Goal: Task Accomplishment & Management: Manage account settings

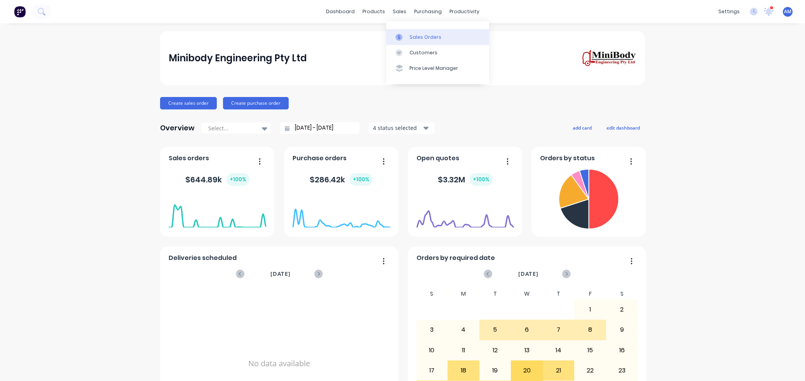
click at [409, 38] on div "Sales Orders" at bounding box center [425, 37] width 32 height 7
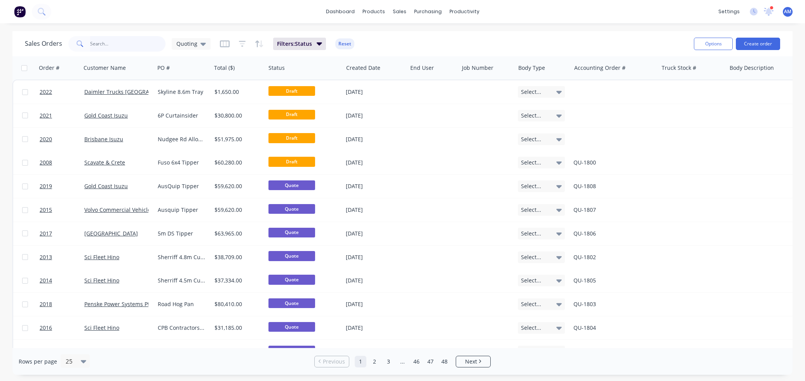
click at [107, 42] on input "text" at bounding box center [128, 44] width 76 height 16
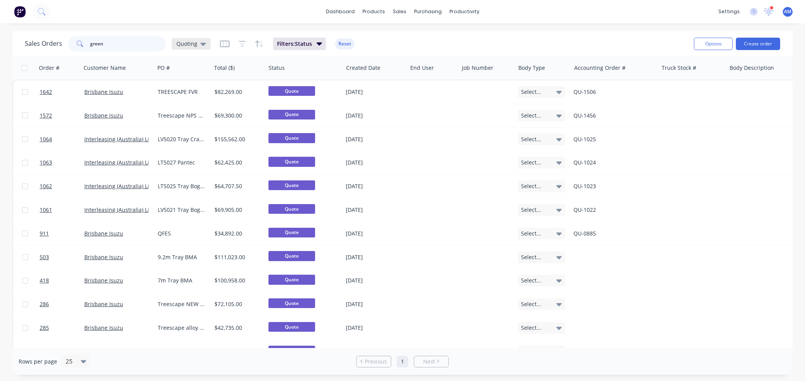
type input "green"
click at [199, 43] on div "Quoting" at bounding box center [191, 43] width 30 height 7
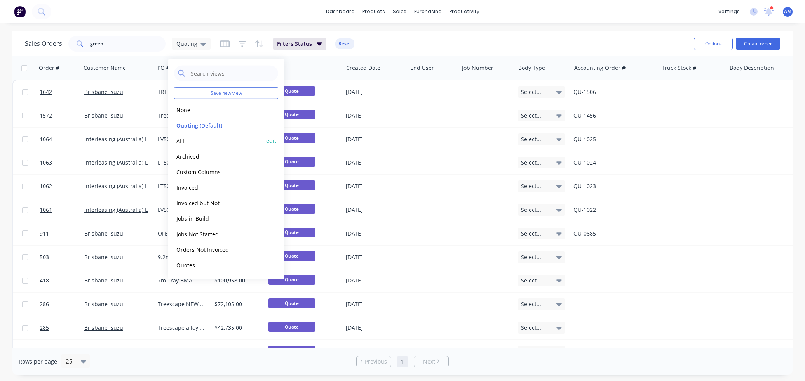
click at [182, 139] on button "ALL" at bounding box center [218, 140] width 89 height 9
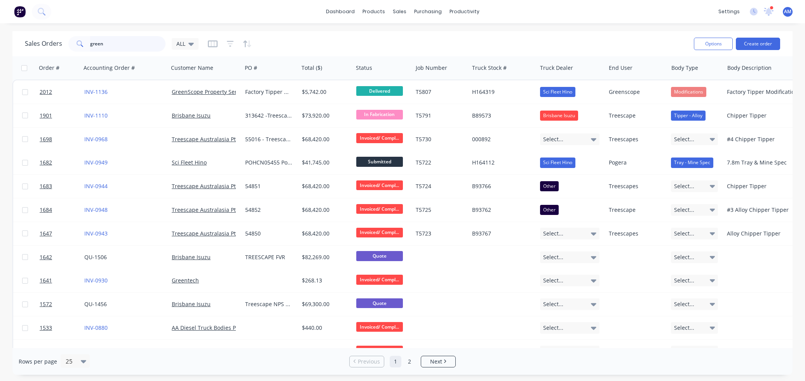
click at [123, 44] on input "green" at bounding box center [128, 44] width 76 height 16
click at [190, 43] on icon at bounding box center [190, 44] width 5 height 3
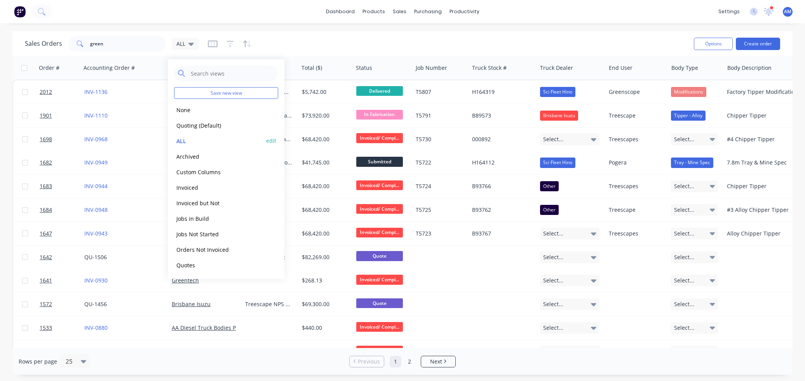
click at [270, 142] on button "edit" at bounding box center [271, 141] width 10 height 8
click at [311, 92] on label "Set as your default view" at bounding box center [342, 92] width 62 height 8
click at [304, 92] on input "Set as your default view" at bounding box center [303, 91] width 6 height 7
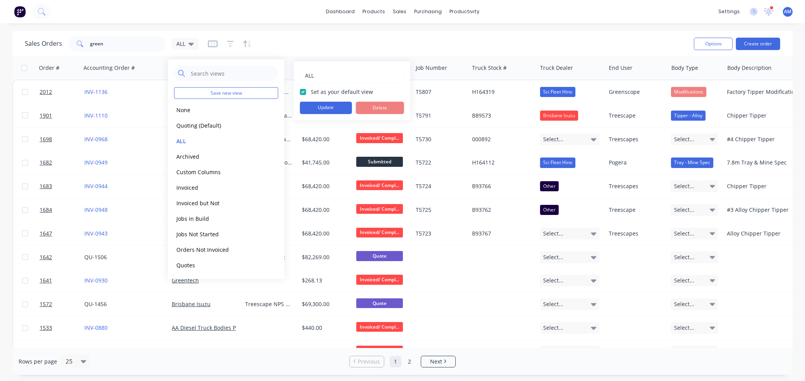
checkbox input "true"
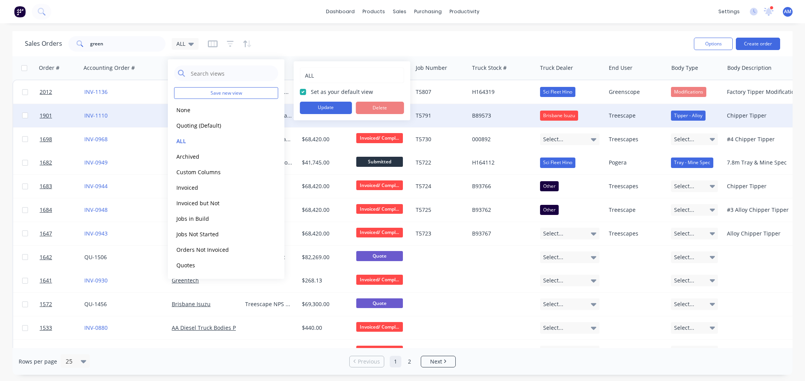
click at [322, 108] on button "Update" at bounding box center [326, 108] width 52 height 12
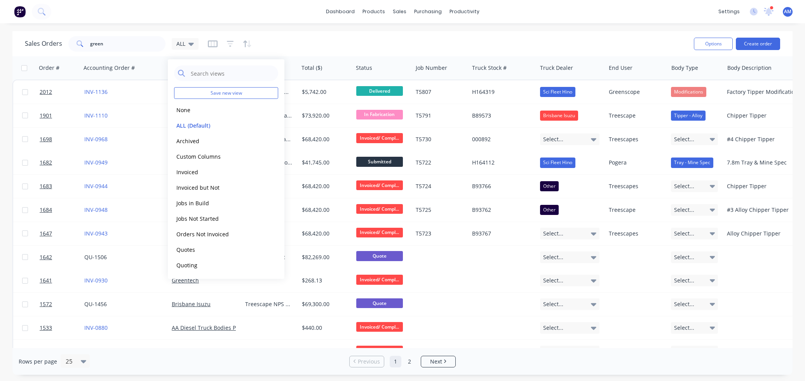
click at [325, 45] on div "Sales Orders green ALL" at bounding box center [356, 43] width 663 height 19
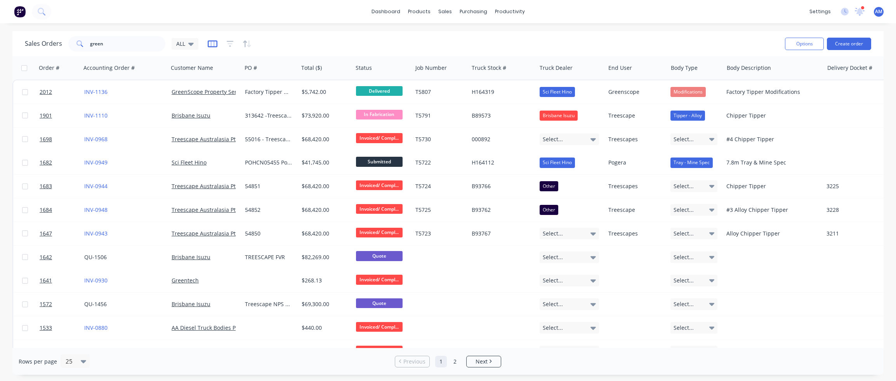
click at [211, 43] on icon "button" at bounding box center [213, 43] width 4 height 5
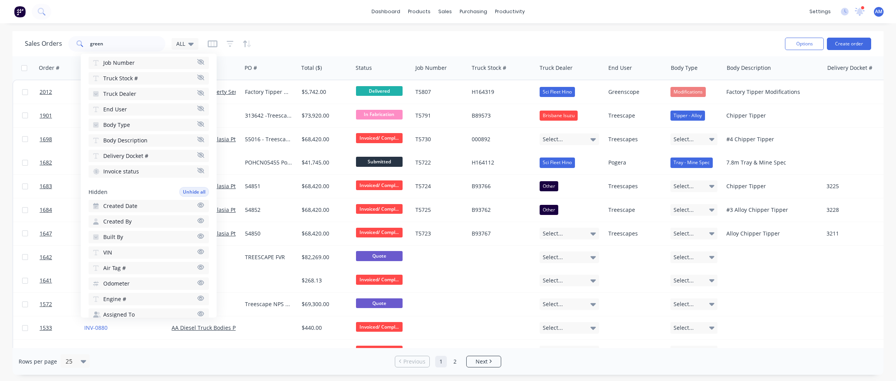
scroll to position [155, 0]
click at [197, 198] on icon "button" at bounding box center [200, 201] width 7 height 6
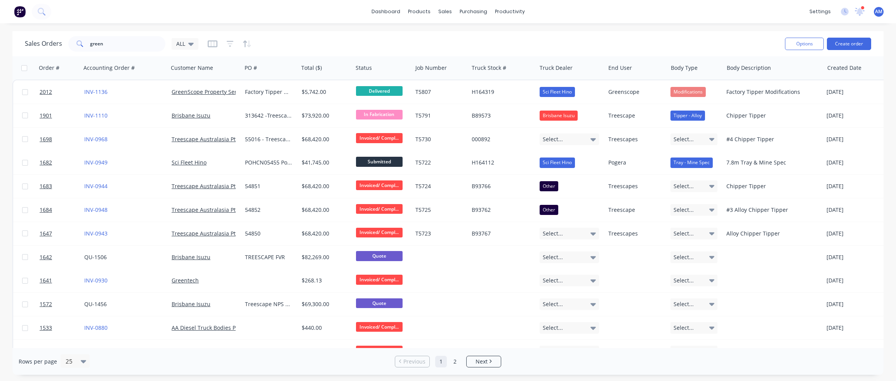
click at [289, 40] on div "Sales Orders green ALL" at bounding box center [402, 43] width 754 height 19
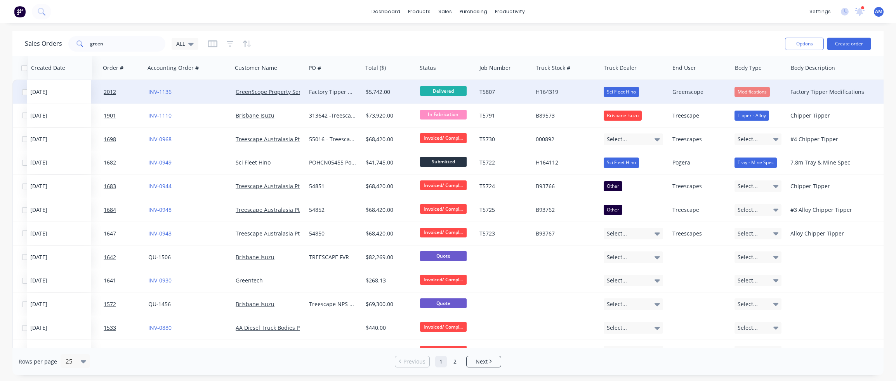
drag, startPoint x: 850, startPoint y: 66, endPoint x: 53, endPoint y: 82, distance: 796.7
click at [53, 82] on div "Order # Accounting Order # Customer Name PO # Total ($) Status Job Number Truck…" at bounding box center [528, 363] width 1032 height 614
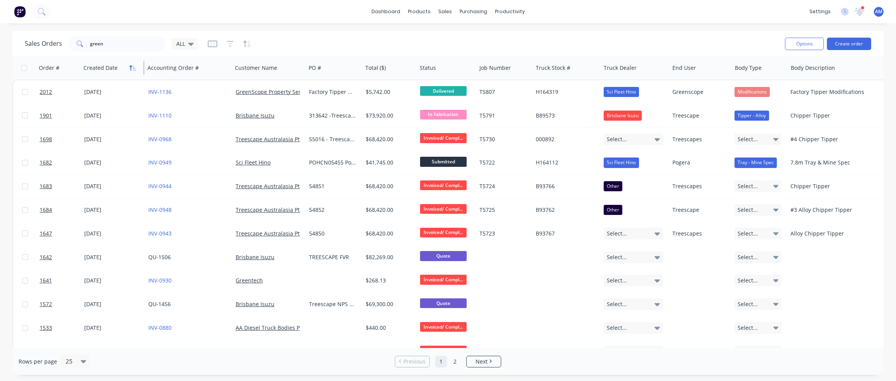
drag, startPoint x: 144, startPoint y: 66, endPoint x: 133, endPoint y: 66, distance: 10.9
click at [133, 66] on div "Created Date" at bounding box center [112, 67] width 64 height 23
click at [140, 66] on div "Created Date" at bounding box center [112, 67] width 64 height 23
drag, startPoint x: 79, startPoint y: 64, endPoint x: 73, endPoint y: 65, distance: 6.2
click at [73, 65] on div "Order #" at bounding box center [58, 67] width 45 height 23
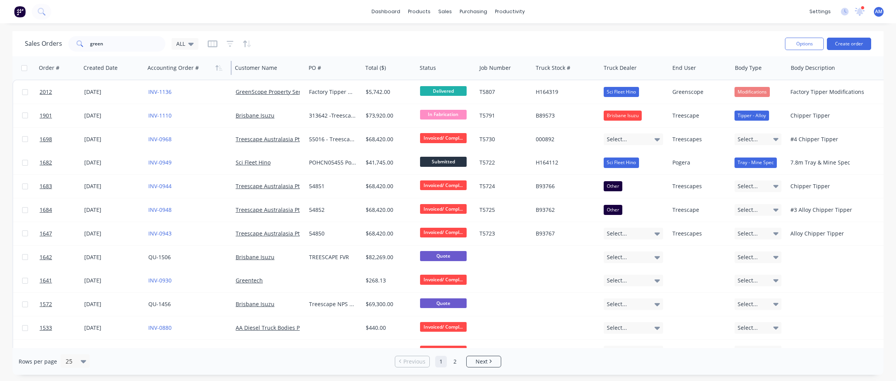
drag, startPoint x: 231, startPoint y: 64, endPoint x: 207, endPoint y: 64, distance: 24.5
click at [207, 64] on div "Accounting Order #" at bounding box center [187, 67] width 87 height 23
click at [305, 66] on div at bounding box center [305, 68] width 1 height 14
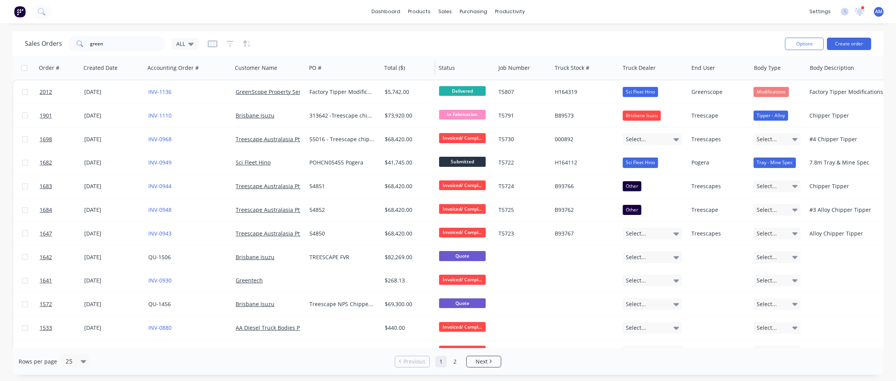
drag, startPoint x: 362, startPoint y: 66, endPoint x: 381, endPoint y: 63, distance: 18.8
click at [381, 63] on div at bounding box center [380, 68] width 1 height 14
drag, startPoint x: 619, startPoint y: 65, endPoint x: 614, endPoint y: 66, distance: 5.6
click at [612, 66] on div "Truck Stock #" at bounding box center [586, 67] width 68 height 23
drag, startPoint x: 120, startPoint y: 46, endPoint x: 77, endPoint y: 47, distance: 43.1
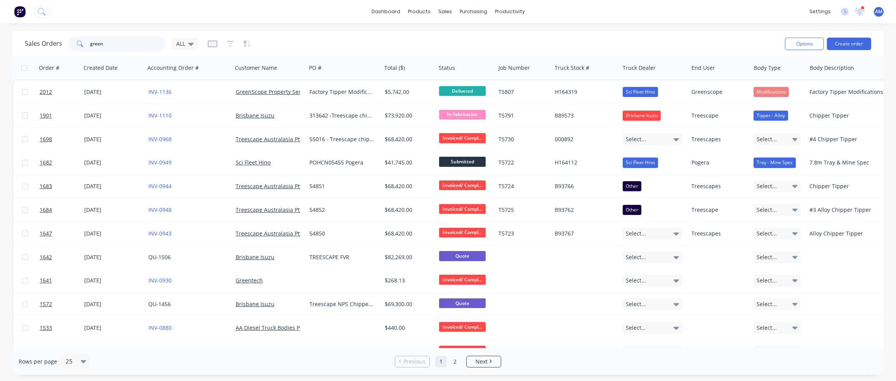
click at [77, 47] on div "green" at bounding box center [116, 44] width 97 height 16
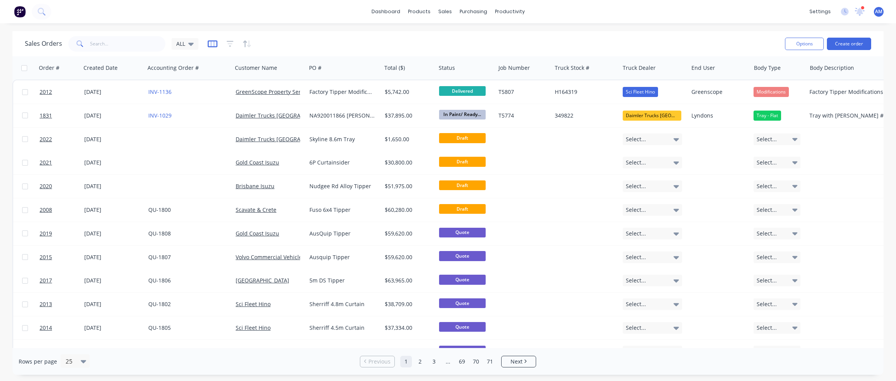
click at [214, 45] on icon "button" at bounding box center [213, 44] width 10 height 8
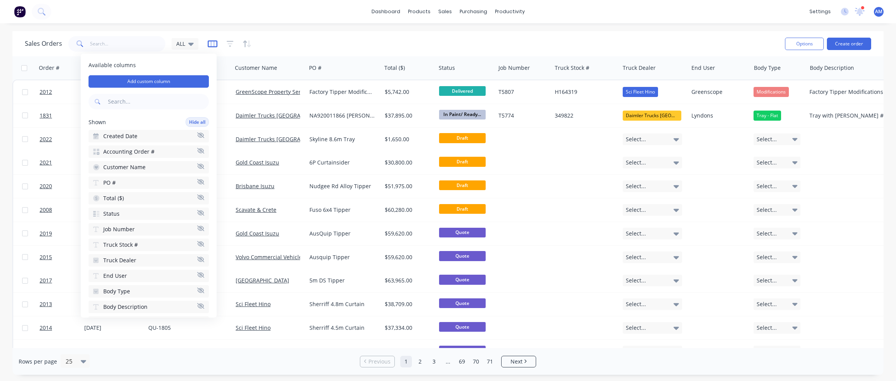
click at [215, 45] on icon "button" at bounding box center [213, 44] width 10 height 8
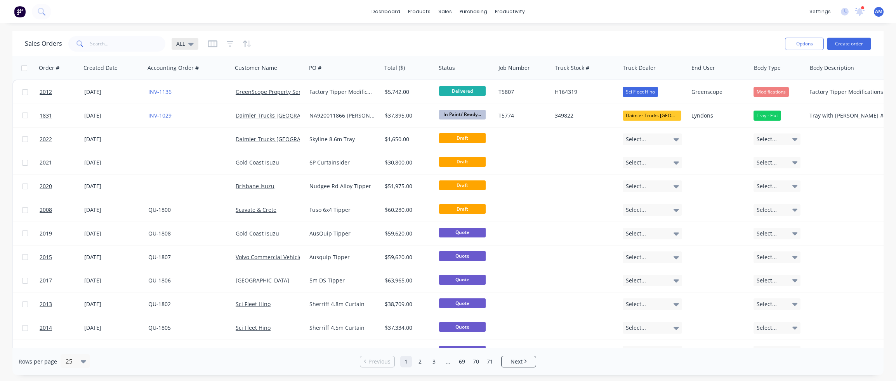
click at [192, 43] on icon at bounding box center [190, 44] width 5 height 3
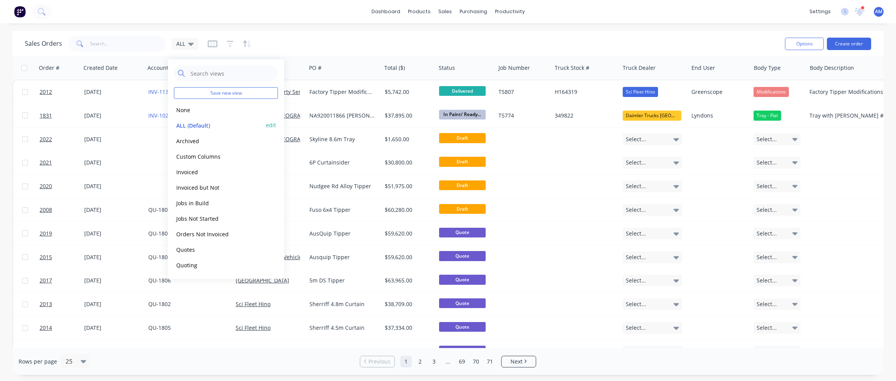
click at [275, 125] on button "edit" at bounding box center [271, 125] width 10 height 8
click at [317, 110] on button "Update" at bounding box center [326, 108] width 52 height 12
click at [344, 42] on div "Sales Orders ALL" at bounding box center [402, 43] width 754 height 19
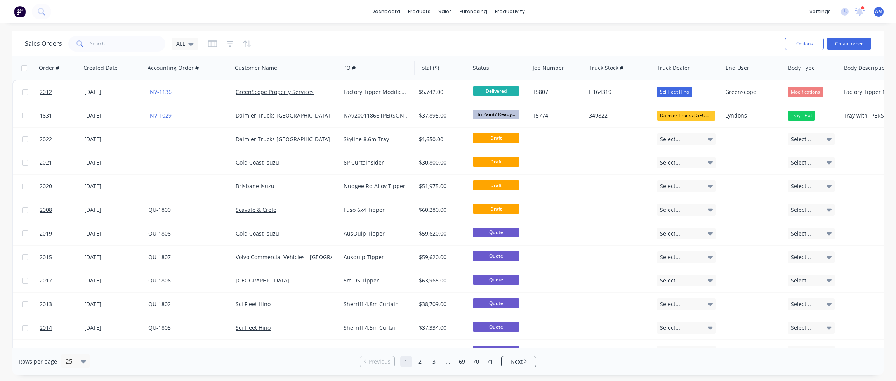
drag, startPoint x: 305, startPoint y: 66, endPoint x: 339, endPoint y: 64, distance: 34.2
click at [339, 64] on div at bounding box center [339, 68] width 1 height 14
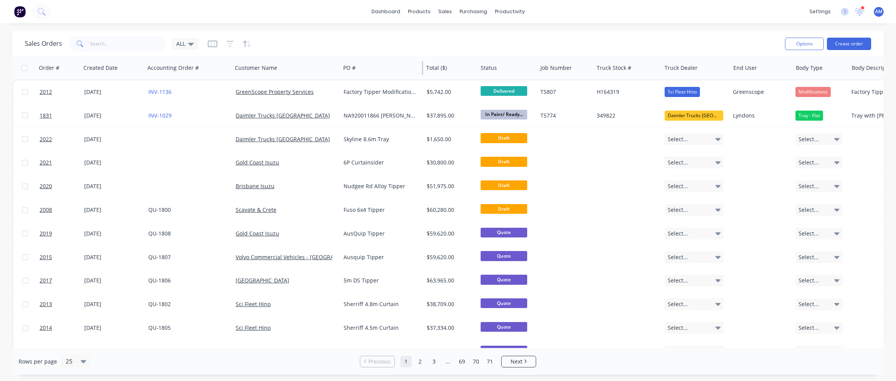
drag, startPoint x: 415, startPoint y: 69, endPoint x: 423, endPoint y: 66, distance: 8.1
click at [423, 66] on div at bounding box center [422, 68] width 1 height 14
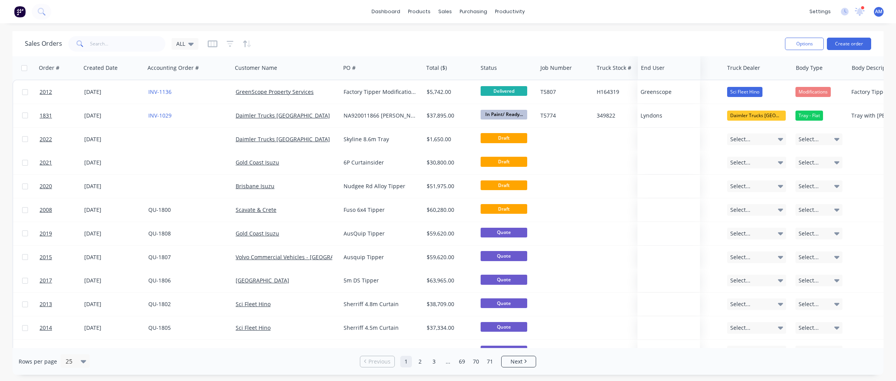
drag, startPoint x: 750, startPoint y: 69, endPoint x: 657, endPoint y: 74, distance: 92.6
click at [0, 0] on div at bounding box center [0, 0] width 0 height 0
drag, startPoint x: 660, startPoint y: 68, endPoint x: 648, endPoint y: 70, distance: 12.5
click at [648, 70] on div "Truck Stock #" at bounding box center [628, 67] width 68 height 23
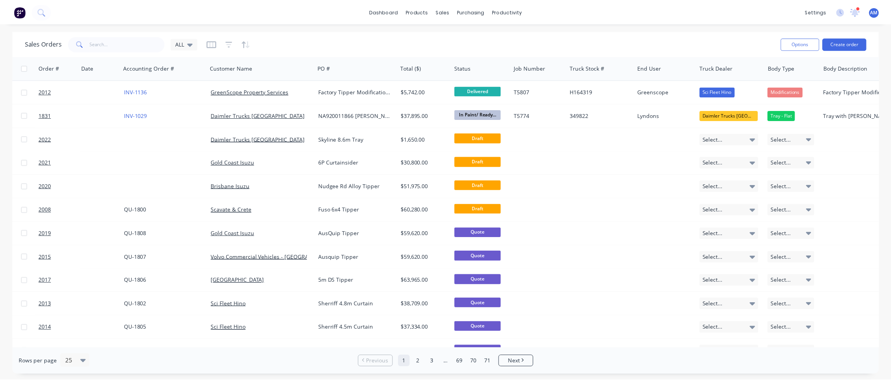
scroll to position [0, 0]
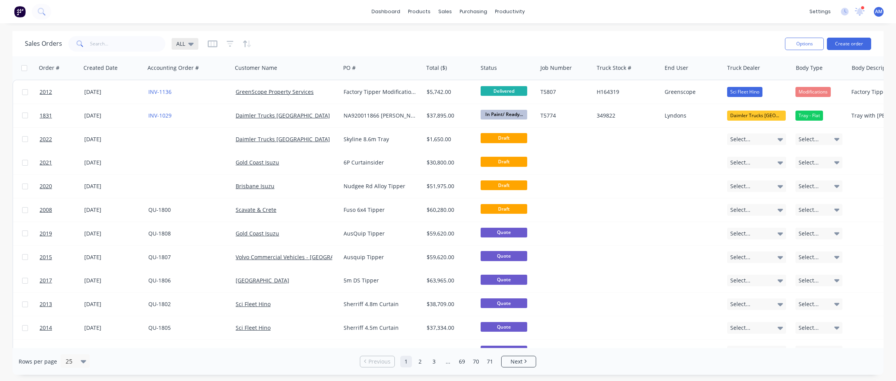
click at [192, 43] on icon at bounding box center [190, 44] width 5 height 3
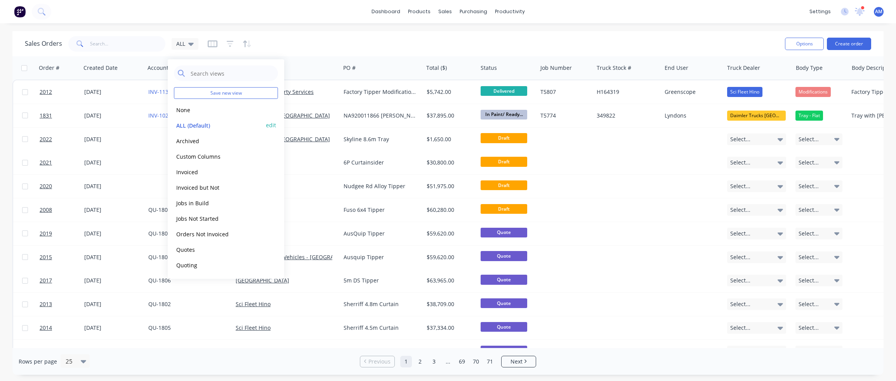
click at [269, 125] on button "edit" at bounding box center [271, 125] width 10 height 8
click at [330, 106] on button "Update" at bounding box center [326, 108] width 52 height 12
click at [322, 35] on div "Sales Orders ALL" at bounding box center [402, 43] width 754 height 19
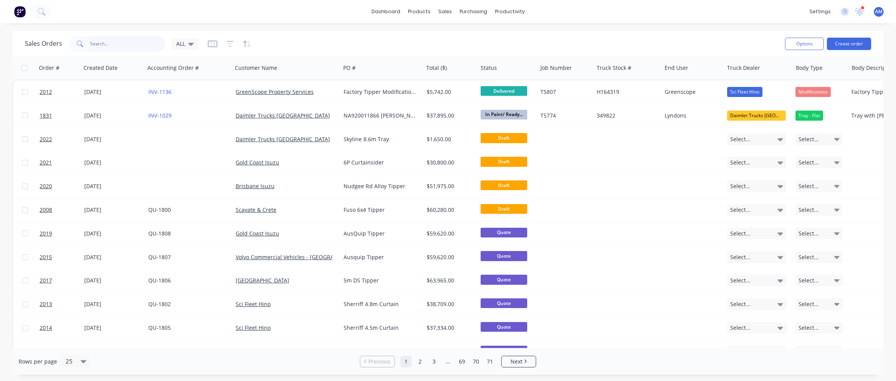
click at [121, 45] on input "text" at bounding box center [128, 44] width 76 height 16
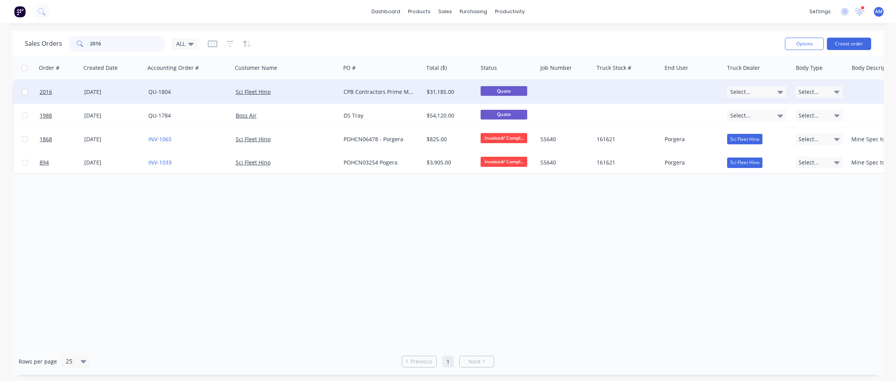
type input "2016"
click at [384, 90] on div "CPB Contractors Prime Mover" at bounding box center [380, 92] width 73 height 8
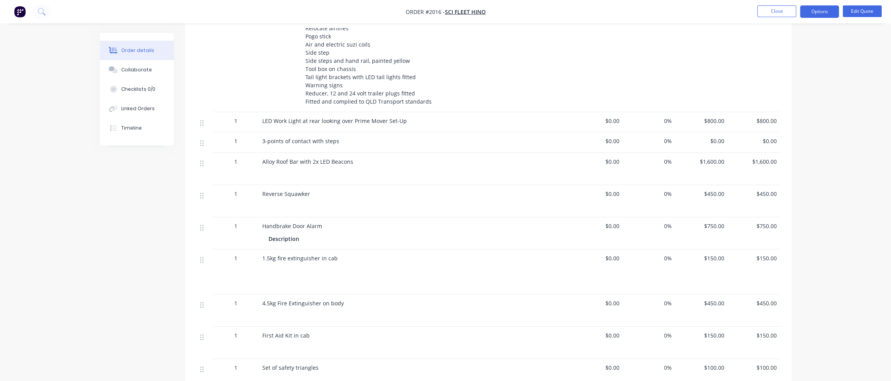
scroll to position [427, 0]
click at [804, 11] on button "Edit Quote" at bounding box center [861, 11] width 39 height 12
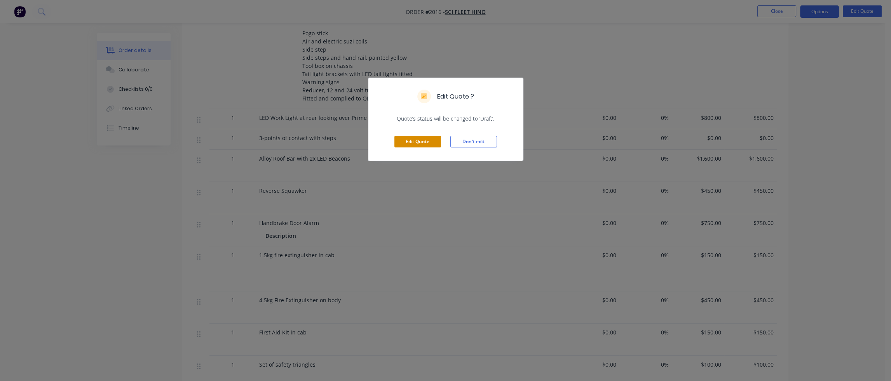
click at [421, 142] on button "Edit Quote" at bounding box center [417, 142] width 47 height 12
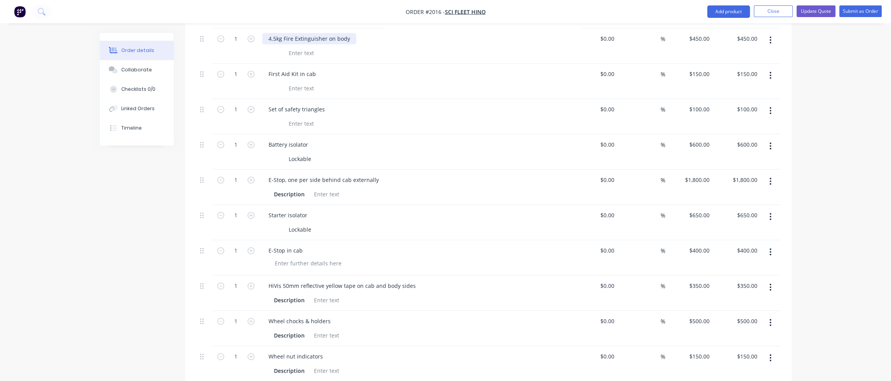
scroll to position [816, 0]
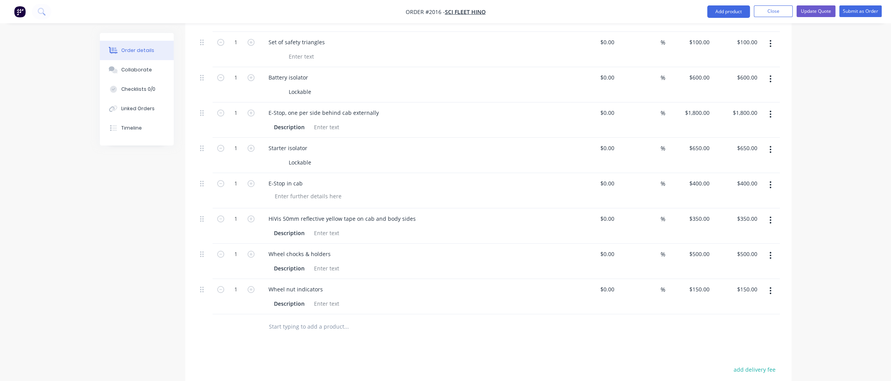
click at [302, 319] on input "text" at bounding box center [345, 327] width 155 height 16
type input "9kg"
click at [355, 369] on div "9kg Fire Extinguisher on body Product" at bounding box center [387, 385] width 233 height 33
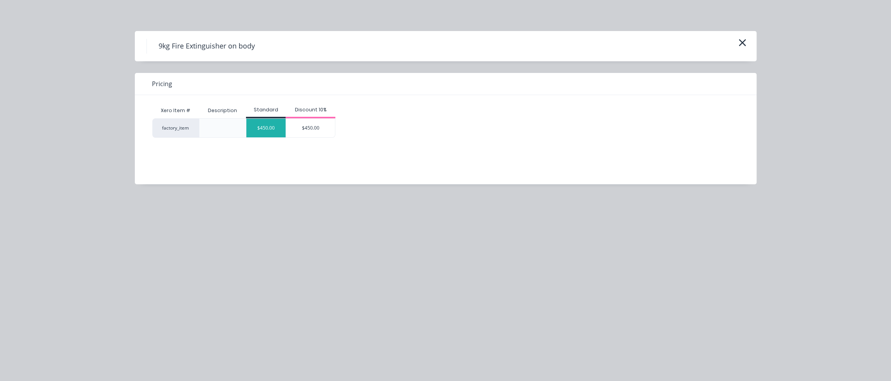
click at [264, 126] on div "$450.00" at bounding box center [265, 128] width 39 height 19
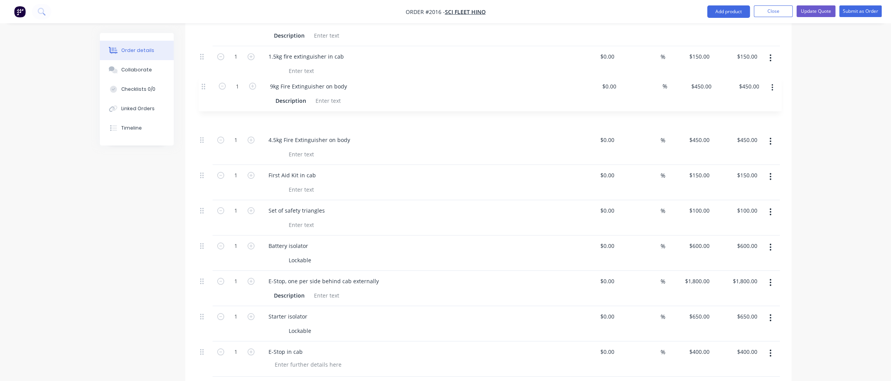
scroll to position [681, 0]
drag, startPoint x: 202, startPoint y: 304, endPoint x: 199, endPoint y: 89, distance: 215.6
click at [199, 89] on div "1 SUPPLY AND FIT TURNTABLE AND ACCESSORIES TO HINO 700 SS 2848 AMT AIR Descript…" at bounding box center [488, 107] width 583 height 755
click at [771, 136] on button "button" at bounding box center [770, 143] width 18 height 14
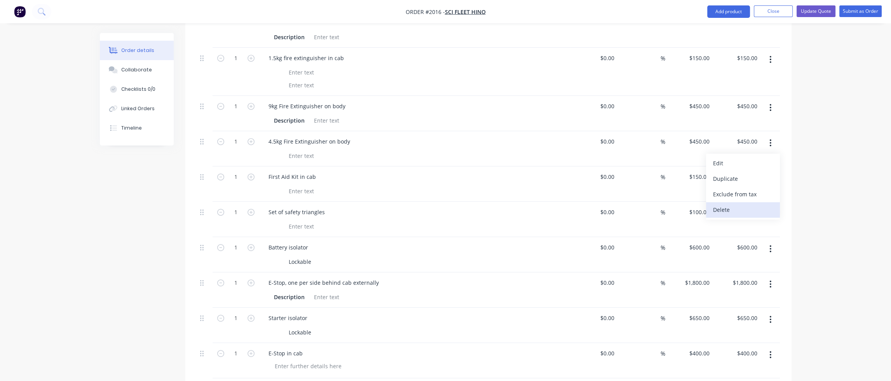
click at [741, 204] on div "Delete" at bounding box center [743, 209] width 60 height 11
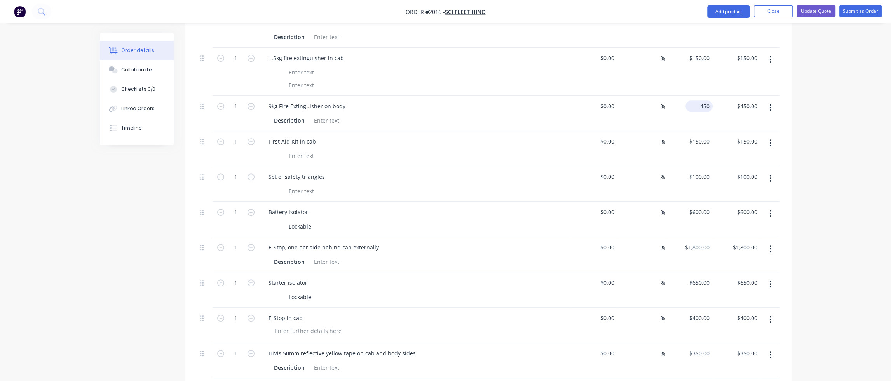
click at [702, 101] on input "450" at bounding box center [700, 106] width 24 height 11
type input "$500.00"
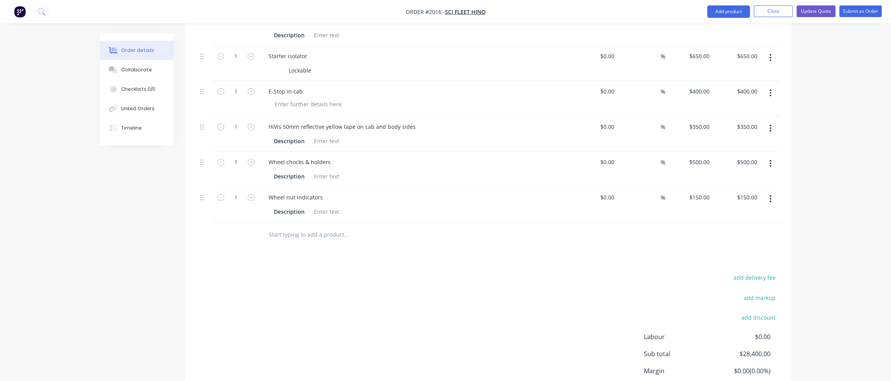
scroll to position [914, 0]
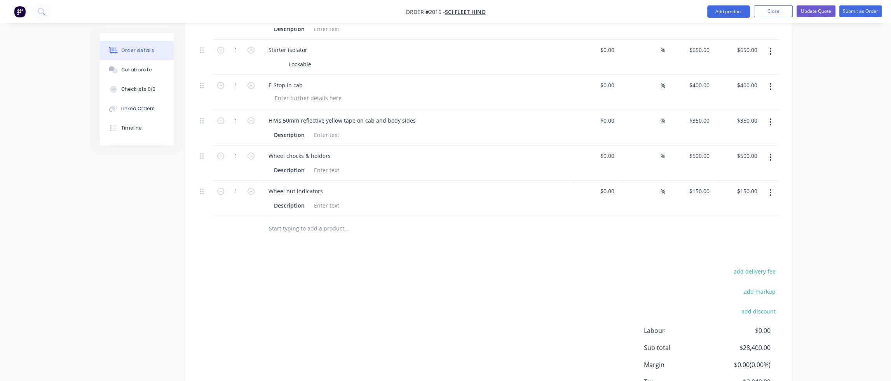
type input "$500.00"
click at [287, 221] on input "text" at bounding box center [345, 229] width 155 height 16
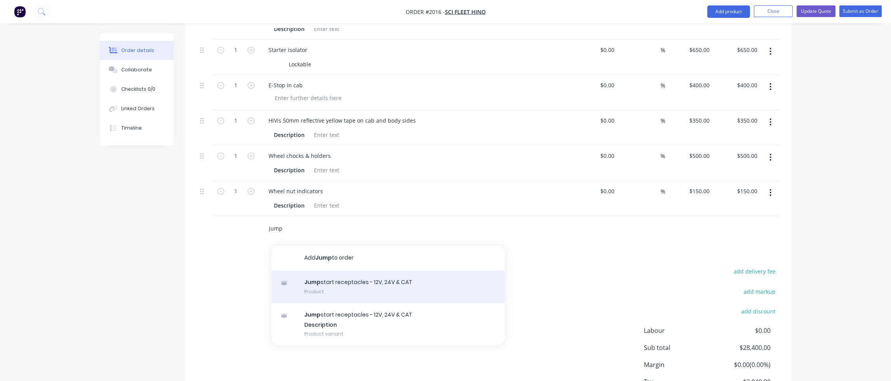
type input "Jump"
click at [354, 271] on div "Jump start receptacles - 12V, 24V & CAT Product" at bounding box center [387, 287] width 233 height 33
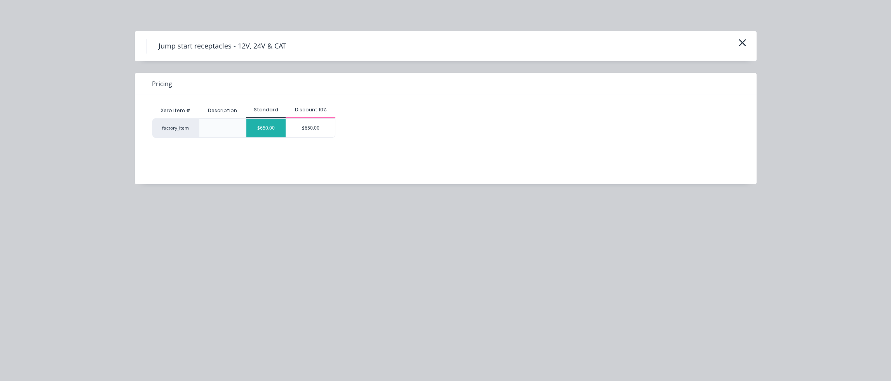
click at [264, 127] on div "$650.00" at bounding box center [265, 128] width 39 height 19
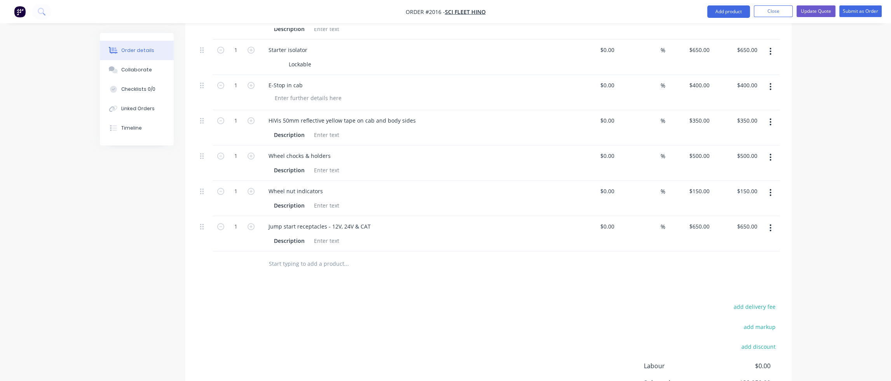
click at [294, 256] on input "text" at bounding box center [345, 264] width 155 height 16
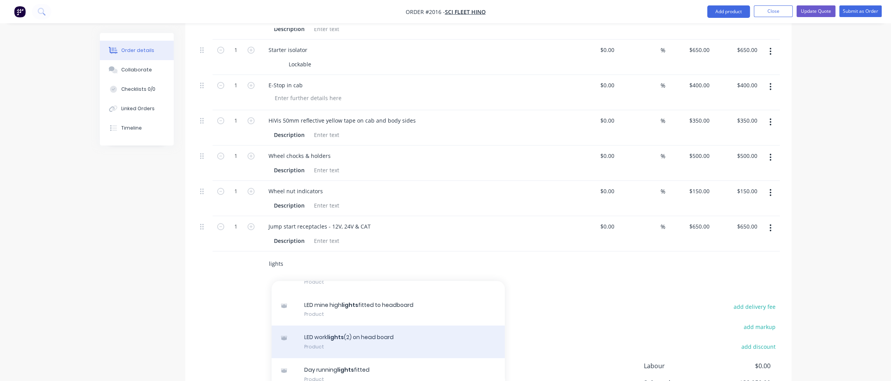
scroll to position [311, 0]
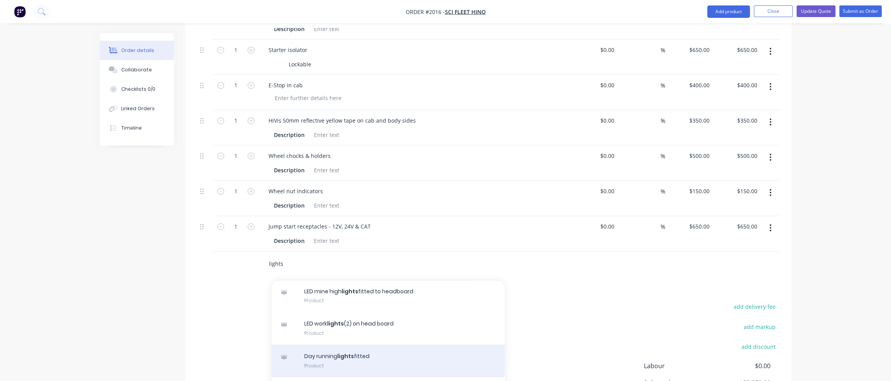
type input "lights"
click at [353, 346] on div "Day running lights fitted Product" at bounding box center [387, 361] width 233 height 33
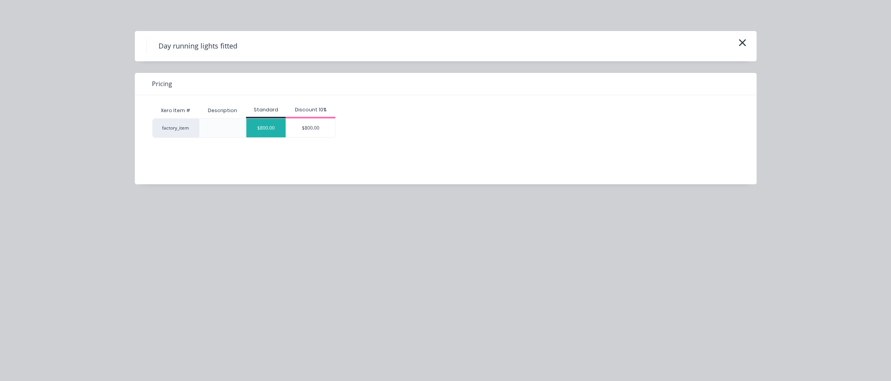
click at [272, 125] on div "$800.00" at bounding box center [265, 128] width 39 height 19
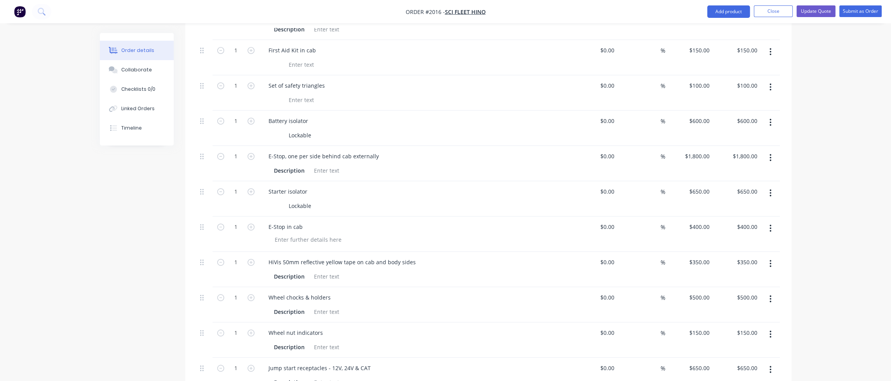
scroll to position [759, 0]
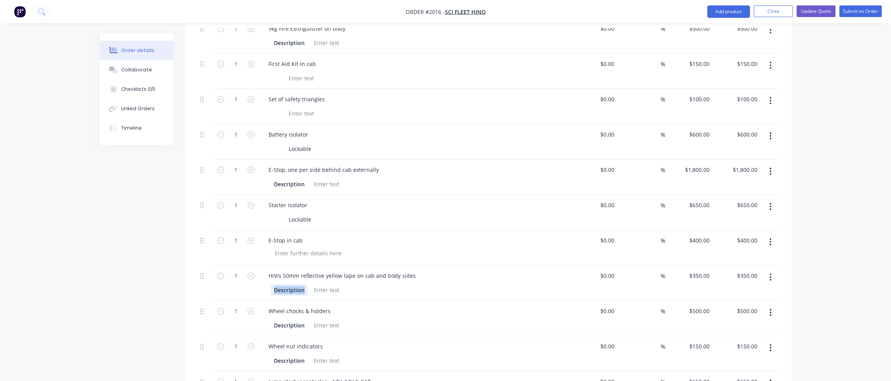
drag, startPoint x: 304, startPoint y: 266, endPoint x: 265, endPoint y: 266, distance: 38.5
click at [265, 283] on div "Description" at bounding box center [414, 289] width 304 height 13
drag, startPoint x: 304, startPoint y: 302, endPoint x: 269, endPoint y: 303, distance: 35.0
click at [271, 320] on div "Description" at bounding box center [289, 325] width 37 height 11
drag, startPoint x: 304, startPoint y: 338, endPoint x: 267, endPoint y: 339, distance: 36.9
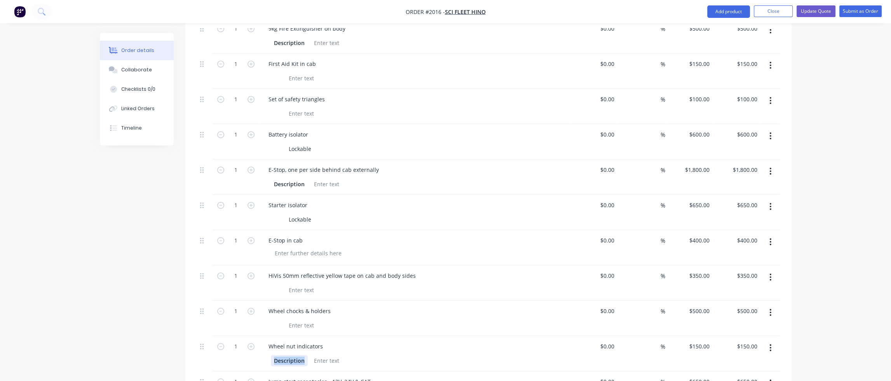
click at [267, 354] on div "Description" at bounding box center [414, 360] width 304 height 13
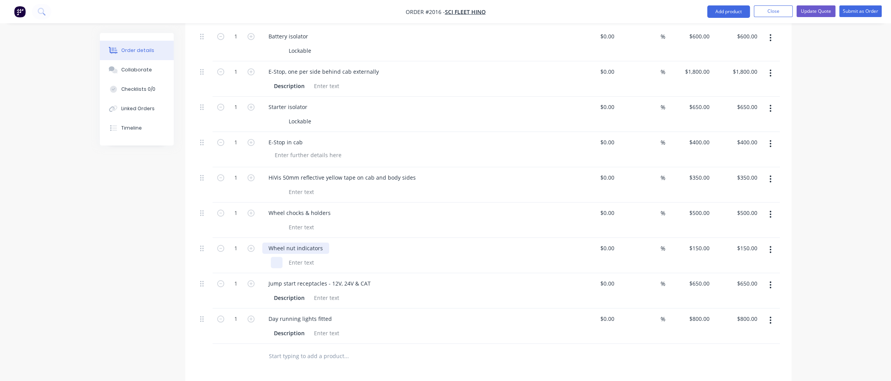
scroll to position [875, 0]
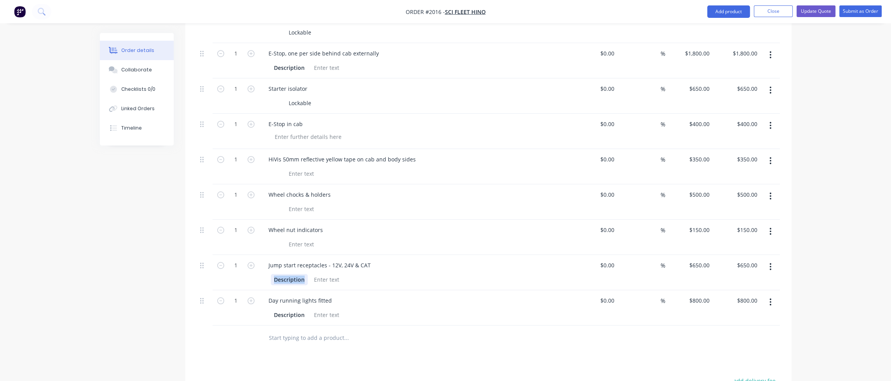
drag, startPoint x: 304, startPoint y: 258, endPoint x: 268, endPoint y: 258, distance: 36.1
click at [268, 273] on div "Description" at bounding box center [414, 279] width 304 height 13
drag, startPoint x: 303, startPoint y: 291, endPoint x: 270, endPoint y: 292, distance: 33.4
click at [270, 308] on div "Description" at bounding box center [414, 314] width 304 height 13
click at [297, 310] on div at bounding box center [300, 315] width 31 height 11
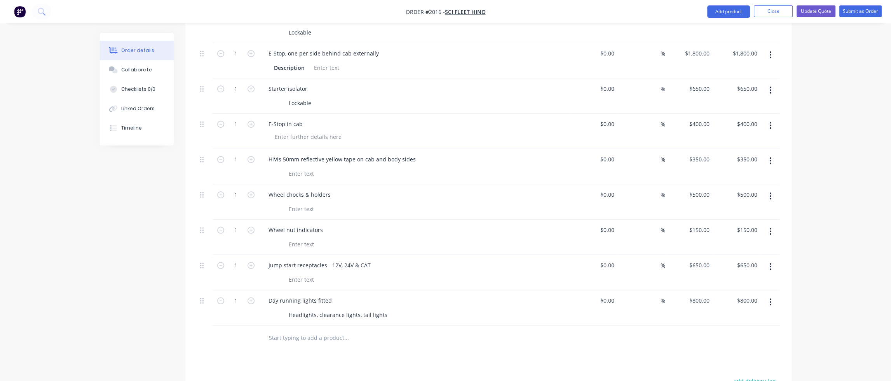
click at [388, 331] on input "text" at bounding box center [345, 339] width 155 height 16
click at [769, 11] on button "Close" at bounding box center [772, 11] width 39 height 12
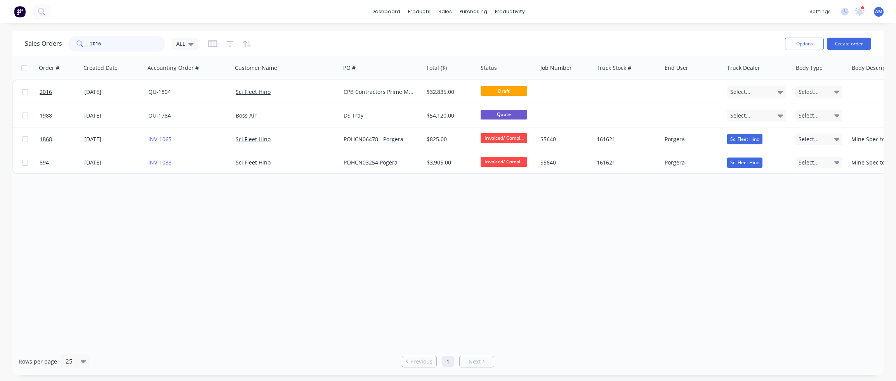
drag, startPoint x: 123, startPoint y: 45, endPoint x: 82, endPoint y: 45, distance: 40.4
click at [82, 45] on div "2016" at bounding box center [116, 44] width 97 height 16
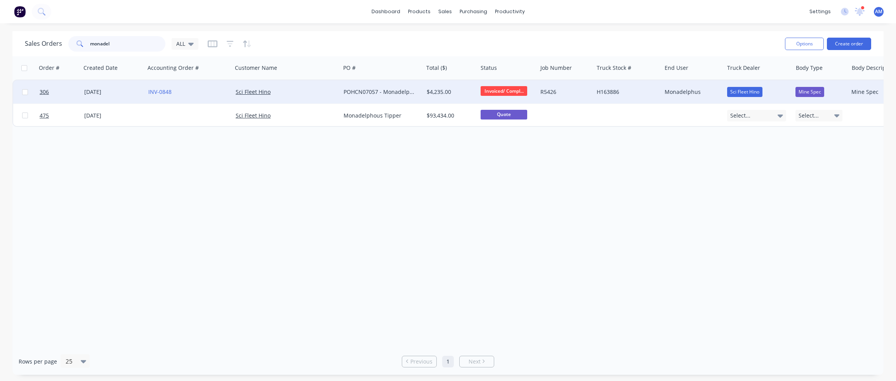
type input "monadel"
click at [377, 89] on div "POHCN07057 - Monadelphus" at bounding box center [380, 92] width 73 height 8
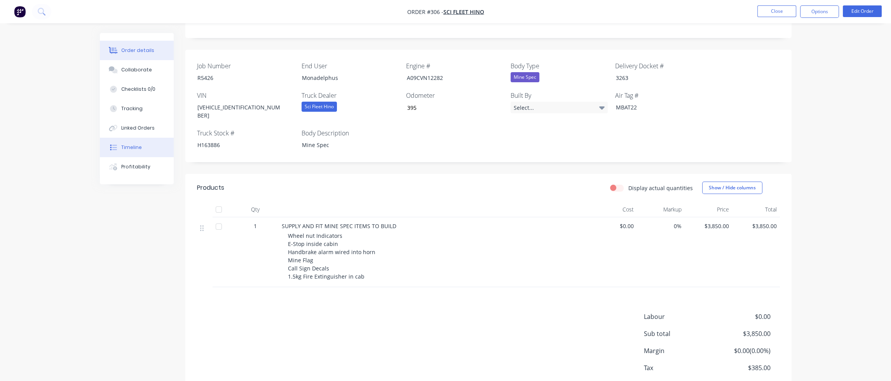
scroll to position [175, 0]
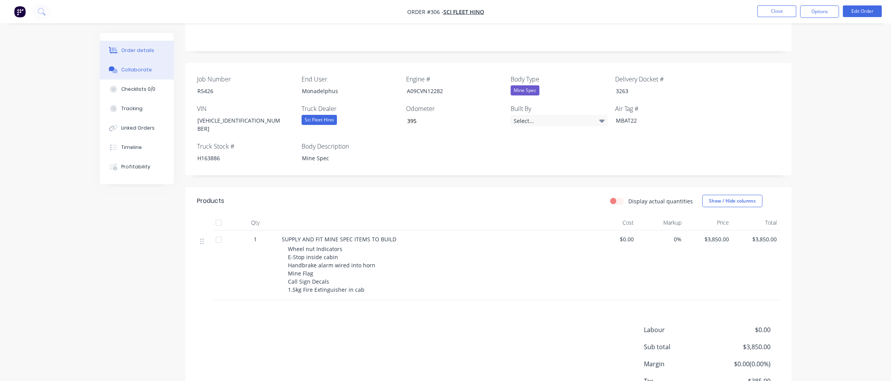
click at [140, 70] on div "Collaborate" at bounding box center [136, 69] width 31 height 7
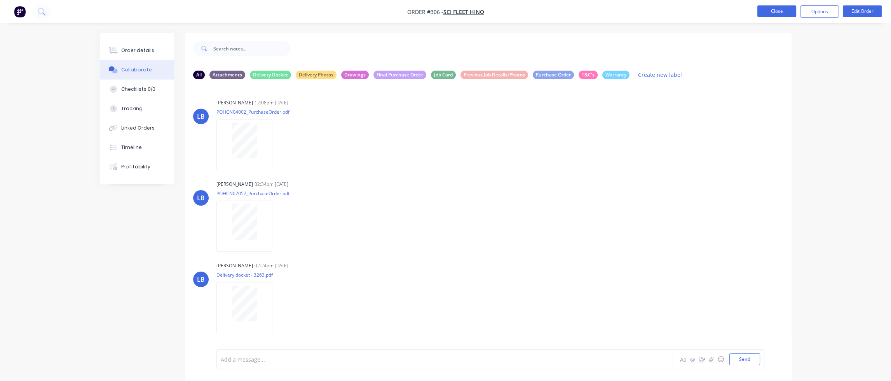
click at [771, 12] on button "Close" at bounding box center [776, 11] width 39 height 12
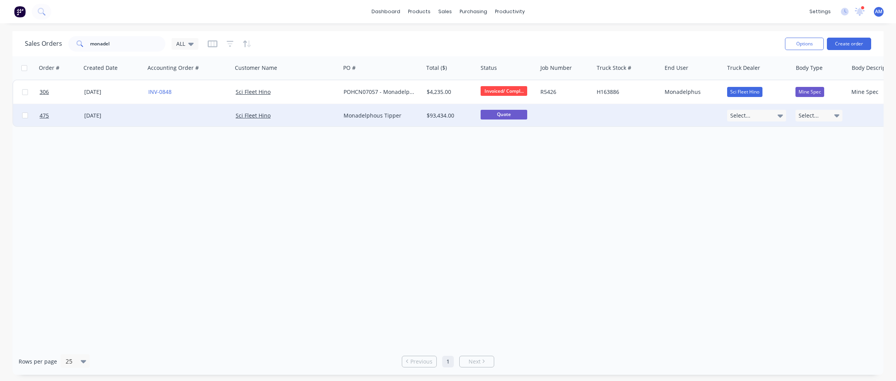
click at [377, 116] on div "Monadelphous Tipper" at bounding box center [380, 116] width 73 height 8
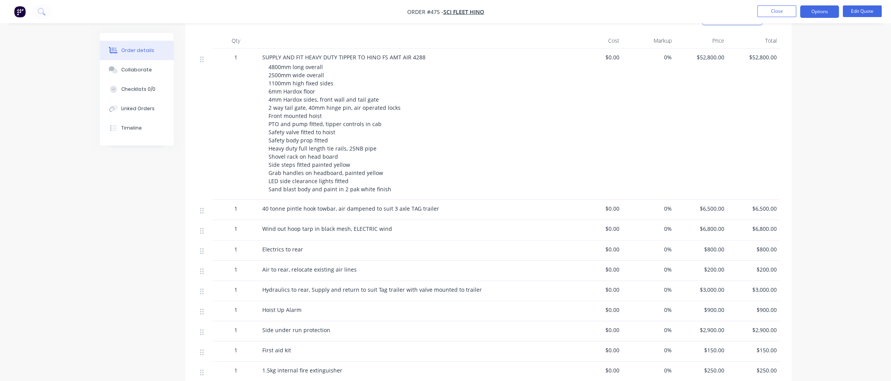
scroll to position [311, 0]
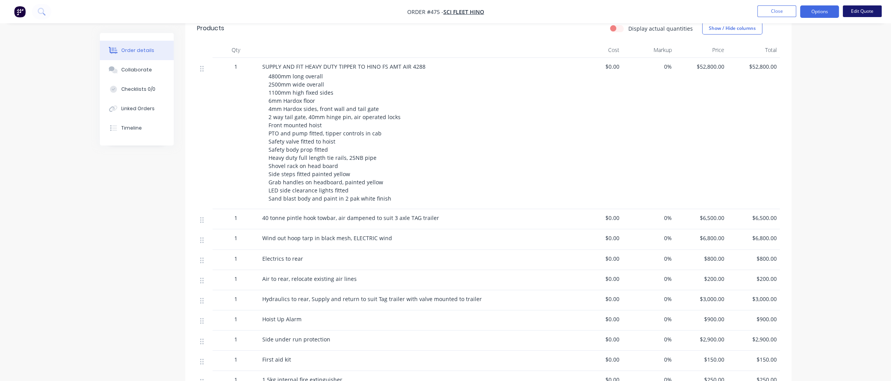
click at [804, 12] on button "Edit Quote" at bounding box center [861, 11] width 39 height 12
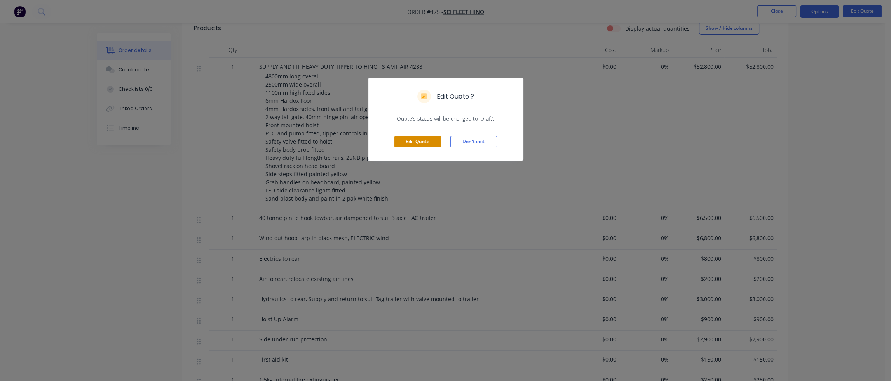
click at [425, 140] on button "Edit Quote" at bounding box center [417, 142] width 47 height 12
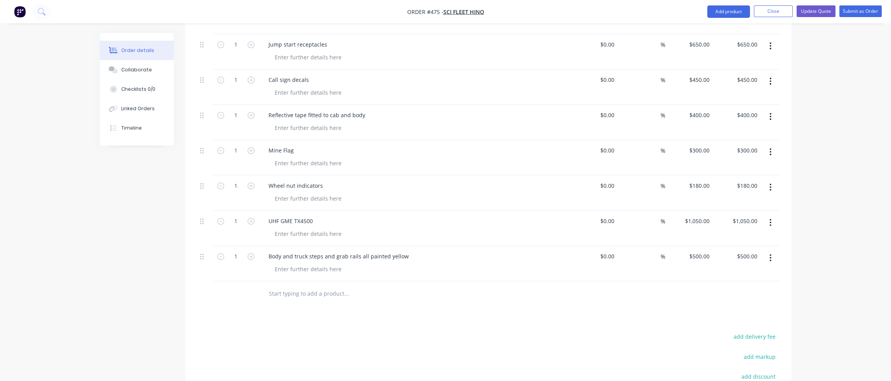
scroll to position [1243, 0]
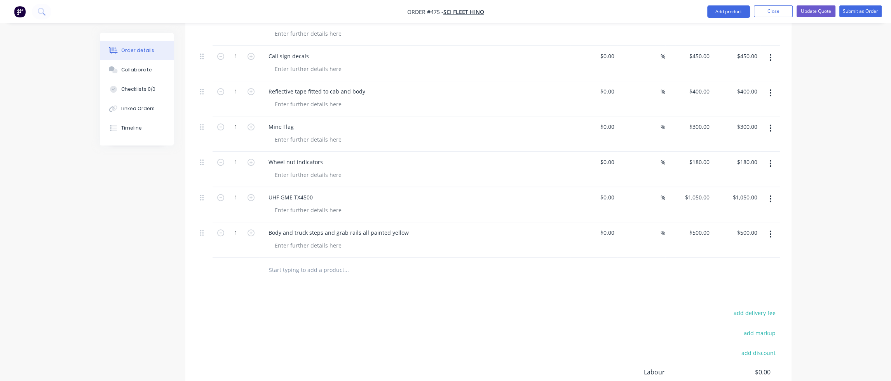
click at [301, 263] on input "text" at bounding box center [345, 271] width 155 height 16
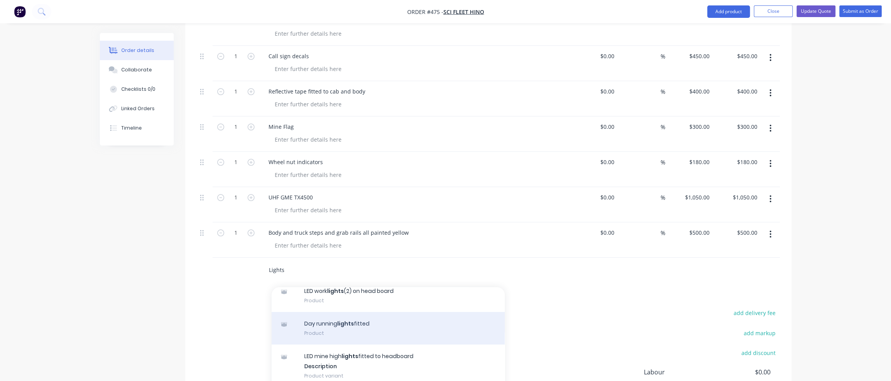
type input "Lights"
click at [381, 312] on div "Day running lights fitted Product" at bounding box center [387, 328] width 233 height 33
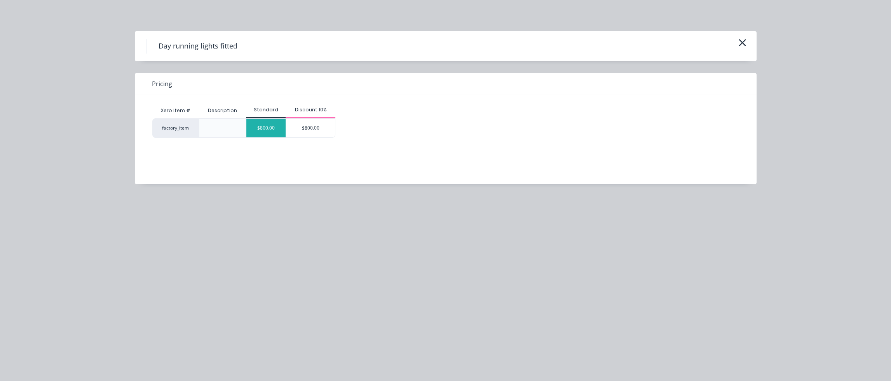
click at [273, 130] on div "$800.00" at bounding box center [265, 128] width 39 height 19
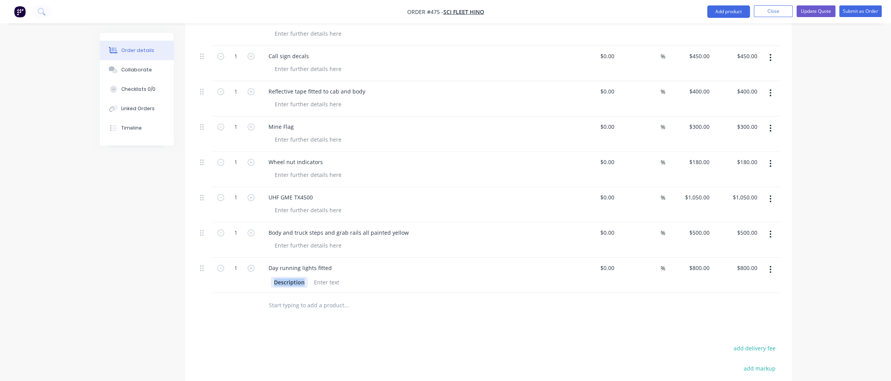
drag, startPoint x: 303, startPoint y: 269, endPoint x: 263, endPoint y: 268, distance: 40.8
click at [263, 275] on div "Description" at bounding box center [414, 281] width 304 height 13
click at [300, 277] on div at bounding box center [300, 282] width 31 height 11
click at [326, 298] on input "text" at bounding box center [345, 306] width 155 height 16
click at [139, 69] on div "Collaborate" at bounding box center [136, 69] width 31 height 7
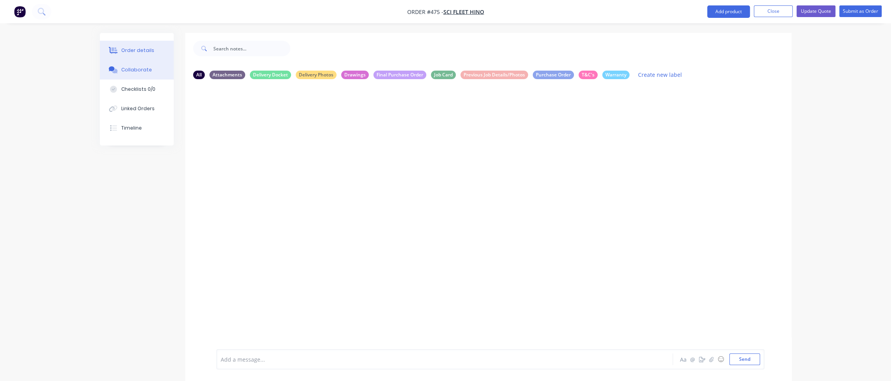
click at [141, 45] on button "Order details" at bounding box center [137, 50] width 74 height 19
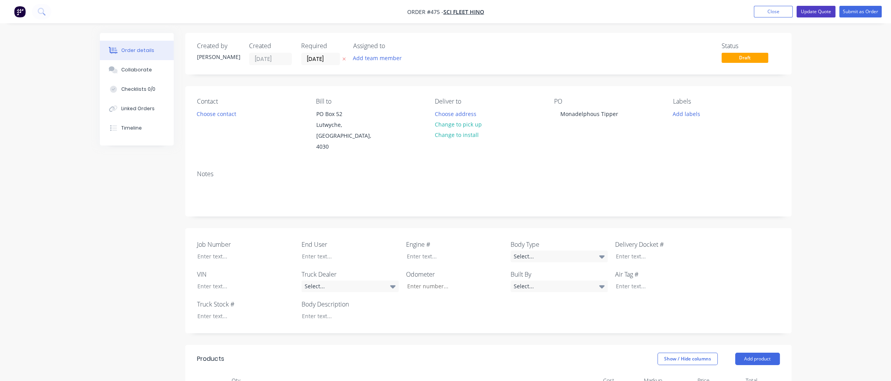
click at [804, 12] on button "Update Quote" at bounding box center [815, 12] width 39 height 12
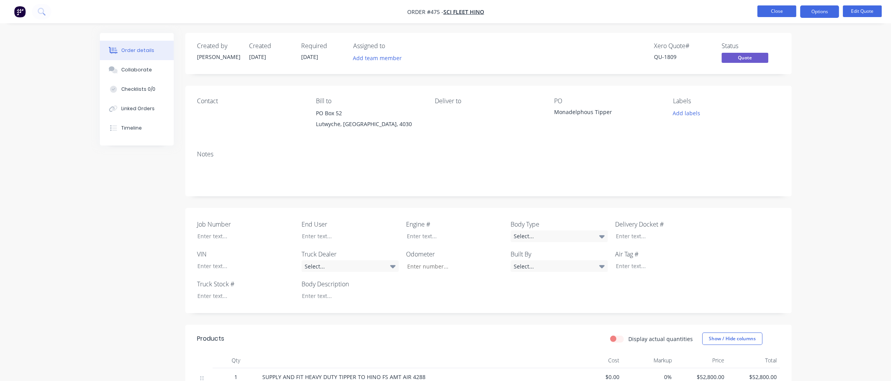
click at [785, 14] on button "Close" at bounding box center [776, 11] width 39 height 12
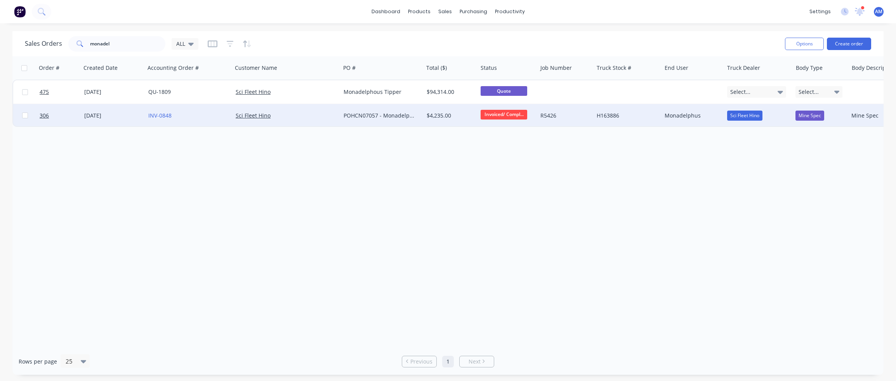
click at [373, 116] on div "POHCN07057 - Monadelphus" at bounding box center [380, 116] width 73 height 8
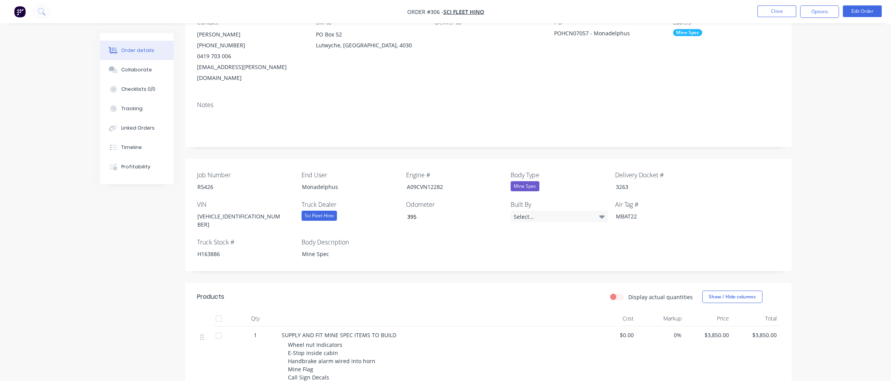
scroll to position [214, 0]
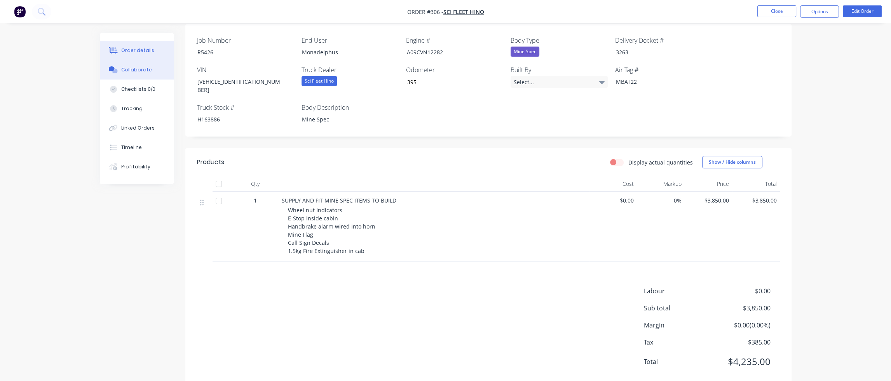
click at [137, 68] on div "Collaborate" at bounding box center [136, 69] width 31 height 7
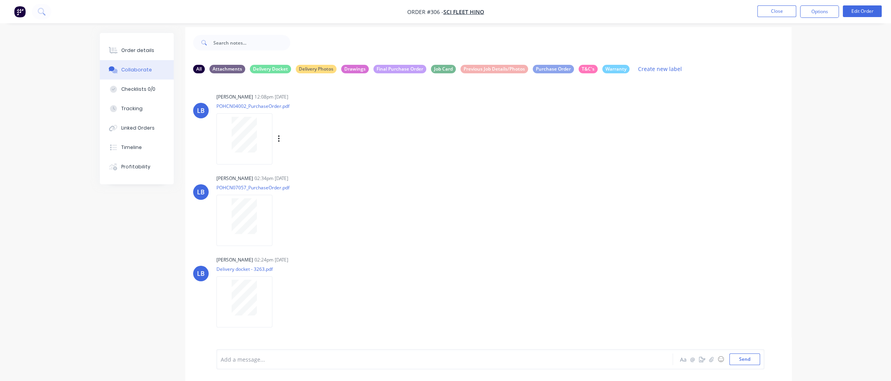
scroll to position [11, 0]
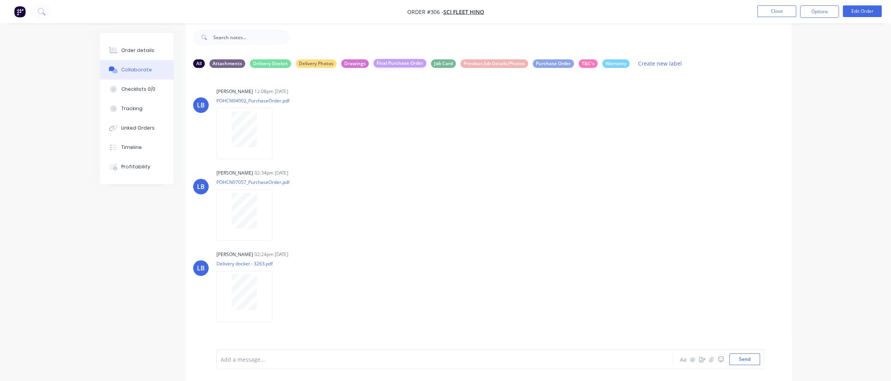
click at [400, 61] on div "Final Purchase Order" at bounding box center [399, 63] width 53 height 9
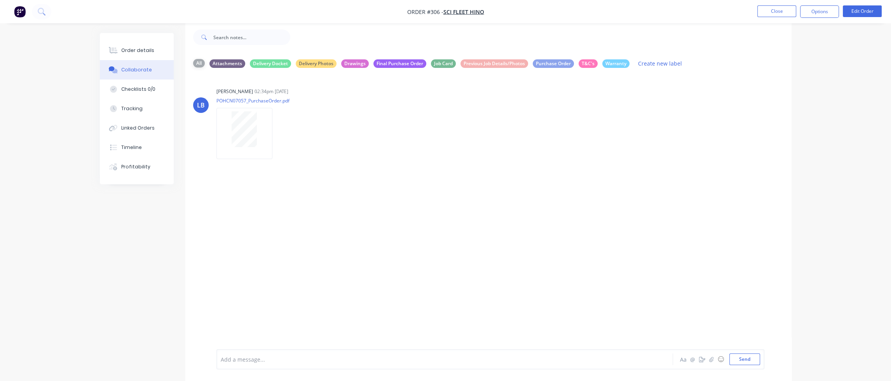
click at [195, 61] on div "All" at bounding box center [199, 63] width 12 height 9
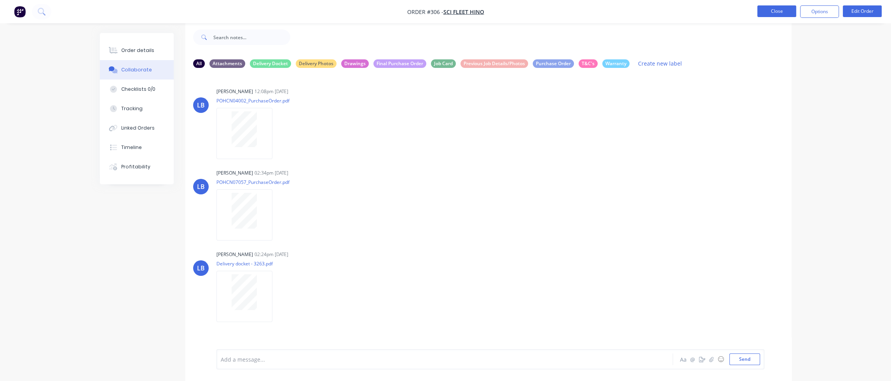
click at [774, 15] on button "Close" at bounding box center [776, 11] width 39 height 12
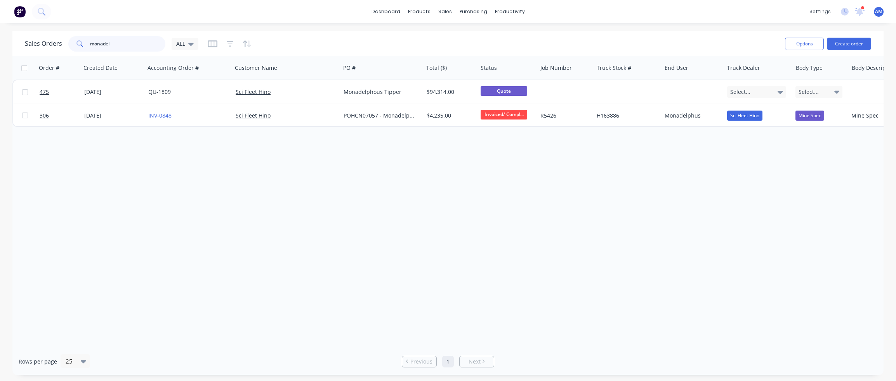
drag, startPoint x: 98, startPoint y: 46, endPoint x: 57, endPoint y: 48, distance: 40.8
click at [57, 48] on div "Sales Orders monadel ALL" at bounding box center [112, 44] width 174 height 16
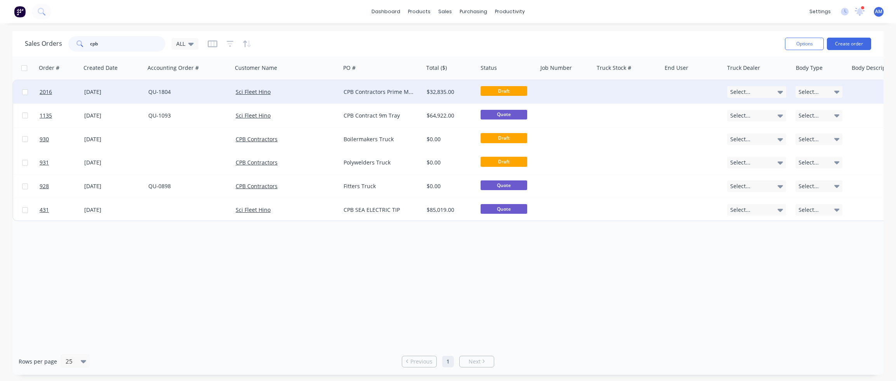
type input "cpb"
click at [364, 89] on div "CPB Contractors Prime Mover" at bounding box center [380, 92] width 73 height 8
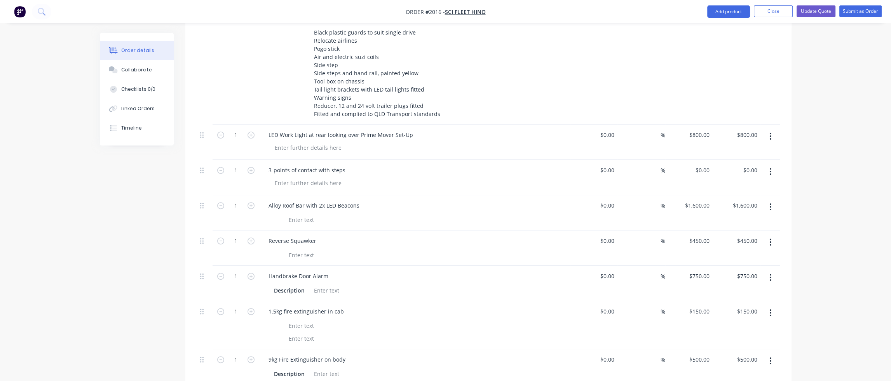
scroll to position [194, 0]
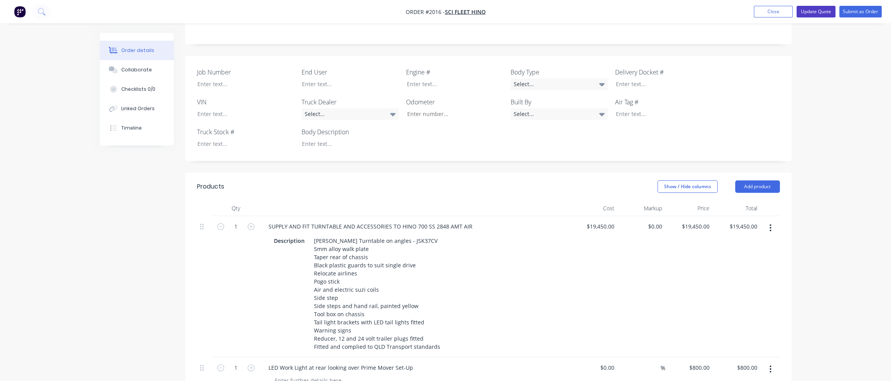
click at [804, 12] on button "Update Quote" at bounding box center [815, 12] width 39 height 12
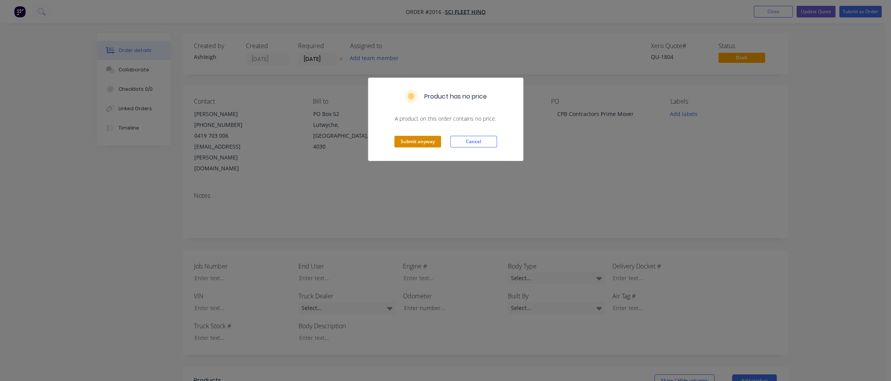
click at [414, 143] on button "Submit anyway" at bounding box center [417, 142] width 47 height 12
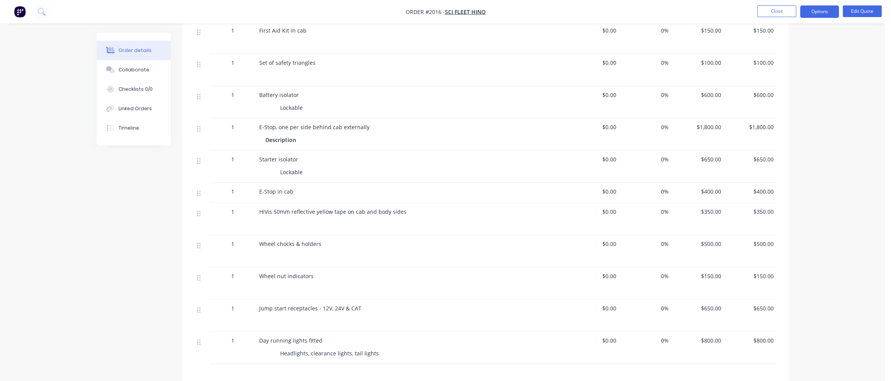
scroll to position [738, 0]
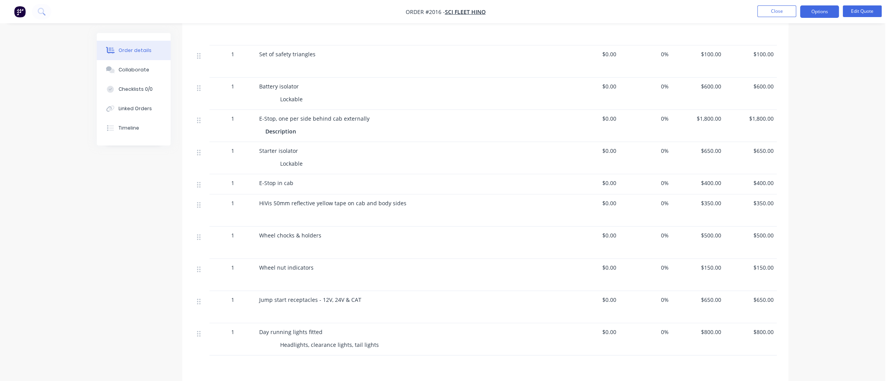
click at [707, 328] on span "$800.00" at bounding box center [698, 332] width 46 height 8
click at [804, 11] on button "Edit Quote" at bounding box center [861, 11] width 39 height 12
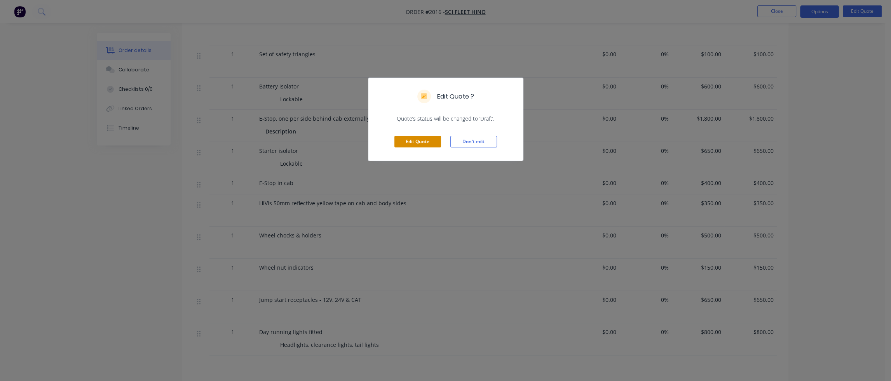
click at [427, 138] on button "Edit Quote" at bounding box center [417, 142] width 47 height 12
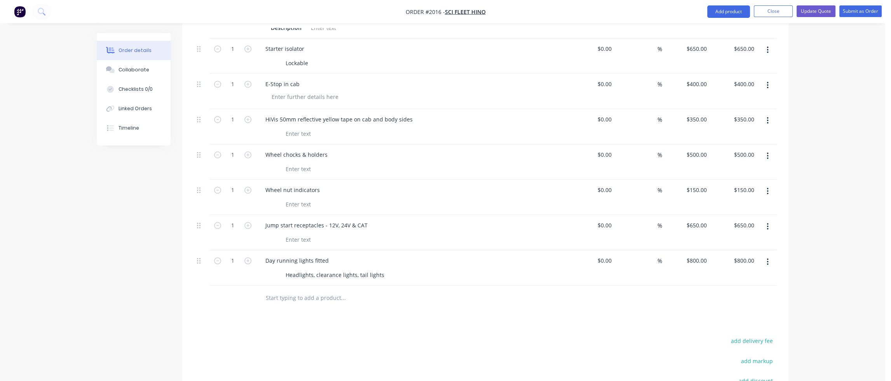
scroll to position [932, 0]
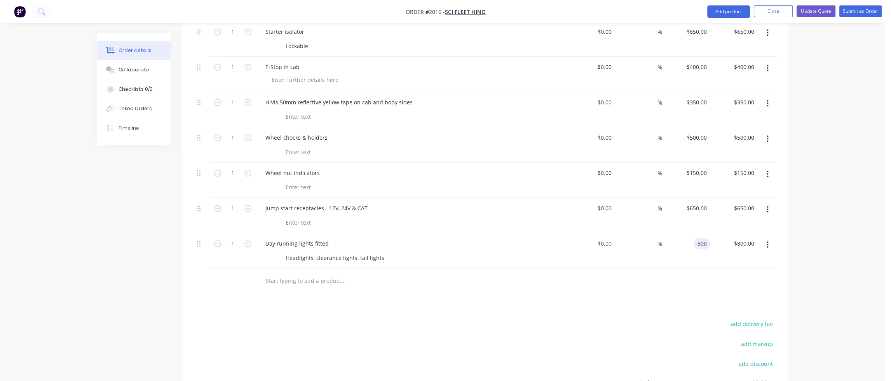
click at [702, 238] on input "800" at bounding box center [702, 243] width 13 height 11
type input "$1,200.00"
click at [691, 233] on div "$1,200.00 $1,200.00" at bounding box center [686, 250] width 48 height 35
type input "1200.00"
type input "1200"
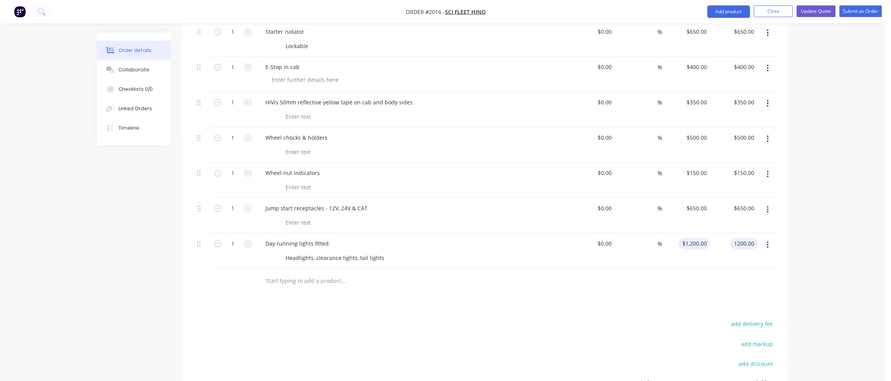
type input "$1,200.00"
click at [693, 238] on div "1200 $1,200.00" at bounding box center [695, 243] width 28 height 11
type input "$1,250.00"
click at [287, 252] on div "Headlights, clearance lights, tail lights" at bounding box center [334, 257] width 105 height 11
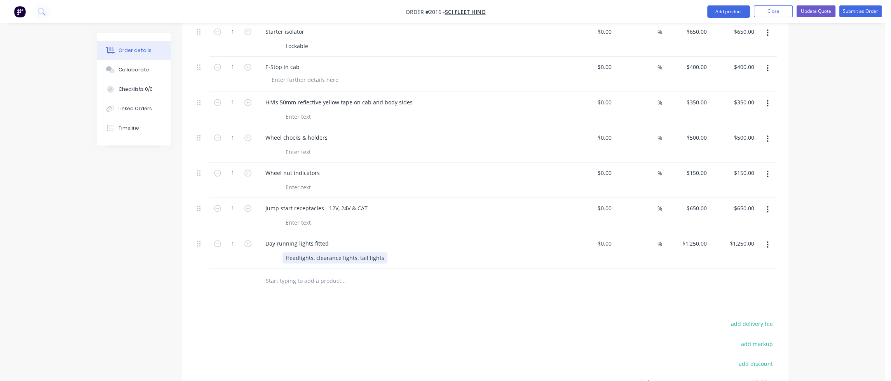
click at [286, 252] on div "Headlights, clearance lights, tail lights" at bounding box center [334, 257] width 105 height 11
click at [273, 238] on div "Day running lights fitted" at bounding box center [297, 243] width 76 height 11
click at [265, 238] on div "Day running lights fitted" at bounding box center [297, 243] width 76 height 11
click at [334, 238] on div "REDARC Day running lights fitted" at bounding box center [308, 243] width 98 height 11
click at [372, 269] on div at bounding box center [396, 281] width 280 height 25
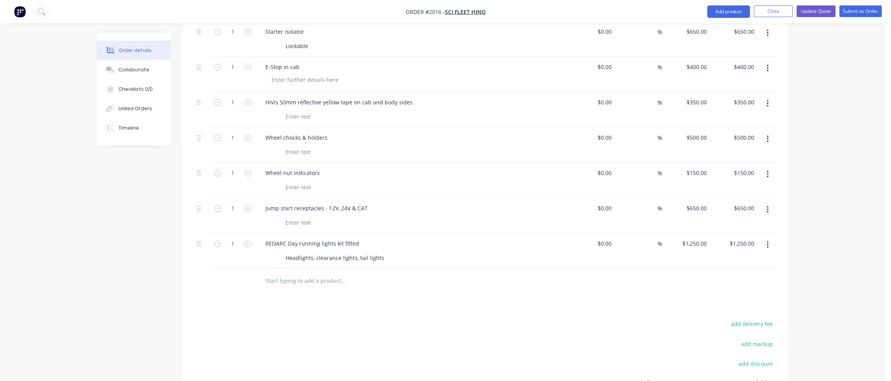
click at [769, 238] on button "button" at bounding box center [767, 245] width 18 height 14
click at [656, 269] on div at bounding box center [485, 281] width 583 height 25
drag, startPoint x: 767, startPoint y: 222, endPoint x: 688, endPoint y: 250, distance: 83.7
click at [688, 269] on div at bounding box center [485, 281] width 583 height 25
click at [804, 10] on button "Update Quote" at bounding box center [815, 11] width 39 height 12
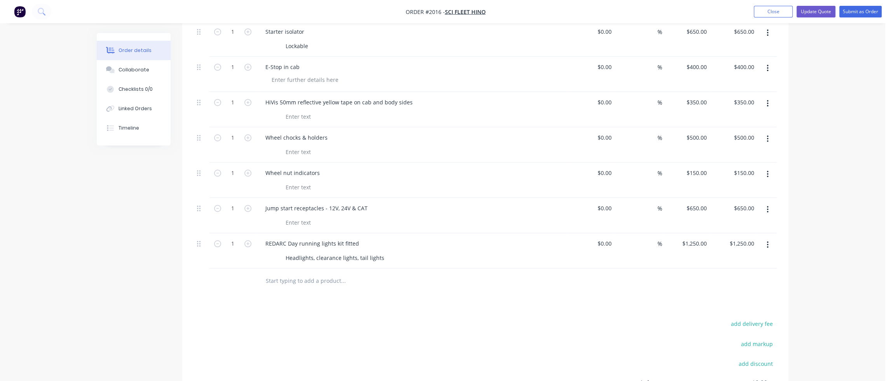
scroll to position [0, 0]
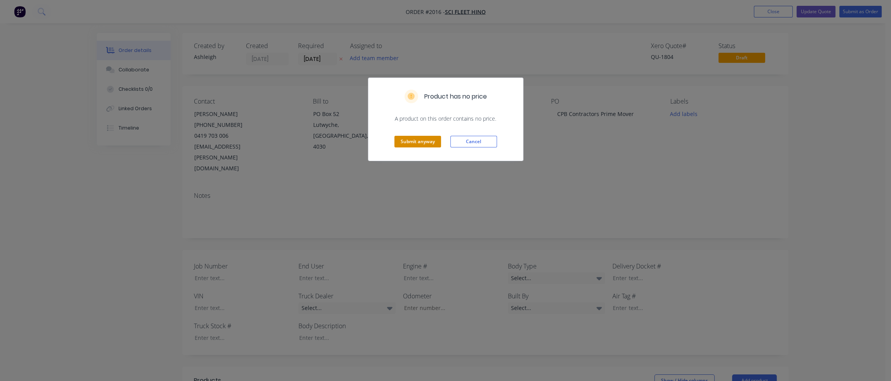
click at [421, 140] on button "Submit anyway" at bounding box center [417, 142] width 47 height 12
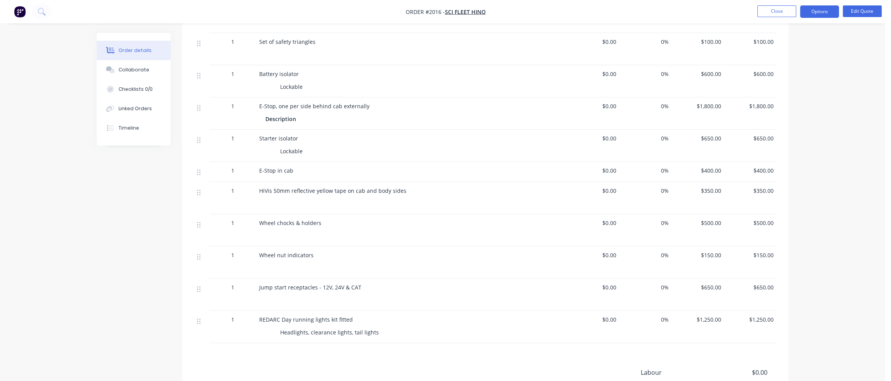
scroll to position [838, 0]
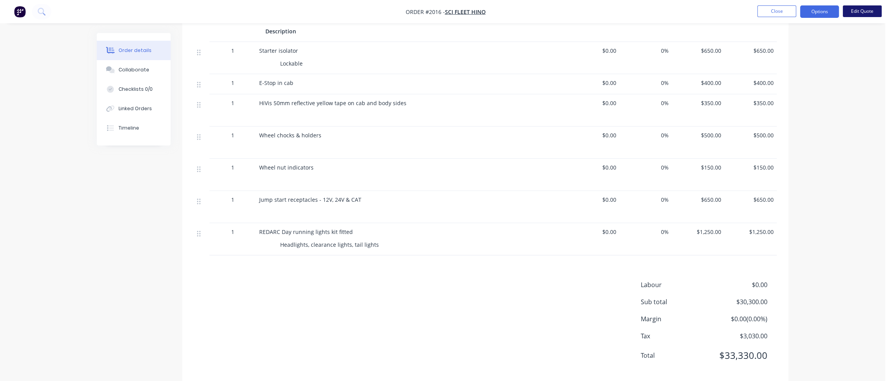
click at [804, 11] on button "Edit Quote" at bounding box center [861, 11] width 39 height 12
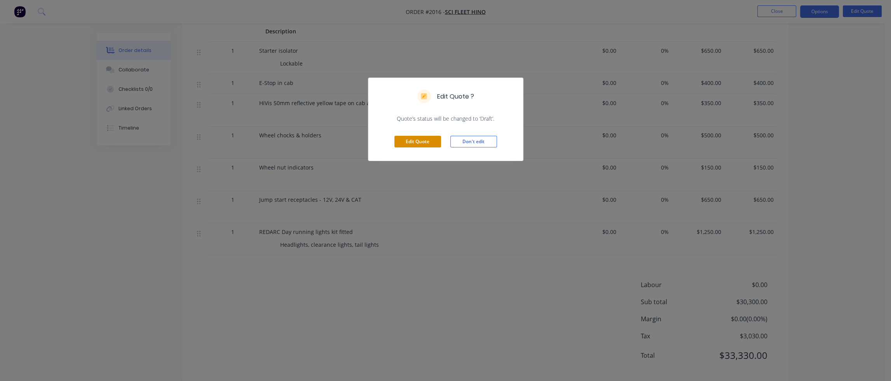
click at [423, 143] on button "Edit Quote" at bounding box center [417, 142] width 47 height 12
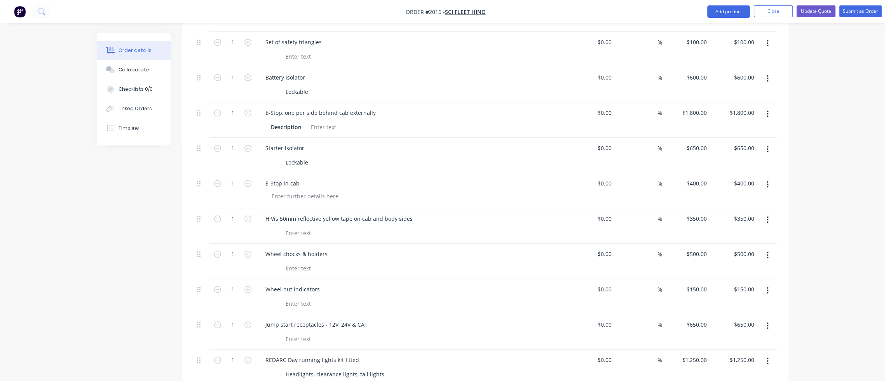
scroll to position [1019, 0]
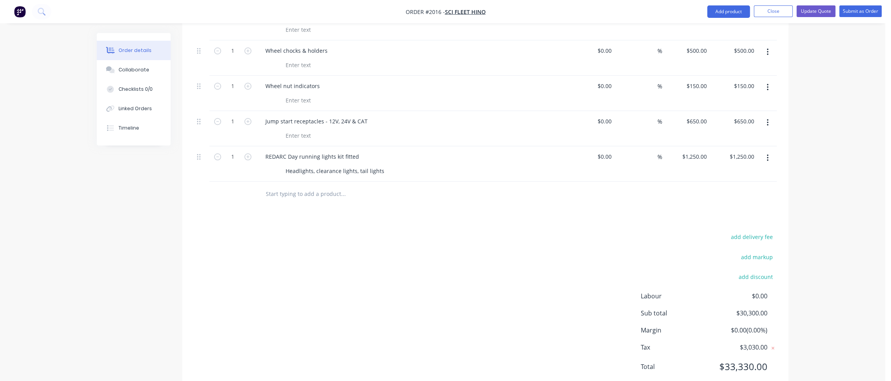
click at [767, 155] on icon "button" at bounding box center [767, 158] width 2 height 7
click at [681, 182] on div at bounding box center [485, 194] width 583 height 25
click at [775, 151] on button "button" at bounding box center [767, 158] width 18 height 14
click at [767, 155] on icon "button" at bounding box center [767, 158] width 2 height 7
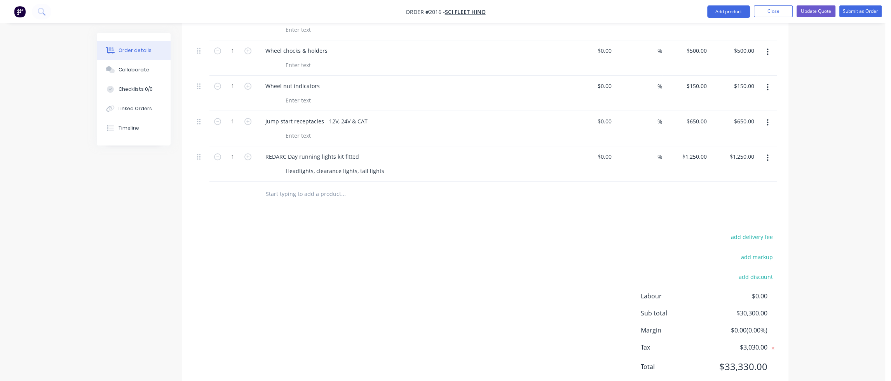
click at [767, 155] on icon "button" at bounding box center [767, 158] width 2 height 7
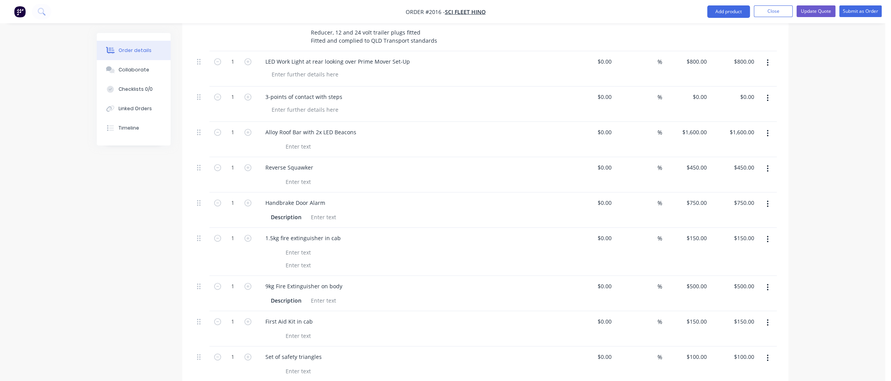
scroll to position [475, 0]
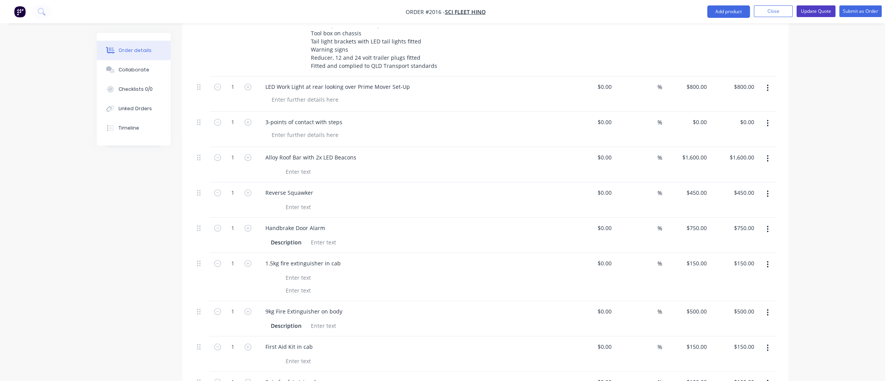
click at [804, 11] on button "Update Quote" at bounding box center [815, 11] width 39 height 12
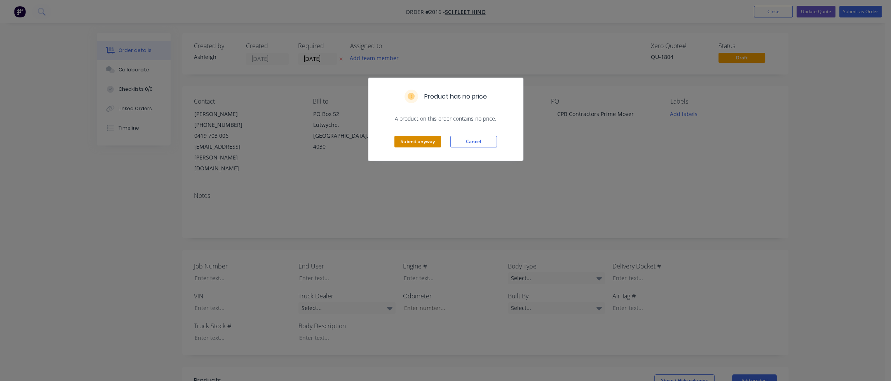
click at [425, 143] on button "Submit anyway" at bounding box center [417, 142] width 47 height 12
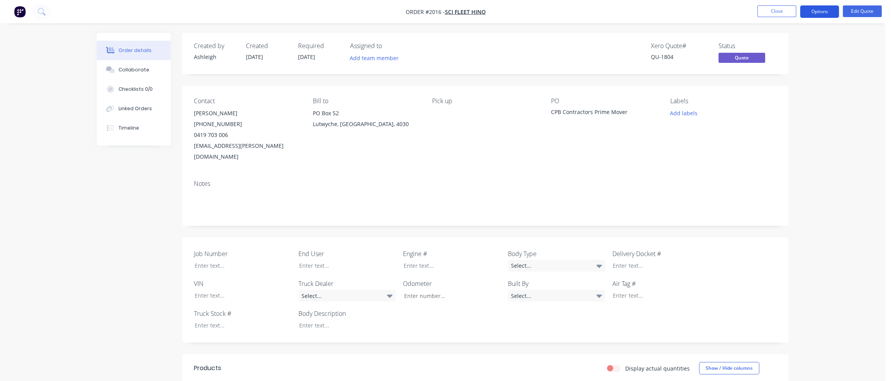
click at [804, 12] on button "Options" at bounding box center [819, 11] width 39 height 12
click at [778, 46] on div "Quote" at bounding box center [795, 47] width 71 height 11
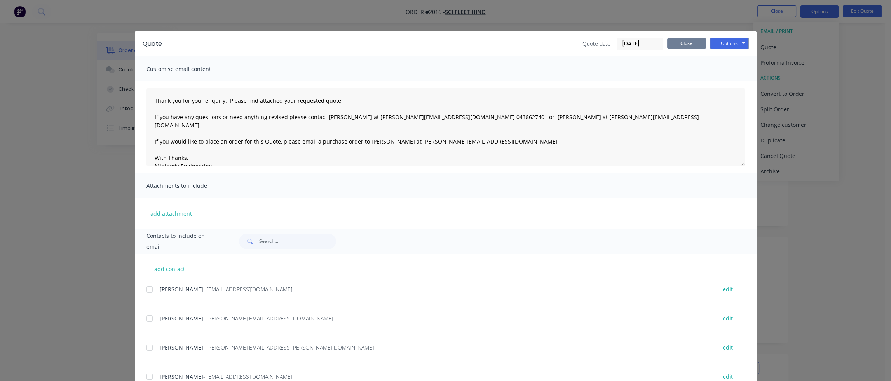
click at [687, 40] on button "Close" at bounding box center [686, 44] width 39 height 12
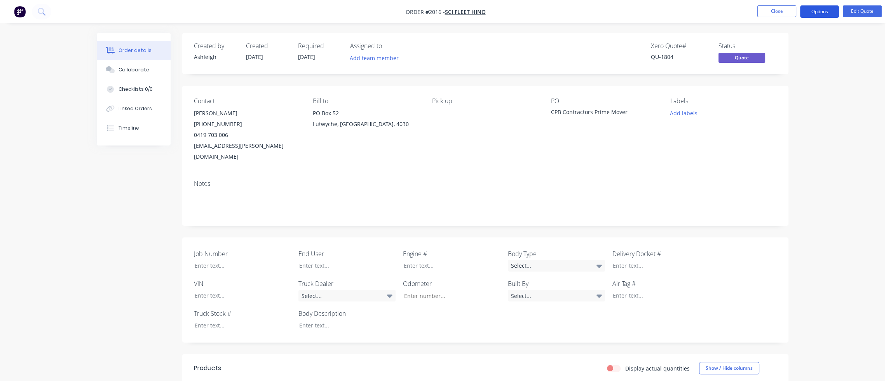
click at [804, 12] on button "Options" at bounding box center [819, 11] width 39 height 12
click at [771, 44] on div "Quote" at bounding box center [795, 47] width 71 height 11
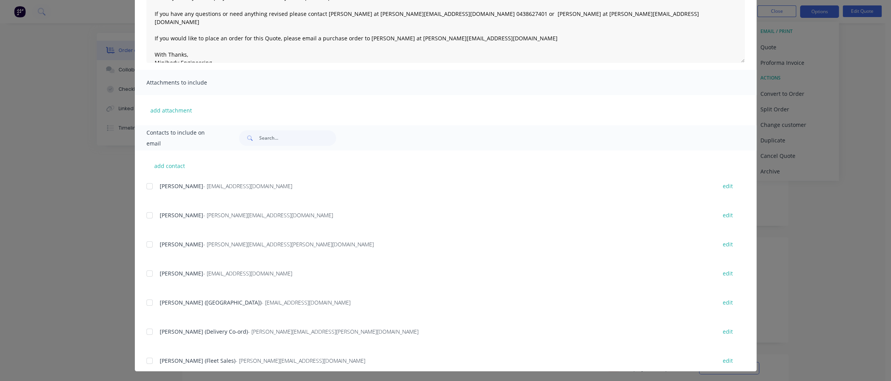
scroll to position [104, 0]
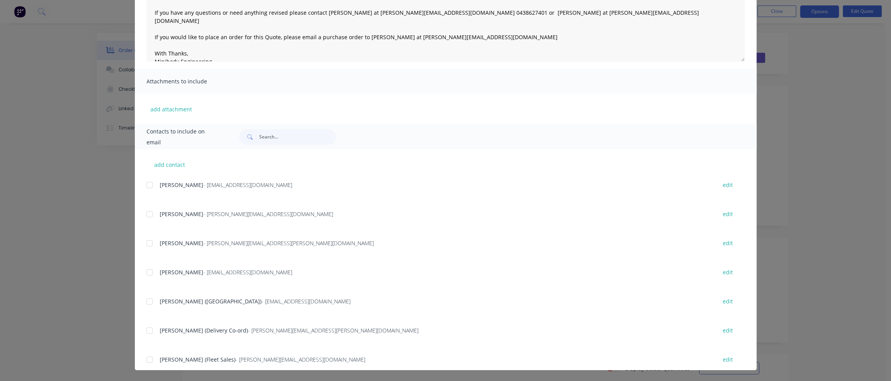
click at [146, 243] on div at bounding box center [150, 244] width 16 height 16
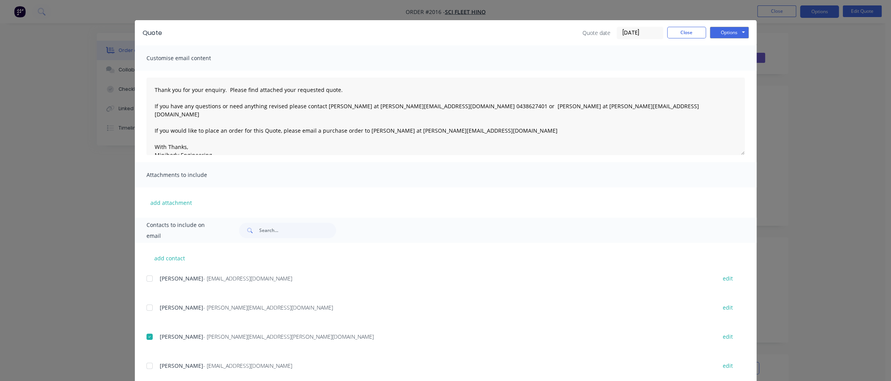
scroll to position [0, 0]
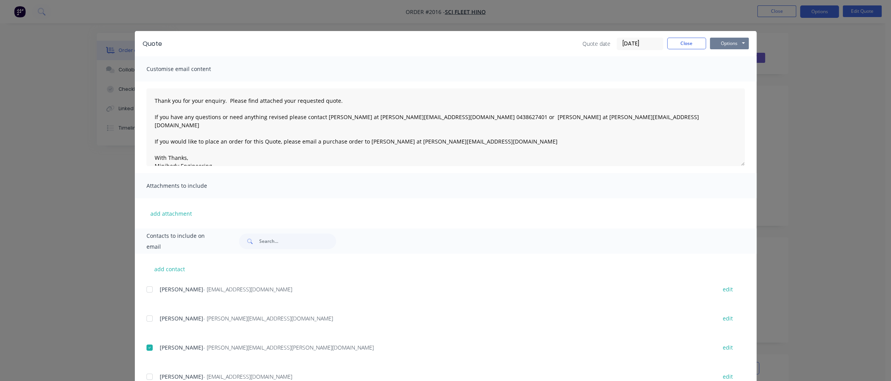
click at [722, 43] on button "Options" at bounding box center [729, 44] width 39 height 12
click at [727, 84] on button "Email" at bounding box center [735, 83] width 50 height 13
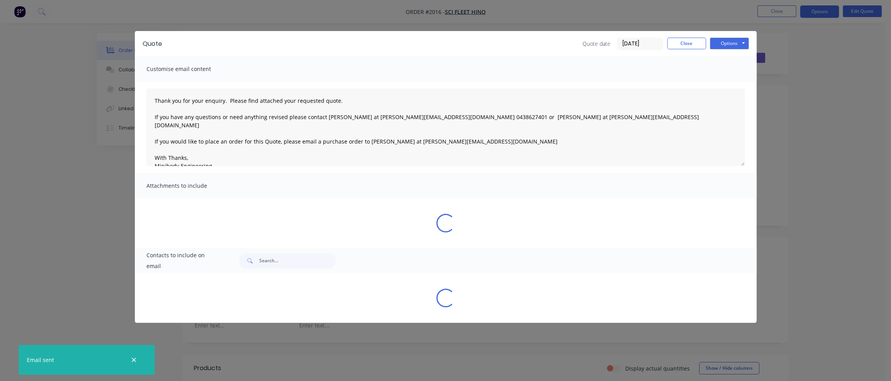
type textarea "Thank you for your enquiry. Please find attached your requested quote. If you h…"
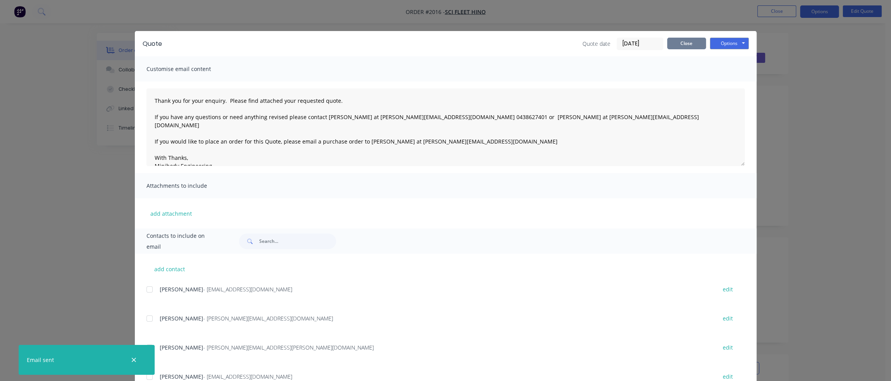
click at [693, 41] on button "Close" at bounding box center [686, 44] width 39 height 12
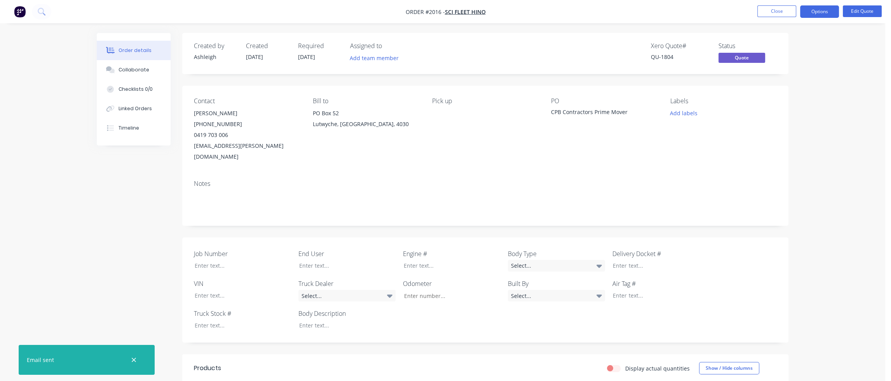
click at [783, 15] on button "Close" at bounding box center [776, 11] width 39 height 12
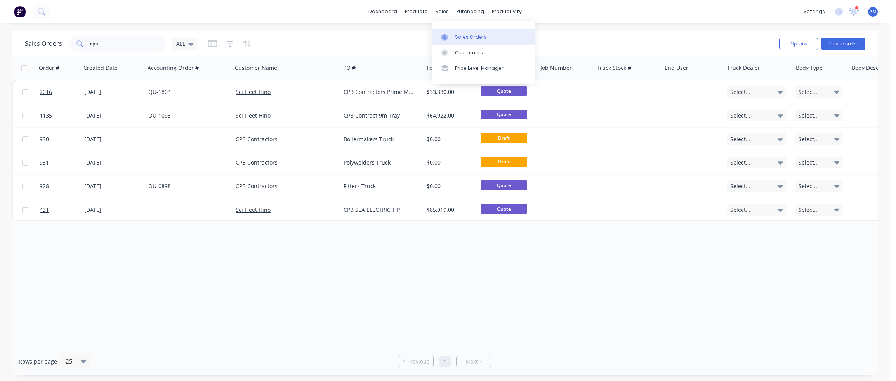
click at [458, 34] on div "Sales Orders" at bounding box center [471, 37] width 32 height 7
click at [457, 39] on div "Sales Orders" at bounding box center [471, 37] width 32 height 7
drag, startPoint x: 78, startPoint y: 41, endPoint x: 64, endPoint y: 42, distance: 13.6
click at [64, 42] on div "Sales Orders cpb ALL" at bounding box center [112, 44] width 174 height 16
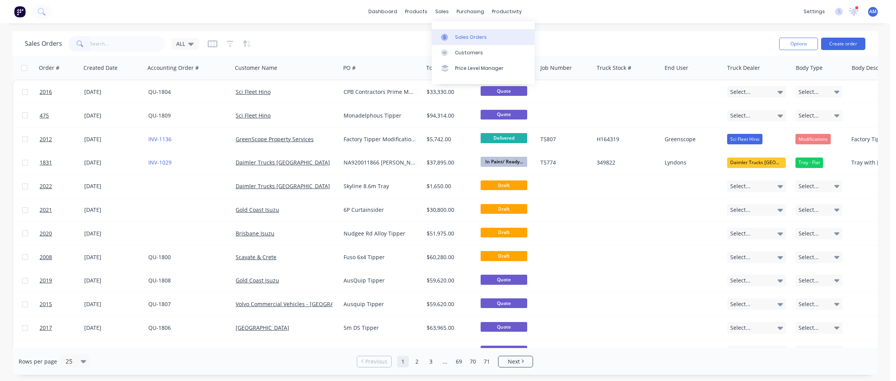
click at [462, 34] on div "Sales Orders" at bounding box center [471, 37] width 32 height 7
click at [804, 43] on button "Create order" at bounding box center [843, 44] width 44 height 12
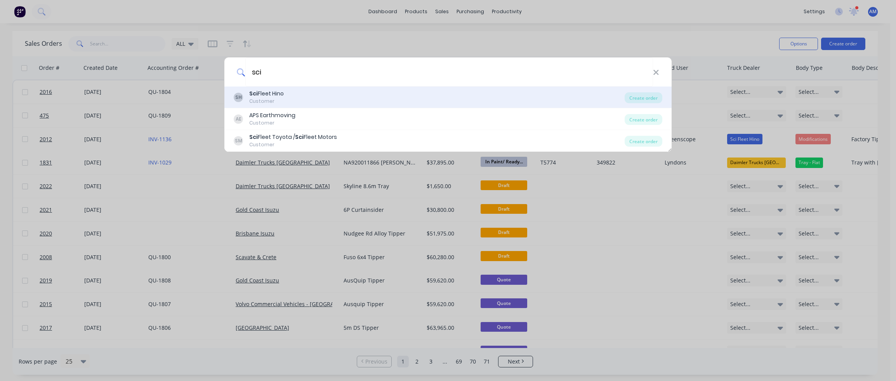
type input "sci"
click at [285, 101] on div "SH Sci Fleet Hino Customer" at bounding box center [429, 97] width 391 height 15
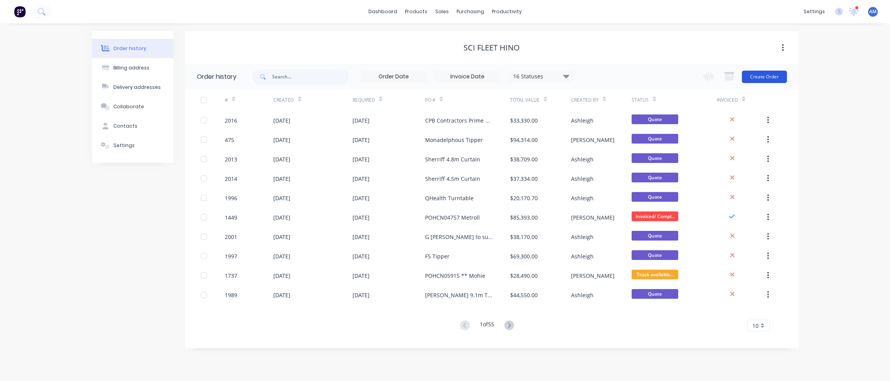
click at [755, 81] on button "Create Order" at bounding box center [764, 77] width 45 height 12
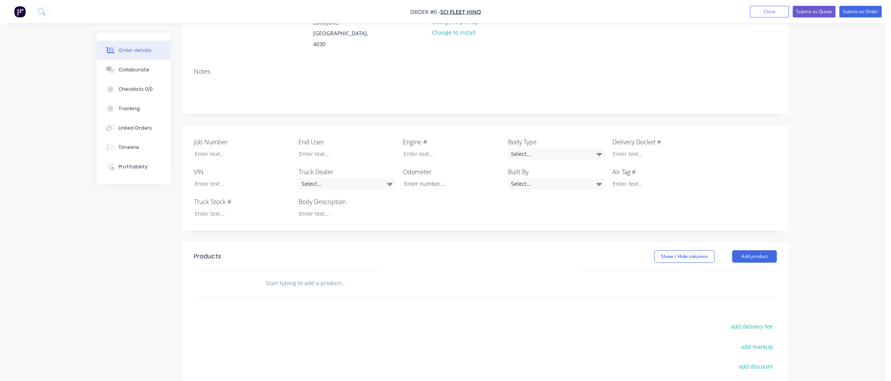
scroll to position [117, 0]
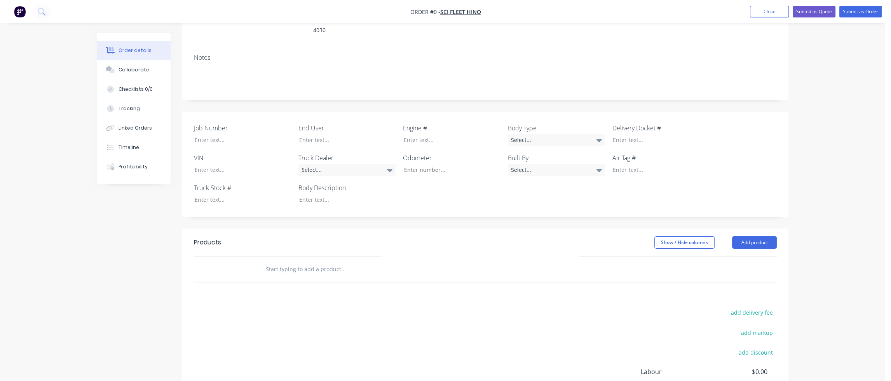
click at [273, 262] on input "text" at bounding box center [342, 270] width 155 height 16
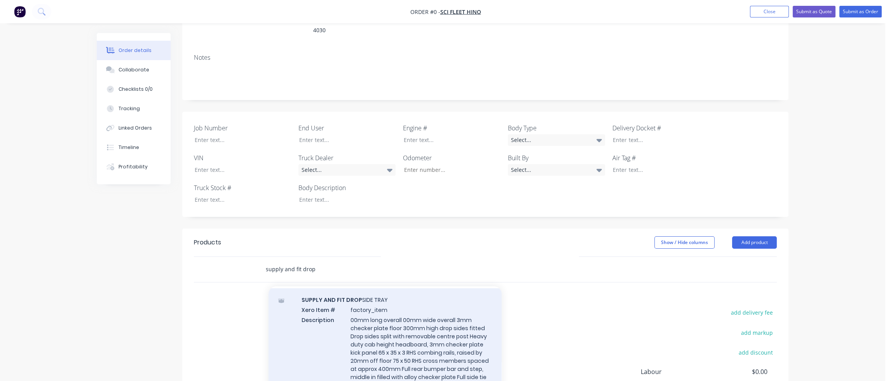
scroll to position [78, 0]
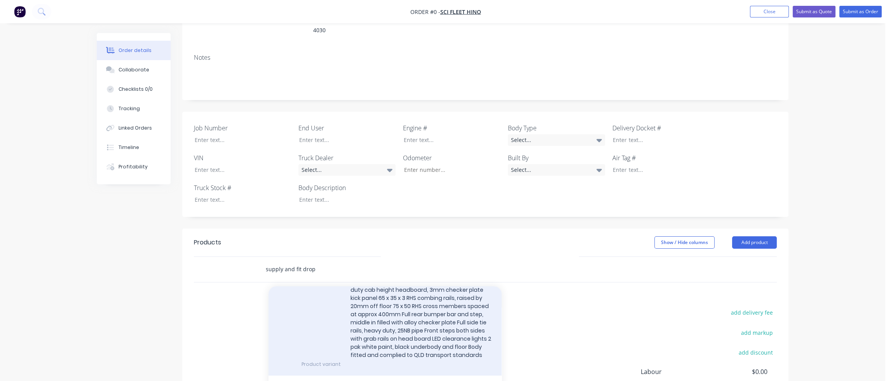
type input "supply and fit drop"
click at [393, 313] on div "SUPPLY AND FIT DROP SIDE TRAY Xero Item # factory_item Description 00mm long ov…" at bounding box center [384, 305] width 233 height 142
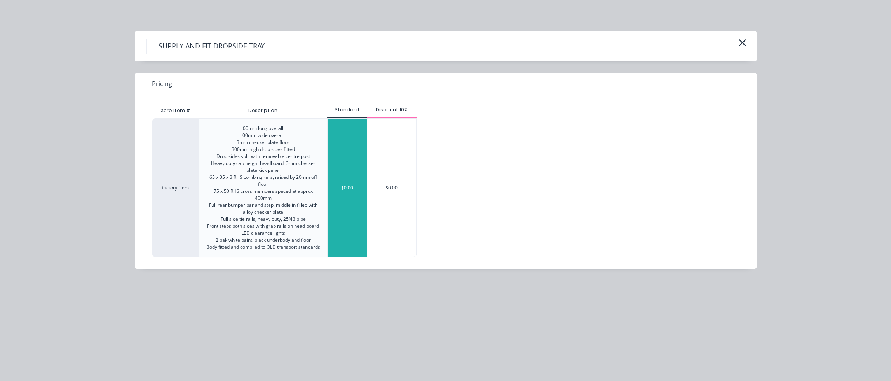
click at [352, 216] on div "$0.00" at bounding box center [346, 188] width 39 height 138
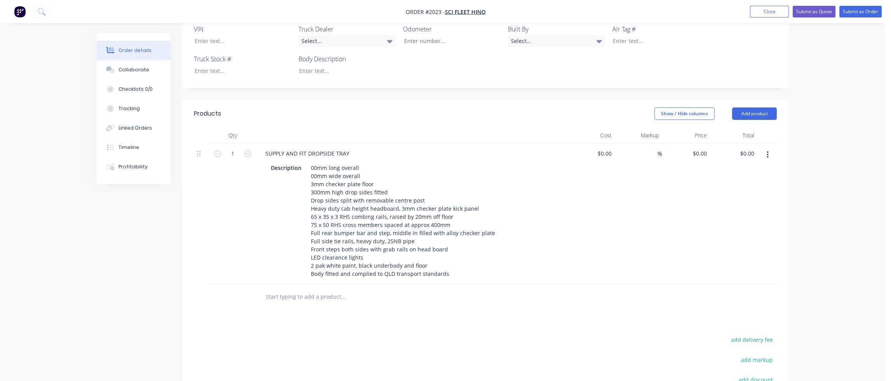
scroll to position [272, 0]
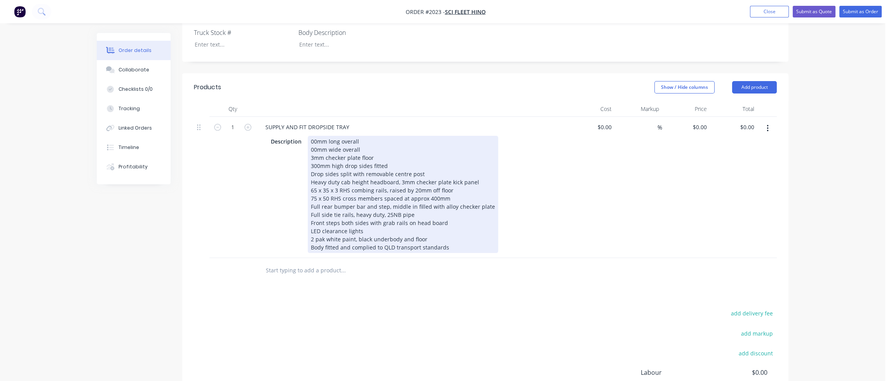
click at [312, 136] on div "00mm long overall 00mm wide overall 3mm checker plate floor 300mm high drop sid…" at bounding box center [403, 194] width 190 height 117
type input "$0.00"
click at [311, 138] on div "4000mm long overall 00mm wide overall 3mm checker plate floor 300mm high drop s…" at bounding box center [403, 194] width 190 height 117
click at [480, 171] on div "4000mm long overall 2200mm wide overall 3mm checker plate floor 300mm high drop…" at bounding box center [403, 194] width 190 height 117
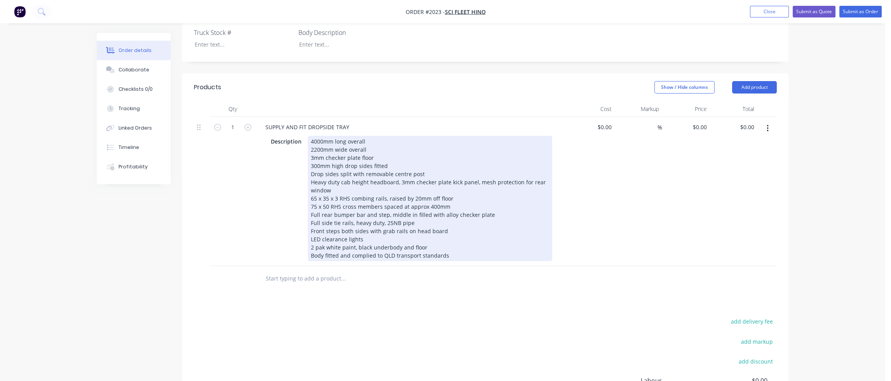
click at [371, 228] on div "4000mm long overall 2200mm wide overall 3mm checker plate floor 300mm high drop…" at bounding box center [430, 198] width 244 height 125
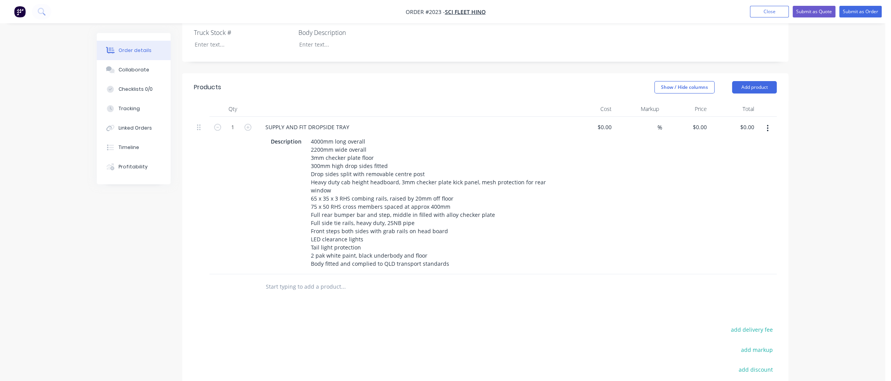
click at [325, 279] on input "text" at bounding box center [342, 287] width 155 height 16
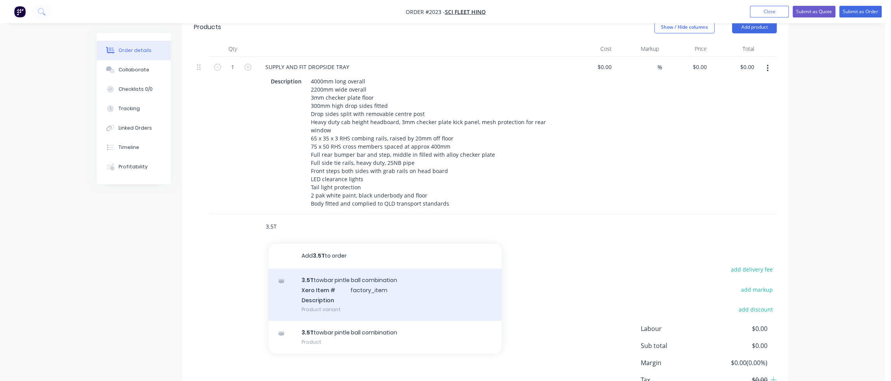
scroll to position [350, 0]
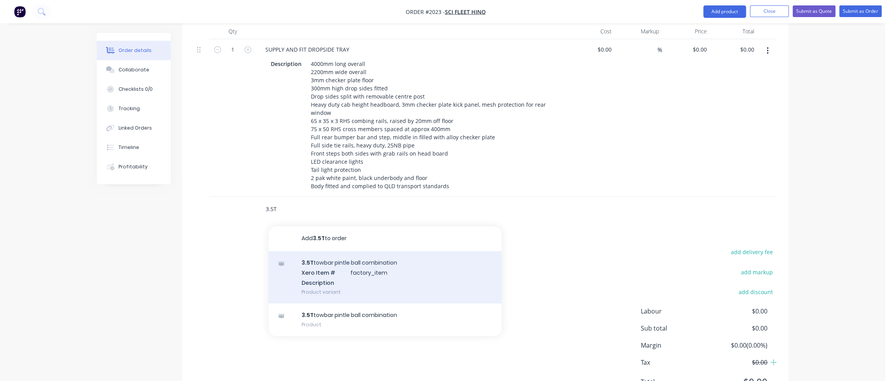
type input "3.5T"
click at [343, 264] on div "3.5T towbar pintle ball combination Xero Item # factory_item Description Produc…" at bounding box center [384, 277] width 233 height 52
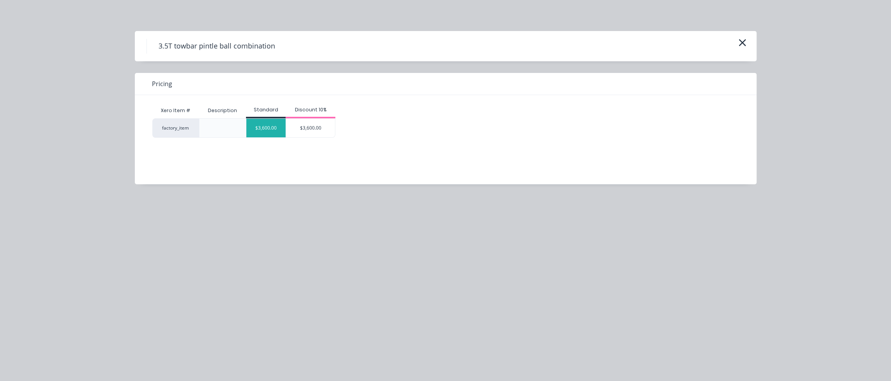
click at [275, 129] on div "$3,600.00" at bounding box center [265, 128] width 39 height 19
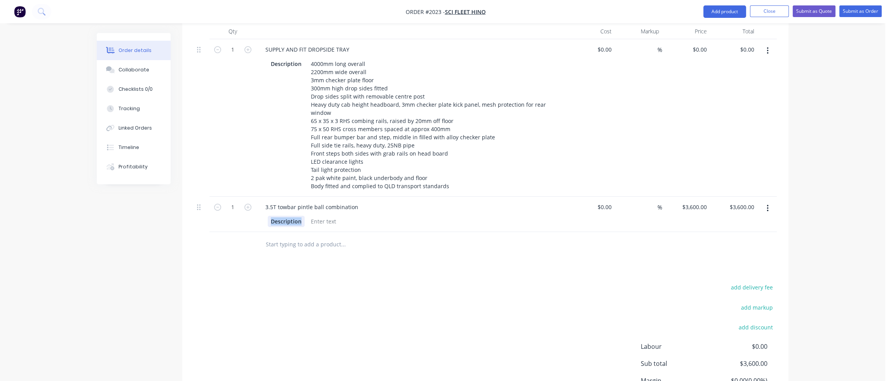
drag, startPoint x: 301, startPoint y: 210, endPoint x: 259, endPoint y: 213, distance: 42.1
click at [259, 214] on div "Description" at bounding box center [411, 220] width 304 height 13
click at [280, 237] on input "text" at bounding box center [342, 245] width 155 height 16
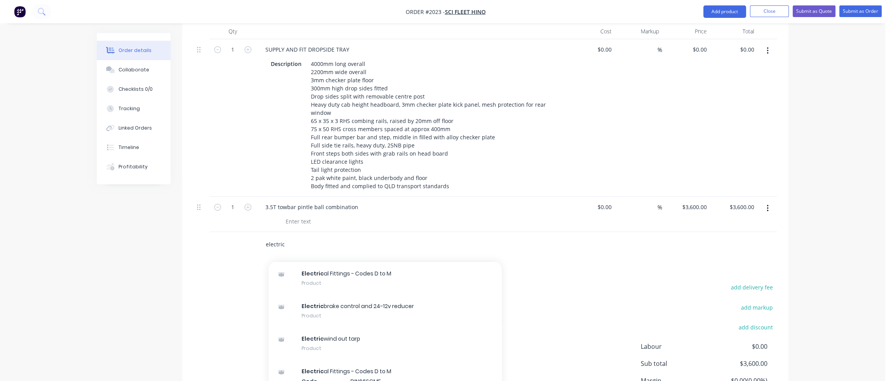
scroll to position [117, 0]
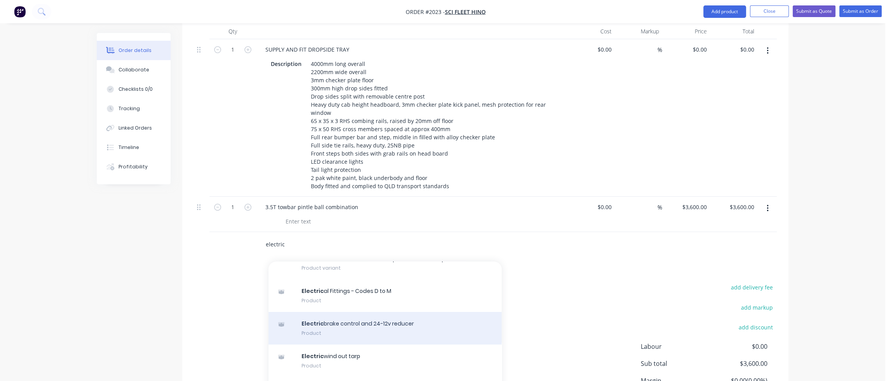
type input "electric"
click at [361, 313] on div "Electric brake control and 24-12v reducer Product" at bounding box center [384, 328] width 233 height 33
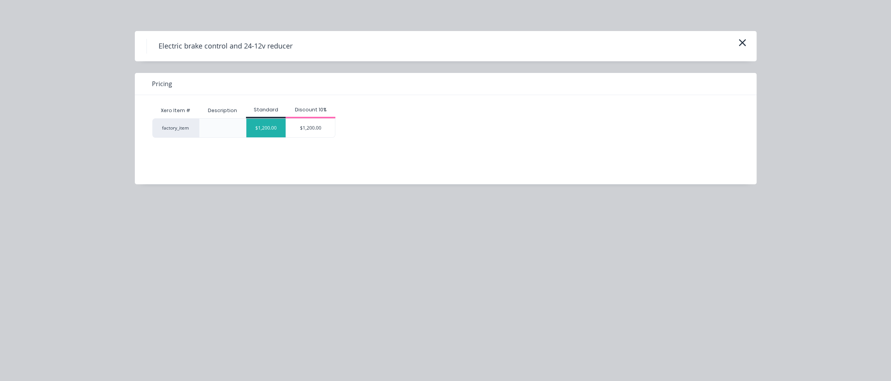
click at [267, 127] on div "$1,200.00" at bounding box center [265, 128] width 39 height 19
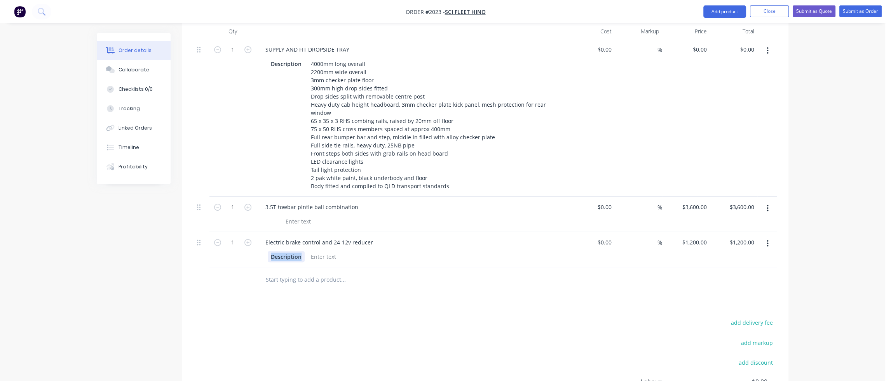
drag, startPoint x: 301, startPoint y: 247, endPoint x: 261, endPoint y: 249, distance: 39.6
click at [261, 250] on div "Description" at bounding box center [411, 256] width 304 height 13
click at [291, 272] on input "text" at bounding box center [342, 280] width 155 height 16
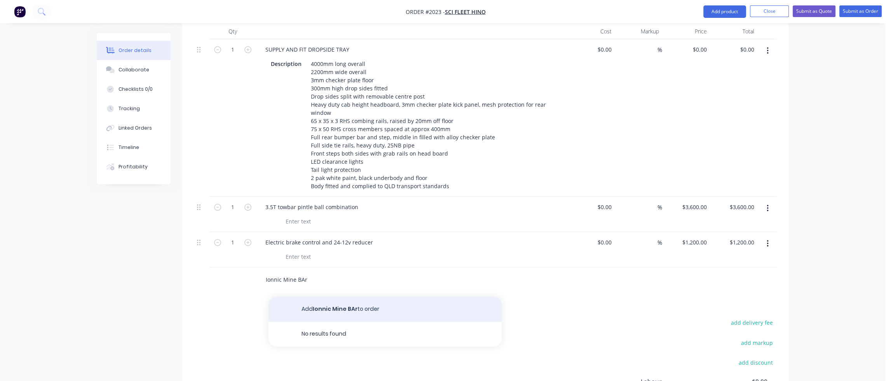
type input "Ionnic Mine BAr"
click at [315, 297] on button "Add Ionnic Mine BAr to order" at bounding box center [384, 309] width 233 height 25
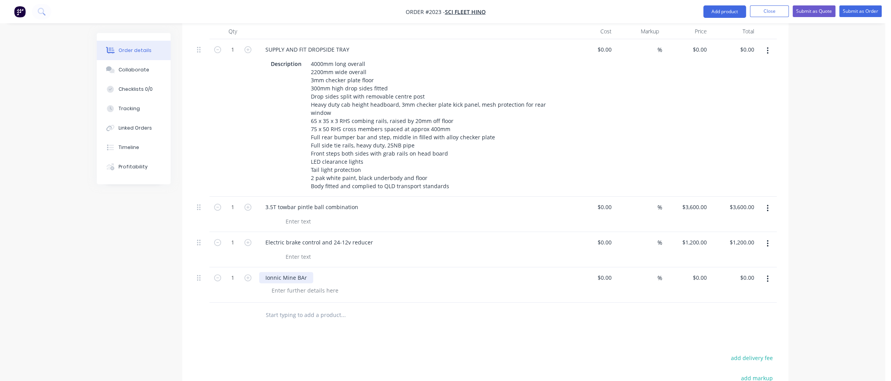
click at [303, 272] on div "Ionnic Mine BAr" at bounding box center [286, 277] width 54 height 11
click at [301, 308] on input "text" at bounding box center [342, 316] width 155 height 16
click at [298, 308] on input "text" at bounding box center [342, 316] width 155 height 16
paste input "• GME XRS-330C (Compact) 80ch UHF"
click at [281, 308] on input "• GME XRS-330C (Compact) 80ch UHF" at bounding box center [342, 316] width 155 height 16
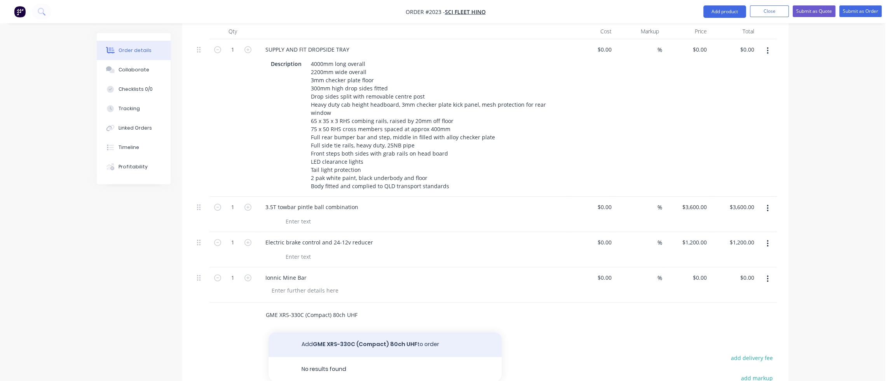
type input "GME XRS-330C (Compact) 80ch UHF"
click at [317, 332] on button "Add GME XRS-330C (Compact) 80ch UHF to order" at bounding box center [384, 344] width 233 height 25
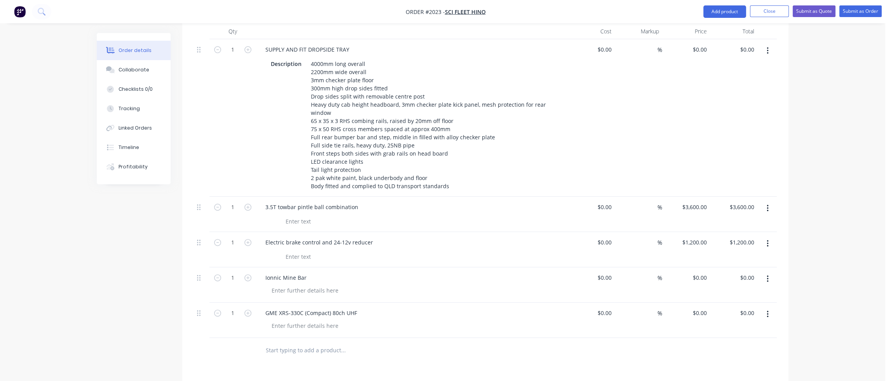
click at [315, 343] on input "text" at bounding box center [342, 351] width 155 height 16
click at [136, 71] on div "Collaborate" at bounding box center [133, 69] width 31 height 7
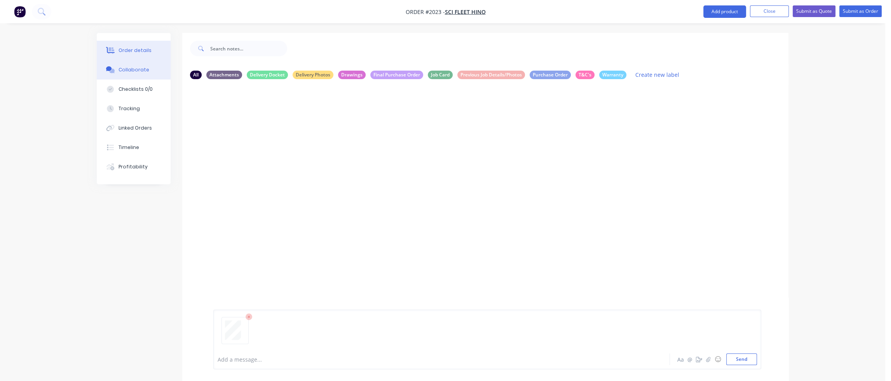
click at [148, 47] on div "Order details" at bounding box center [134, 50] width 33 height 7
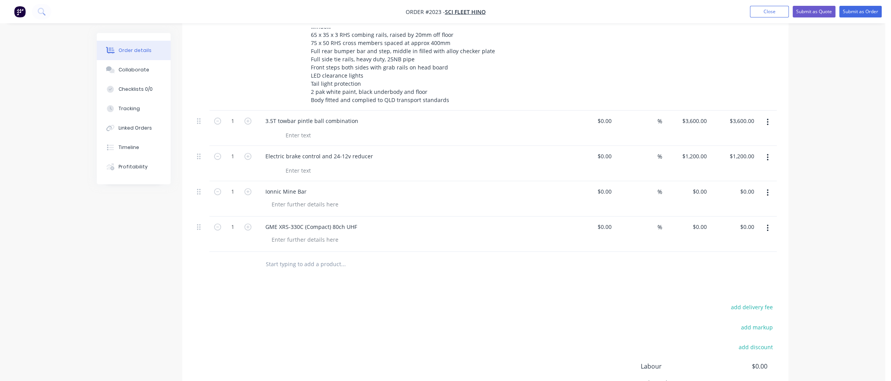
scroll to position [466, 0]
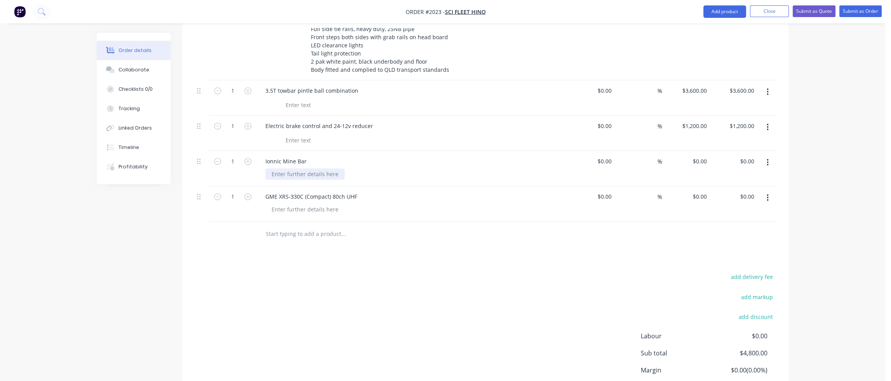
click at [294, 169] on div at bounding box center [304, 174] width 79 height 11
click at [265, 156] on div "Ionnic Mine Bar" at bounding box center [286, 161] width 54 height 11
click at [313, 169] on div "With rotating b" at bounding box center [291, 174] width 52 height 11
click at [285, 169] on div "With rotating b" at bounding box center [291, 174] width 52 height 11
click at [331, 169] on div "With amber rotating b" at bounding box center [300, 174] width 70 height 11
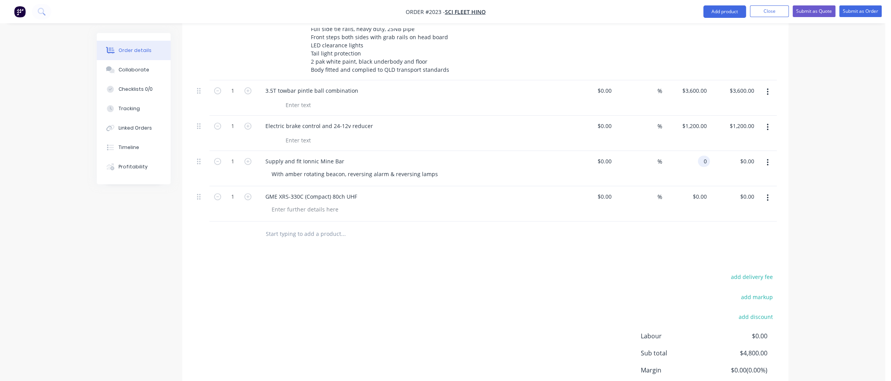
click at [695, 151] on div "0 0" at bounding box center [686, 168] width 48 height 35
type input "$1,800.00"
click at [768, 10] on button "Close" at bounding box center [769, 11] width 39 height 12
type input "$1,800.00"
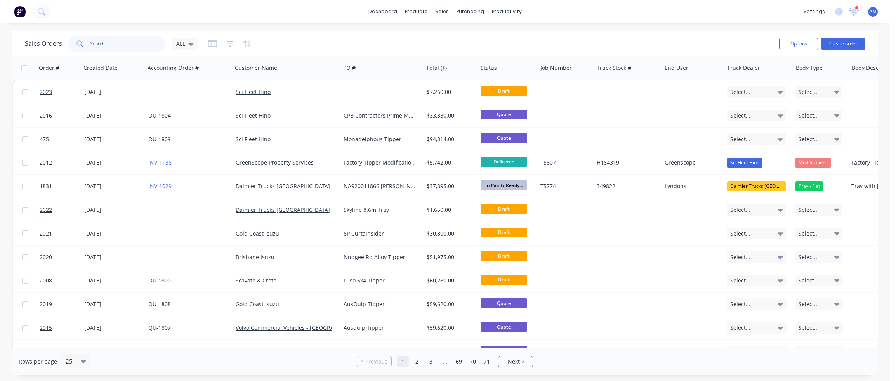
click at [108, 42] on input "text" at bounding box center [128, 44] width 76 height 16
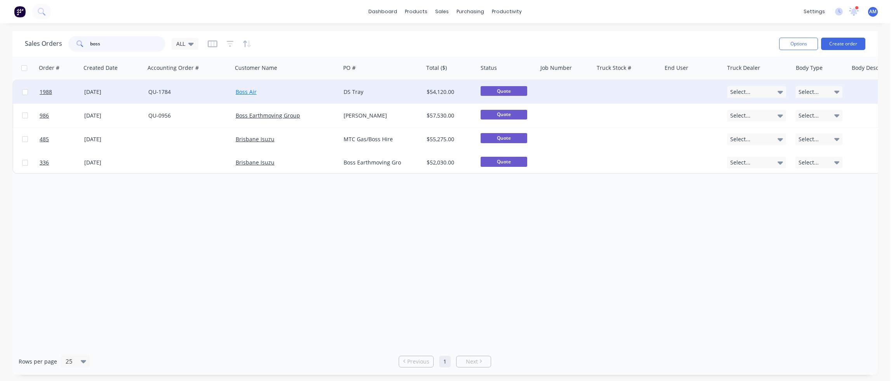
type input "boss"
click at [252, 90] on link "Boss Air" at bounding box center [246, 91] width 21 height 7
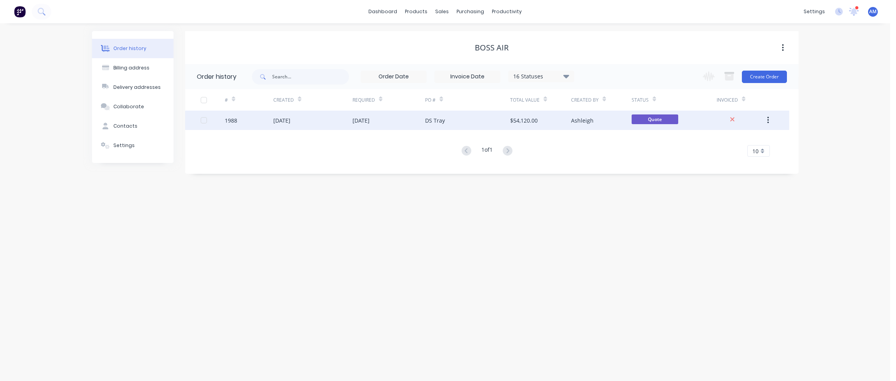
click at [314, 119] on div "[DATE]" at bounding box center [312, 120] width 79 height 19
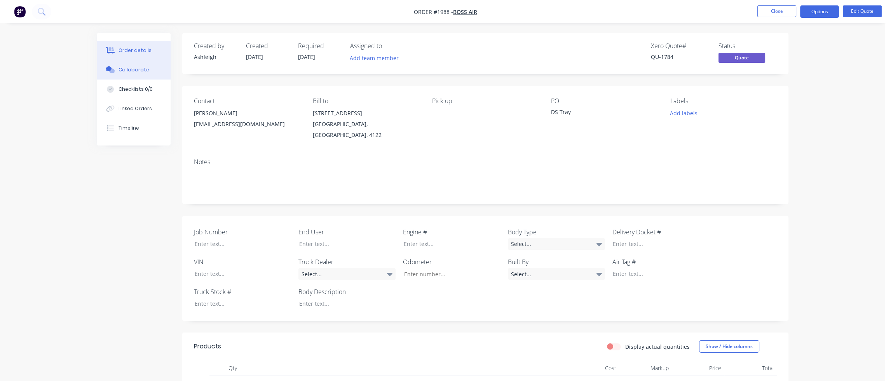
click at [142, 71] on div "Collaborate" at bounding box center [133, 69] width 31 height 7
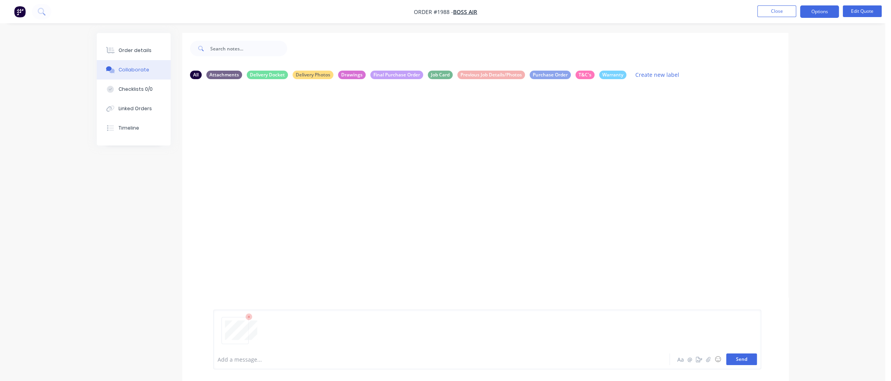
click at [743, 362] on button "Send" at bounding box center [741, 360] width 31 height 12
click at [276, 141] on icon "button" at bounding box center [277, 145] width 2 height 9
click at [291, 148] on button "Labels" at bounding box center [328, 147] width 87 height 17
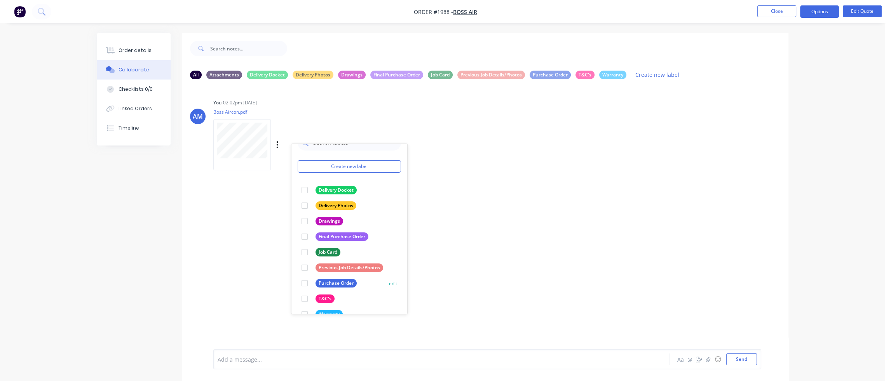
scroll to position [29, 0]
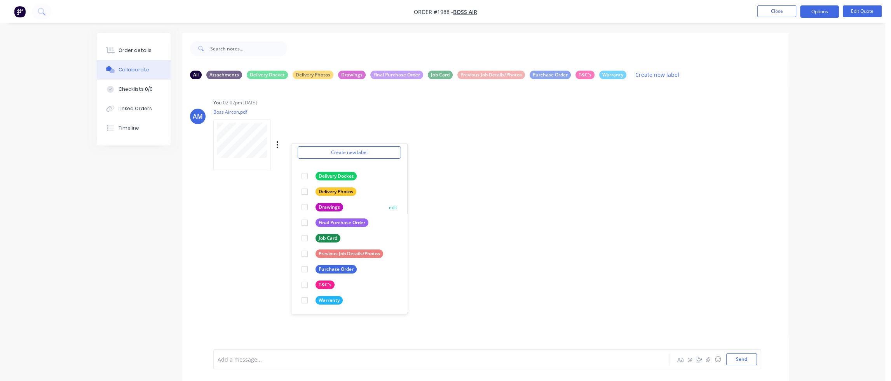
click at [305, 207] on div at bounding box center [305, 208] width 16 height 16
click at [431, 197] on div "AM You 02:02pm [DATE] Boss Aircon.pdf Labels Download Delete Create new label D…" at bounding box center [485, 217] width 606 height 264
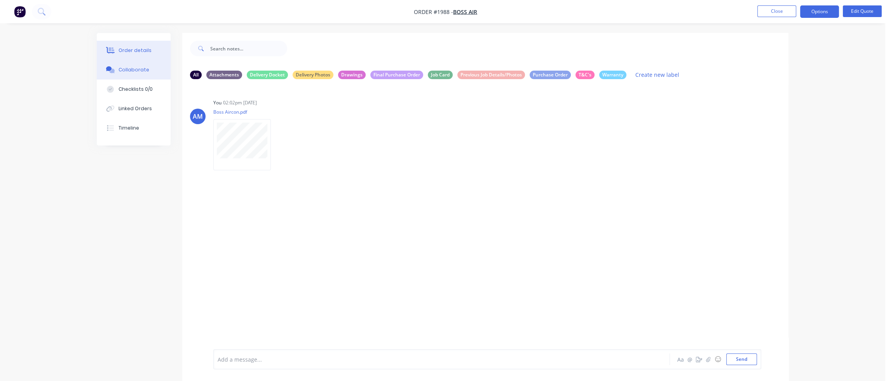
click at [132, 56] on button "Order details" at bounding box center [134, 50] width 74 height 19
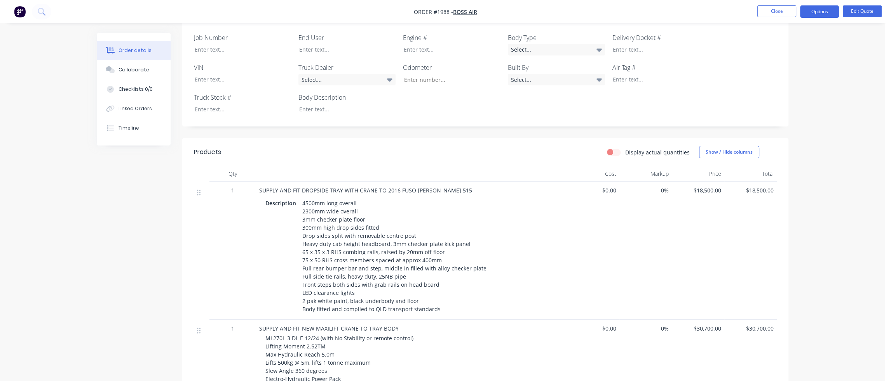
scroll to position [350, 0]
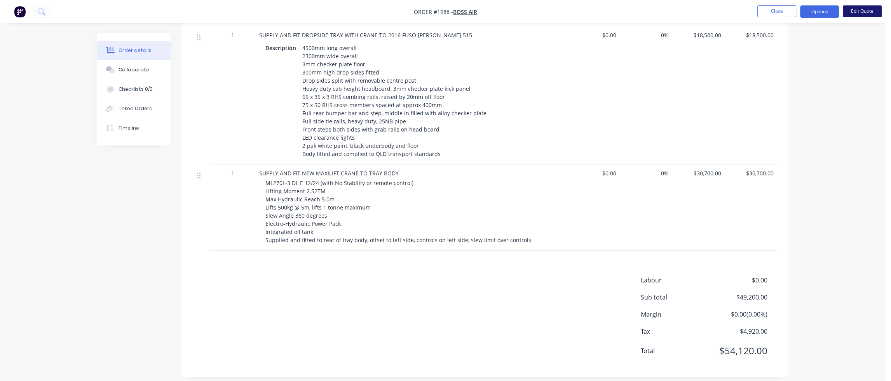
click at [804, 12] on button "Edit Quote" at bounding box center [861, 11] width 39 height 12
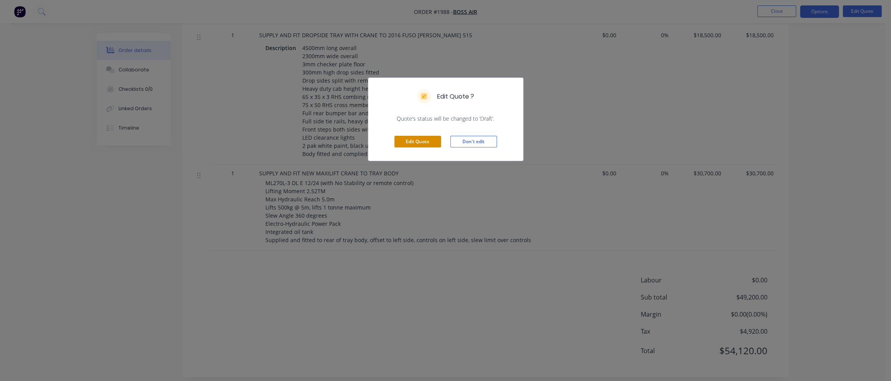
click at [421, 144] on button "Edit Quote" at bounding box center [417, 142] width 47 height 12
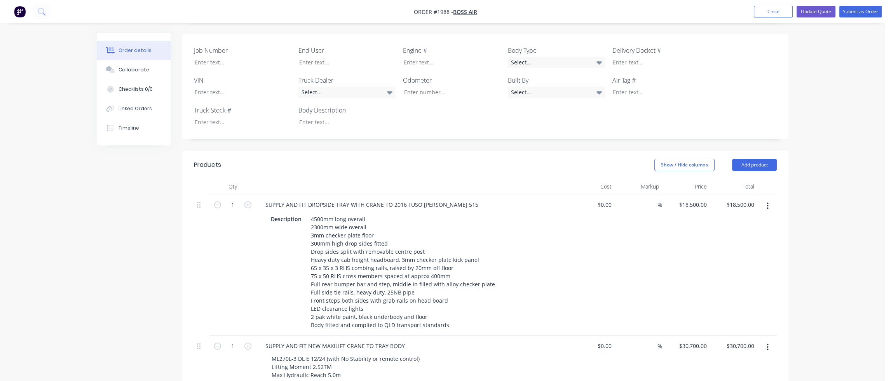
scroll to position [350, 0]
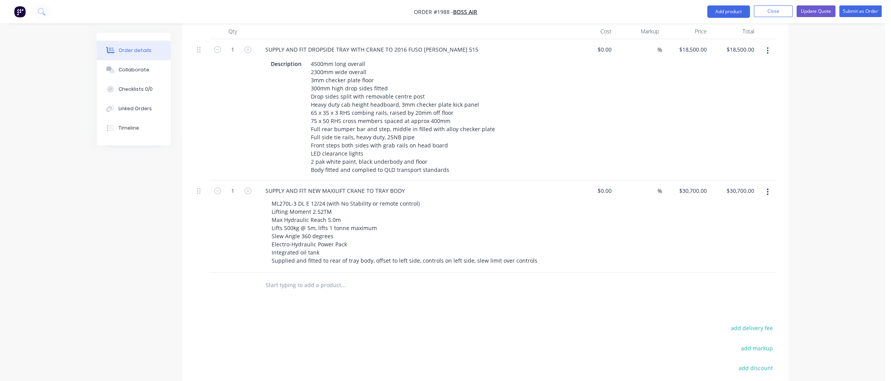
click at [766, 188] on icon "button" at bounding box center [767, 192] width 2 height 9
click at [729, 254] on div "Delete" at bounding box center [740, 259] width 60 height 11
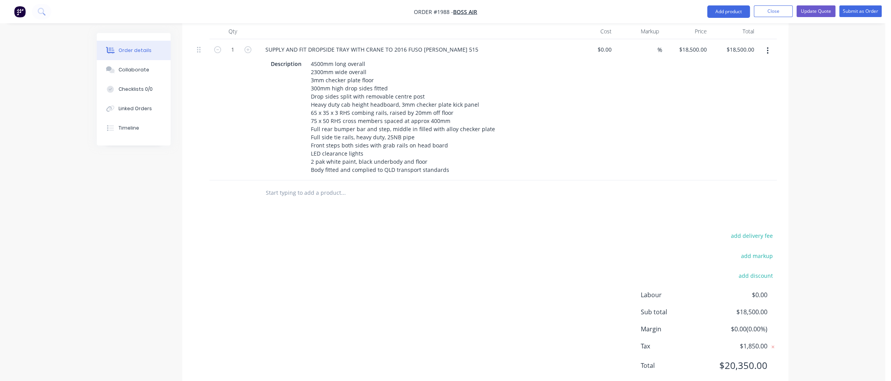
click at [326, 185] on input "text" at bounding box center [342, 193] width 155 height 16
drag, startPoint x: 348, startPoint y: 37, endPoint x: 381, endPoint y: 37, distance: 32.6
click at [381, 44] on div "SUPPLY AND FIT DROPSIDE TRAY WITH CRANE TO 2016 FUSO [PERSON_NAME] 515" at bounding box center [371, 49] width 225 height 11
click at [308, 185] on input "text" at bounding box center [342, 193] width 155 height 16
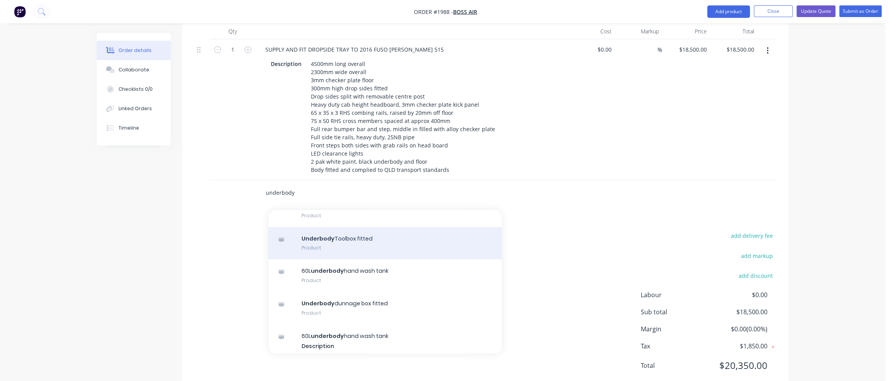
type input "underbody"
click at [350, 232] on div "Underbody Toolbox fitted Product" at bounding box center [384, 243] width 233 height 33
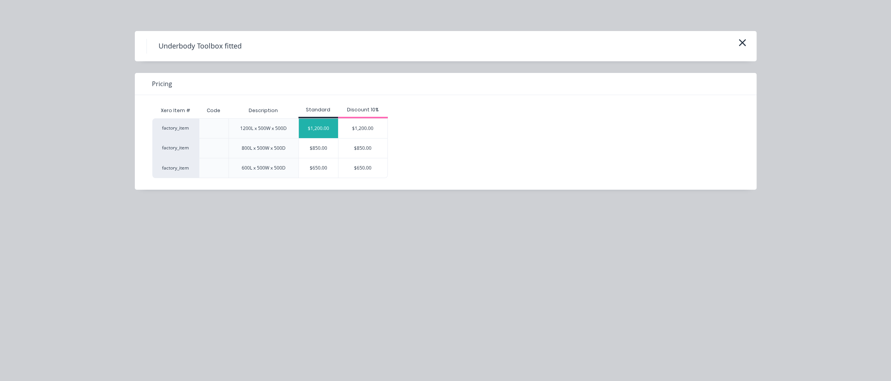
click at [322, 130] on div "$1,200.00" at bounding box center [318, 128] width 39 height 19
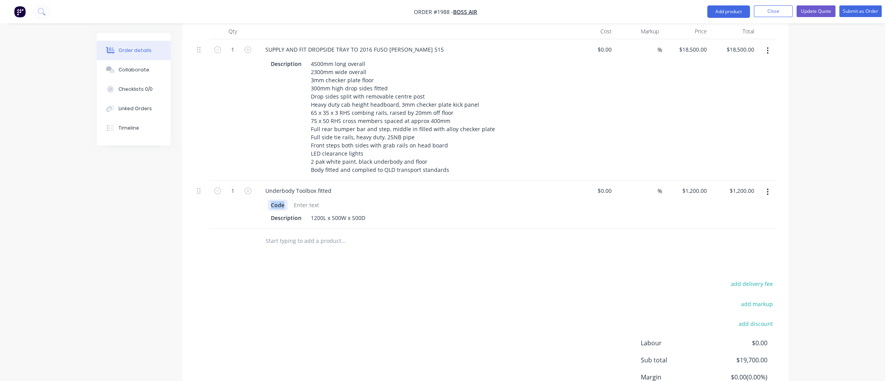
drag, startPoint x: 284, startPoint y: 194, endPoint x: 260, endPoint y: 195, distance: 24.5
click at [260, 198] on div "Code Description 1200L x 500W x 500D" at bounding box center [411, 211] width 304 height 26
drag, startPoint x: 301, startPoint y: 205, endPoint x: 258, endPoint y: 207, distance: 43.6
click at [258, 207] on div "Underbody Toolbox fitted Description 1200L x 500W x 500D" at bounding box center [411, 205] width 311 height 48
click at [276, 248] on div "Products Show / Hide columns Add product Qty Cost Markup Price Total 1 SUPPLY A…" at bounding box center [485, 218] width 606 height 445
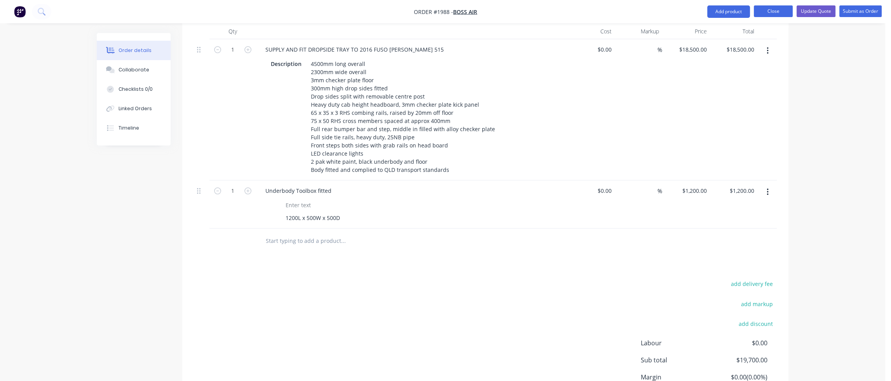
click at [775, 10] on button "Close" at bounding box center [772, 11] width 39 height 12
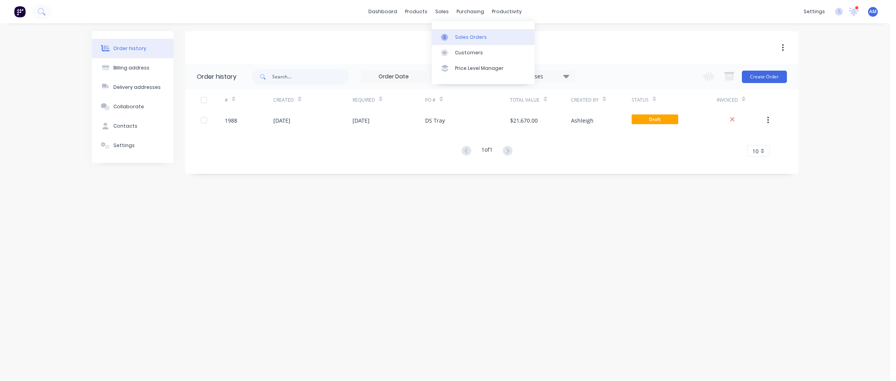
click at [454, 33] on link "Sales Orders" at bounding box center [483, 37] width 103 height 16
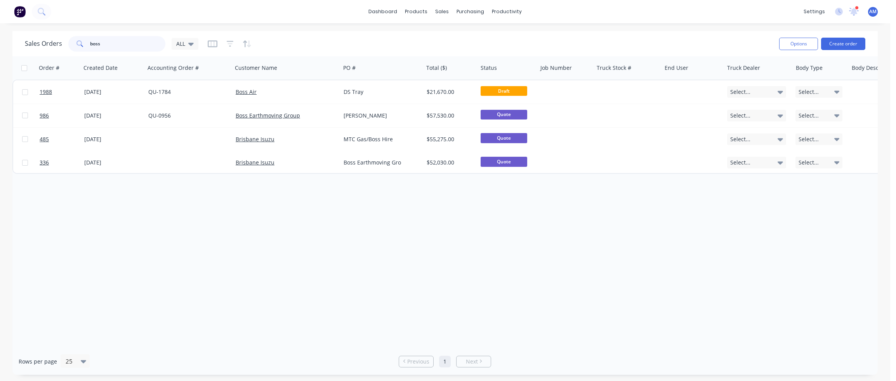
drag, startPoint x: 115, startPoint y: 45, endPoint x: 70, endPoint y: 45, distance: 44.7
click at [70, 45] on div "boss" at bounding box center [116, 44] width 97 height 16
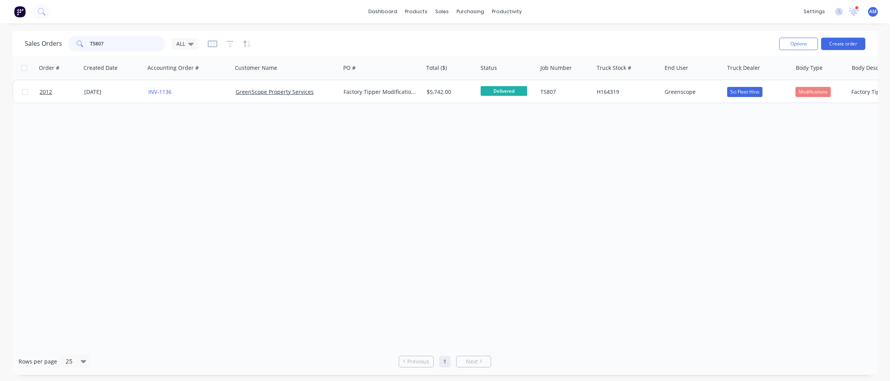
type input "T5807"
drag, startPoint x: 97, startPoint y: 43, endPoint x: 54, endPoint y: 43, distance: 43.5
click at [54, 43] on div "Sales Orders T5807 ALL" at bounding box center [112, 44] width 174 height 16
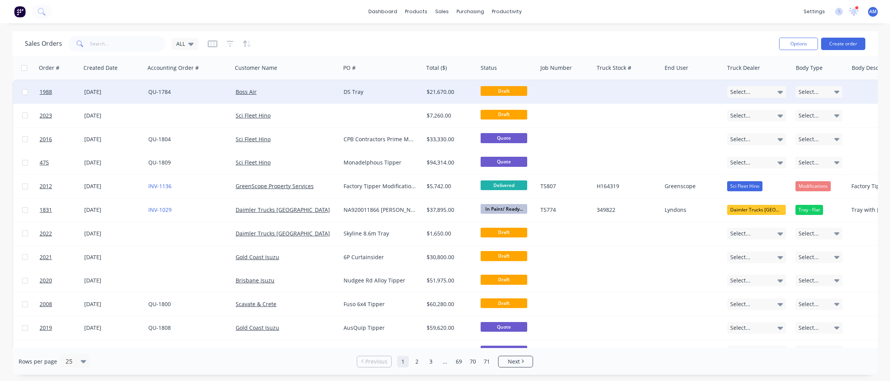
click at [291, 91] on div "Boss Air" at bounding box center [284, 92] width 97 height 8
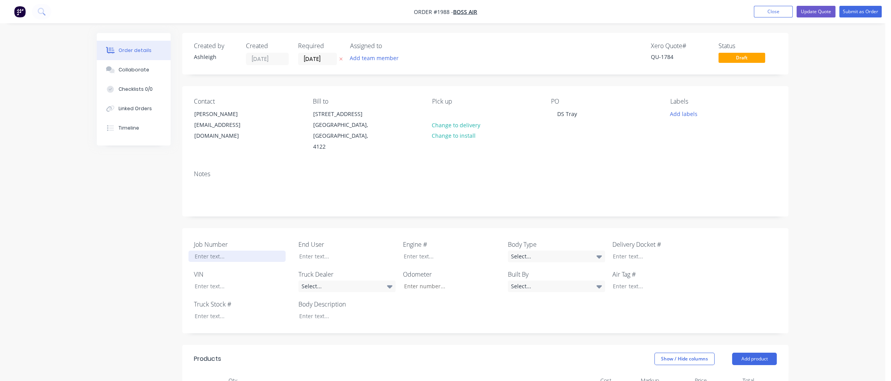
click at [216, 251] on div at bounding box center [236, 256] width 97 height 11
click at [249, 198] on div "Notes" at bounding box center [485, 190] width 606 height 52
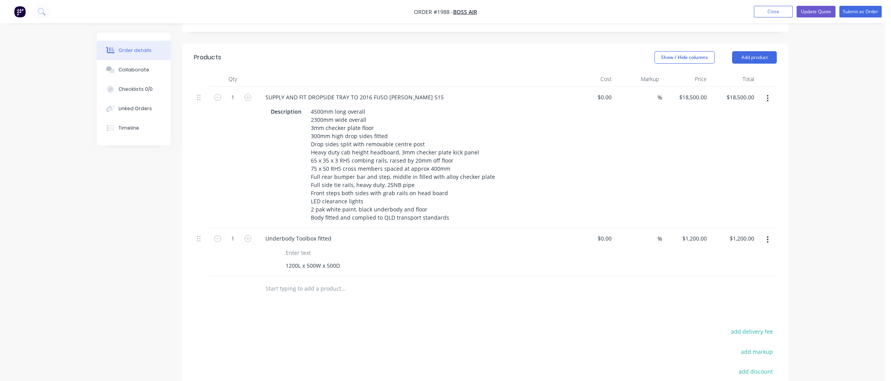
scroll to position [311, 0]
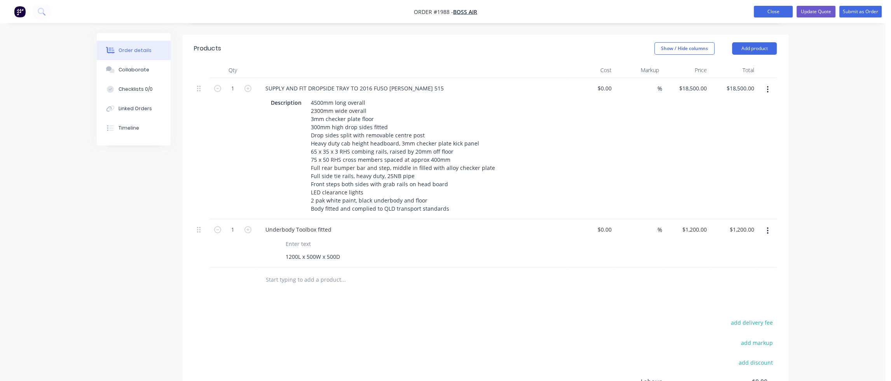
click at [779, 9] on button "Close" at bounding box center [772, 12] width 39 height 12
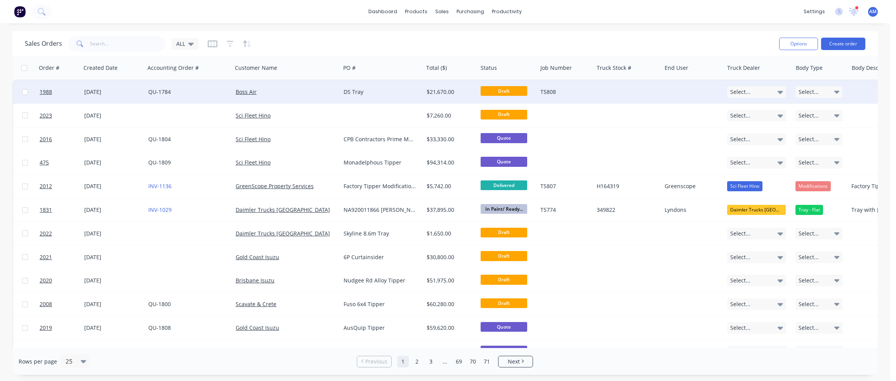
click at [111, 93] on div "[DATE]" at bounding box center [113, 92] width 58 height 8
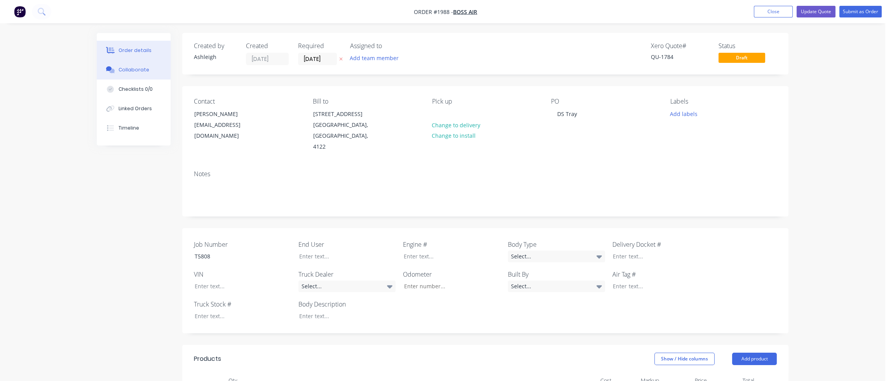
click at [129, 73] on div "Collaborate" at bounding box center [133, 69] width 31 height 7
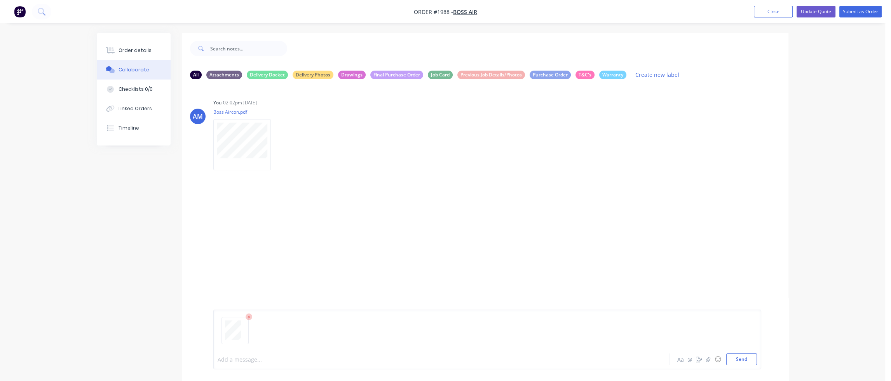
click at [226, 358] on div at bounding box center [420, 360] width 404 height 8
click at [751, 360] on button "Send" at bounding box center [741, 360] width 31 height 12
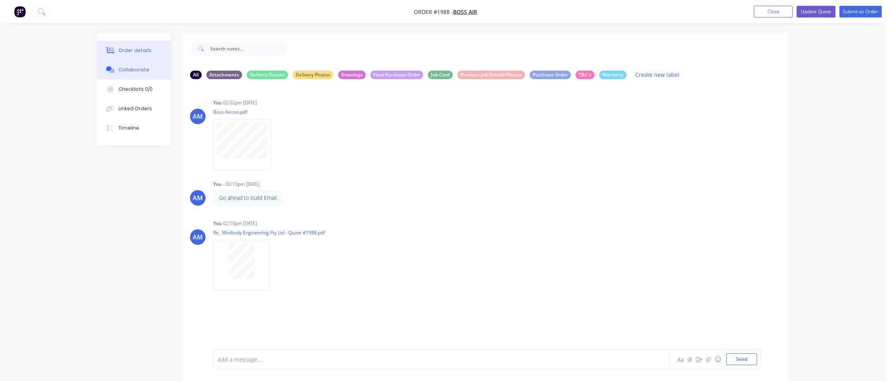
click at [141, 44] on button "Order details" at bounding box center [134, 50] width 74 height 19
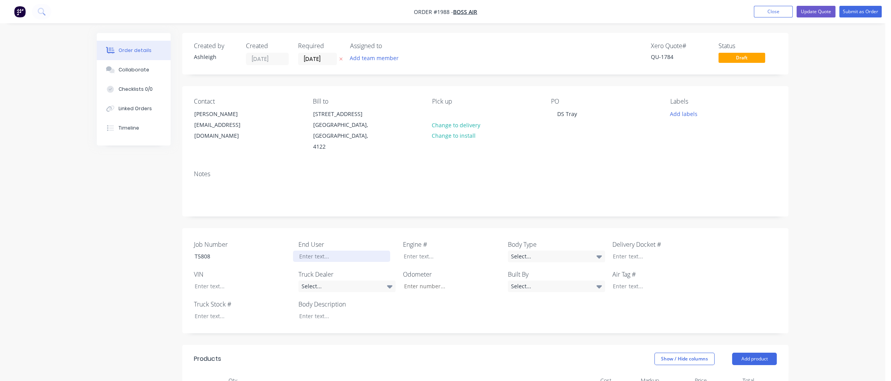
click at [329, 251] on div "End User" at bounding box center [346, 251] width 97 height 23
click at [601, 251] on div "Select..." at bounding box center [556, 257] width 97 height 12
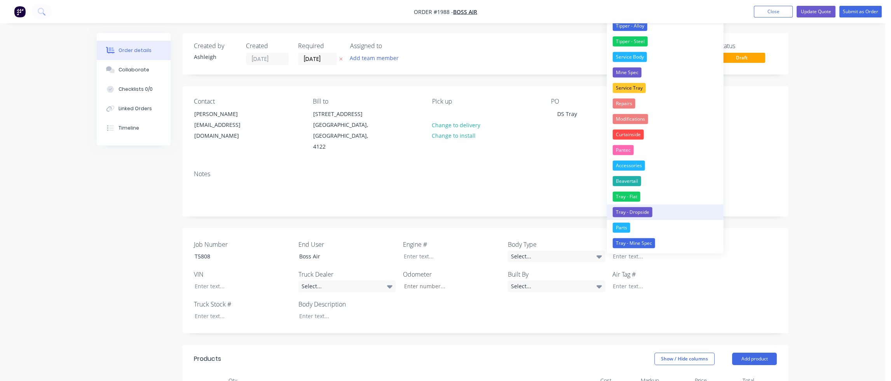
click at [634, 212] on div "Tray - Dropside" at bounding box center [632, 212] width 40 height 10
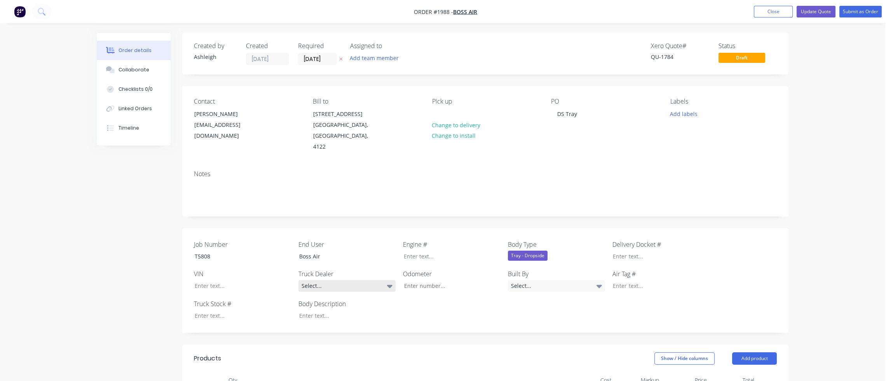
click at [390, 285] on icon at bounding box center [389, 286] width 5 height 3
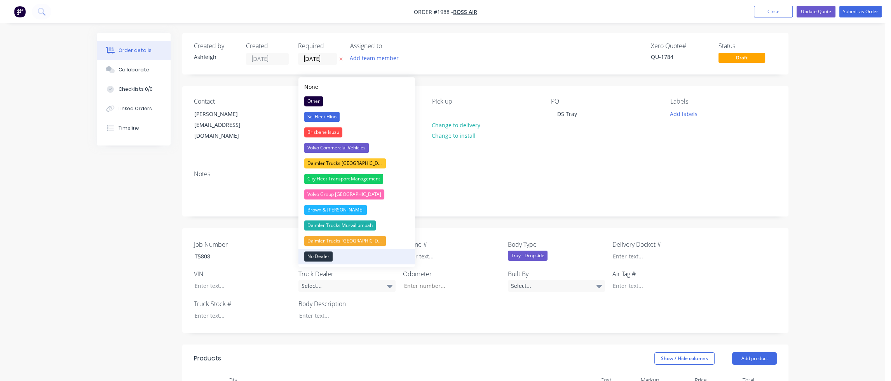
click at [331, 257] on div "No Dealer" at bounding box center [318, 257] width 28 height 10
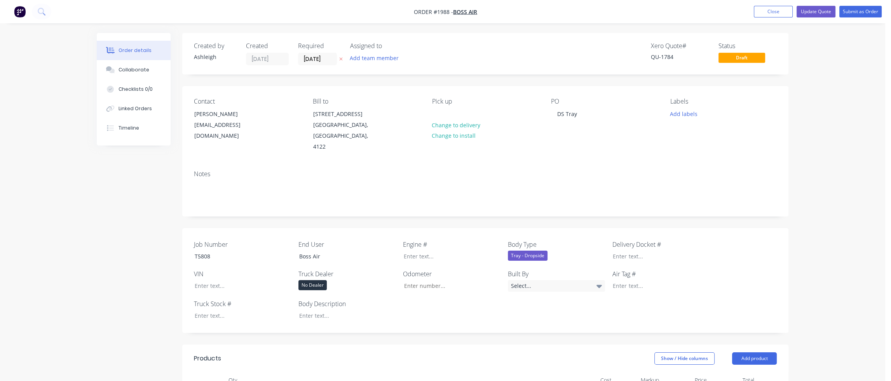
click at [395, 299] on label "Body Description" at bounding box center [346, 303] width 97 height 9
click at [777, 12] on button "Close" at bounding box center [772, 12] width 39 height 12
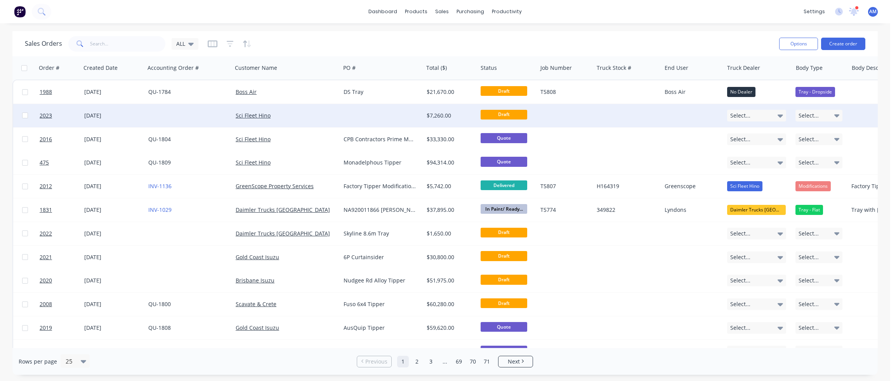
click at [130, 114] on div "[DATE]" at bounding box center [113, 116] width 58 height 8
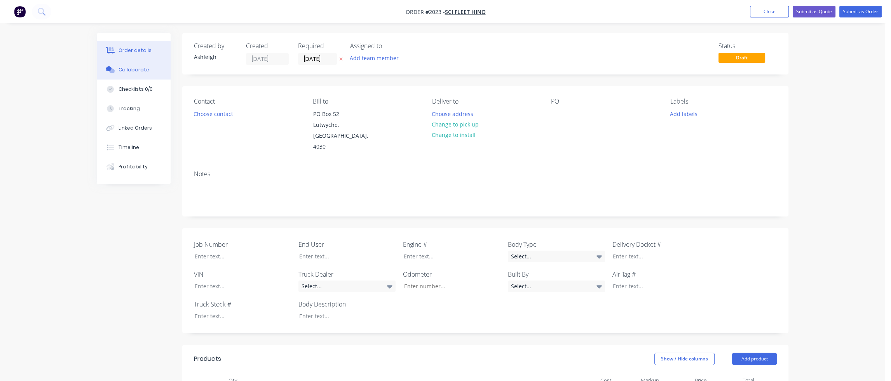
click at [136, 69] on div "Collaborate" at bounding box center [133, 69] width 31 height 7
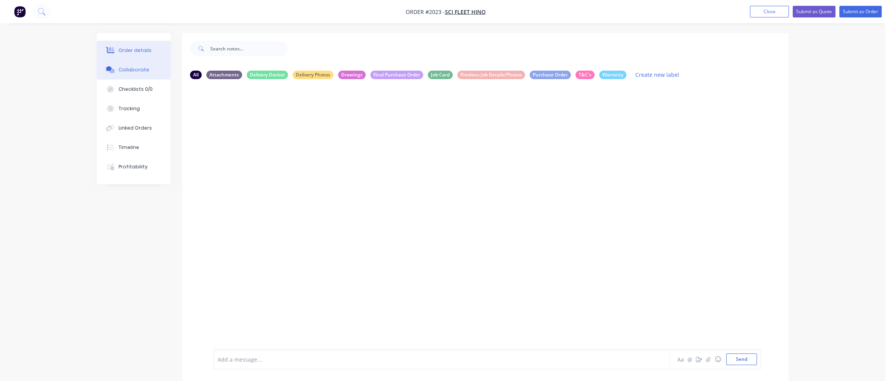
click at [135, 47] on div "Order details" at bounding box center [134, 50] width 33 height 7
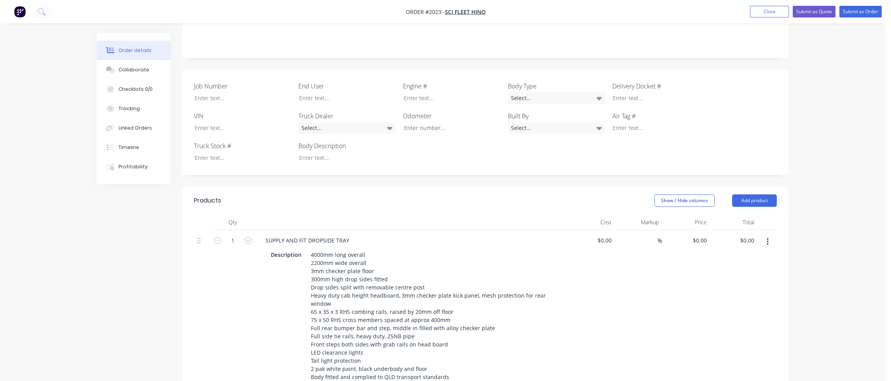
scroll to position [155, 0]
click at [137, 69] on div "Collaborate" at bounding box center [133, 69] width 31 height 7
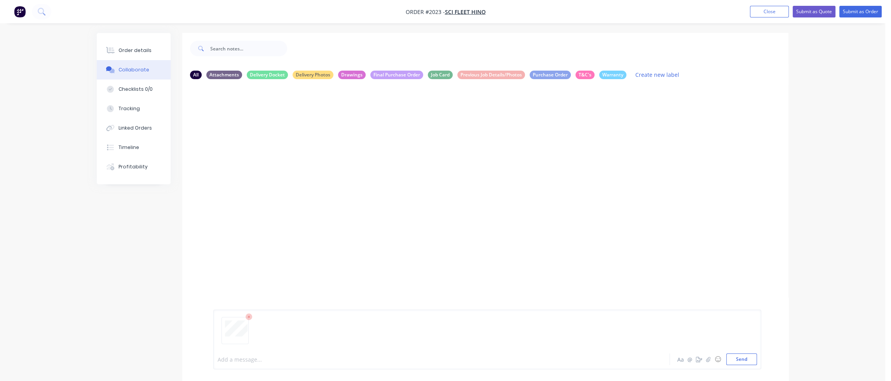
click at [228, 362] on div at bounding box center [420, 360] width 404 height 8
click at [746, 361] on button "Send" at bounding box center [741, 360] width 31 height 12
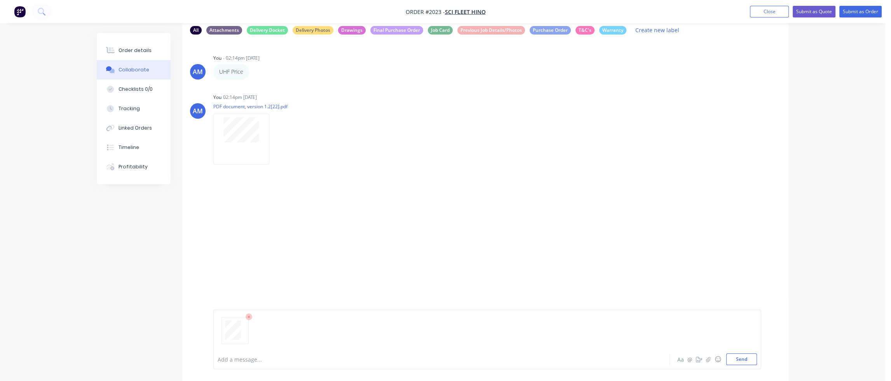
scroll to position [51, 0]
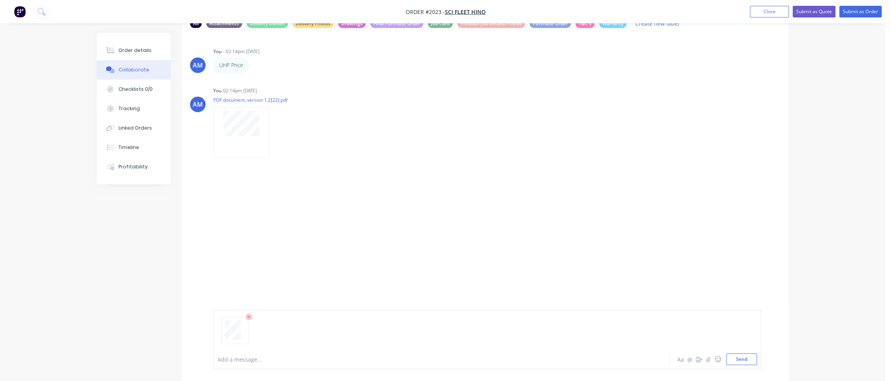
click at [233, 362] on div at bounding box center [420, 360] width 404 height 8
click at [741, 361] on button "Send" at bounding box center [741, 360] width 31 height 12
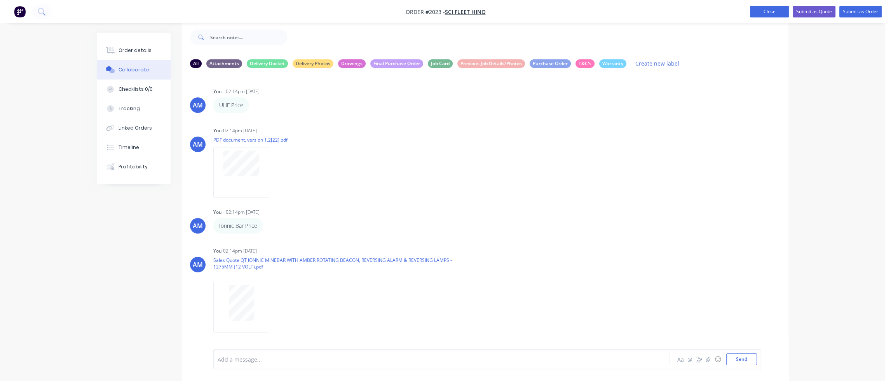
click at [774, 10] on button "Close" at bounding box center [769, 12] width 39 height 12
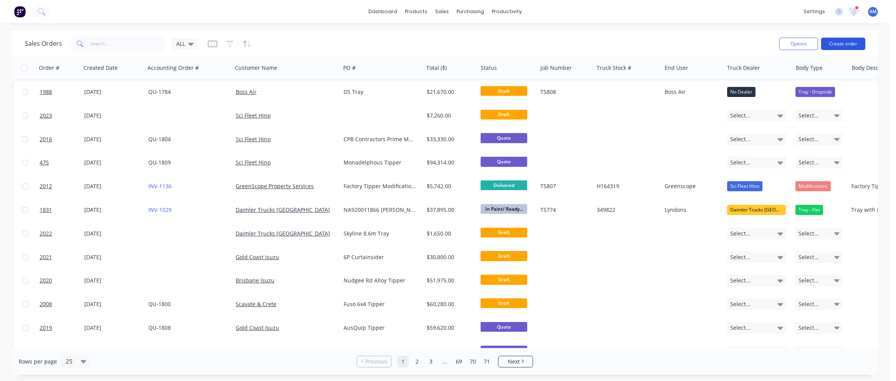
click at [804, 43] on button "Create order" at bounding box center [843, 44] width 44 height 12
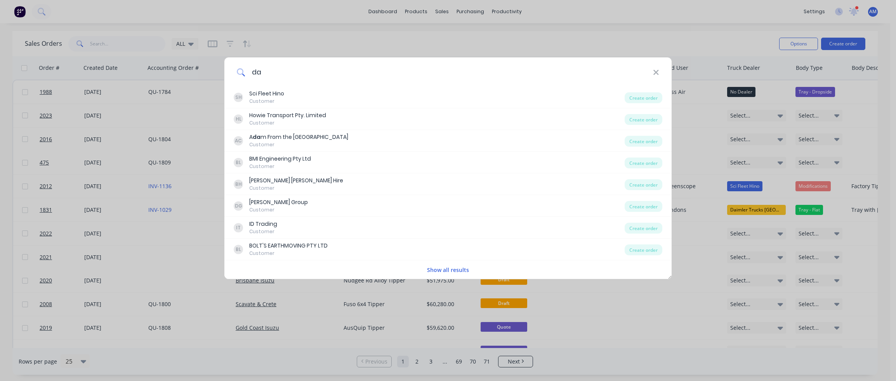
type input "d"
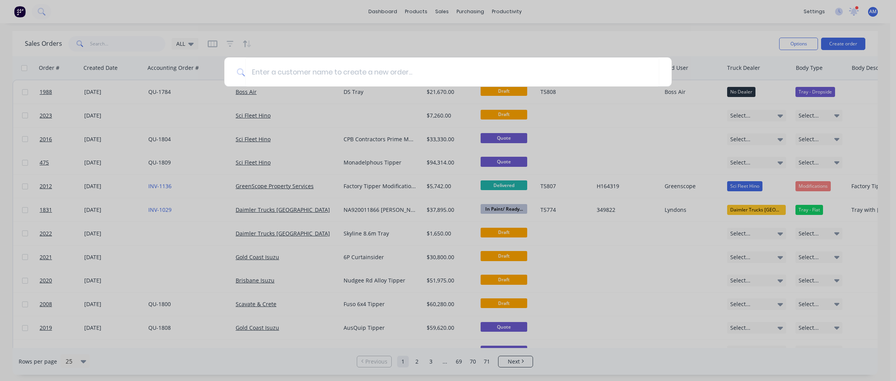
click at [444, 11] on div at bounding box center [448, 190] width 896 height 381
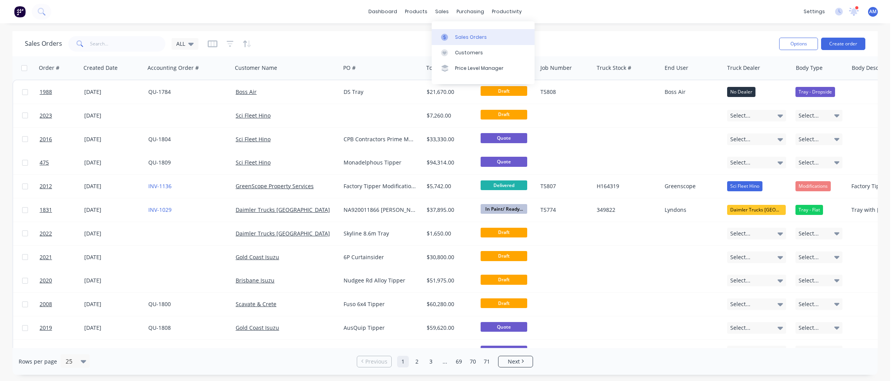
drag, startPoint x: 466, startPoint y: 38, endPoint x: 461, endPoint y: 40, distance: 4.9
click at [466, 38] on div "Sales Orders" at bounding box center [471, 37] width 32 height 7
click at [460, 38] on div "Sales Orders" at bounding box center [471, 37] width 32 height 7
click at [804, 46] on button "Create order" at bounding box center [843, 44] width 44 height 12
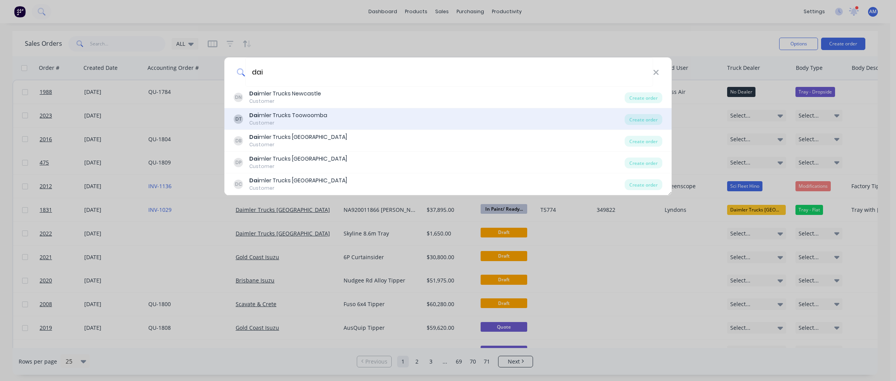
type input "dai"
click at [329, 115] on div "DT Dai mler Trucks Toowoomba Customer" at bounding box center [429, 118] width 391 height 15
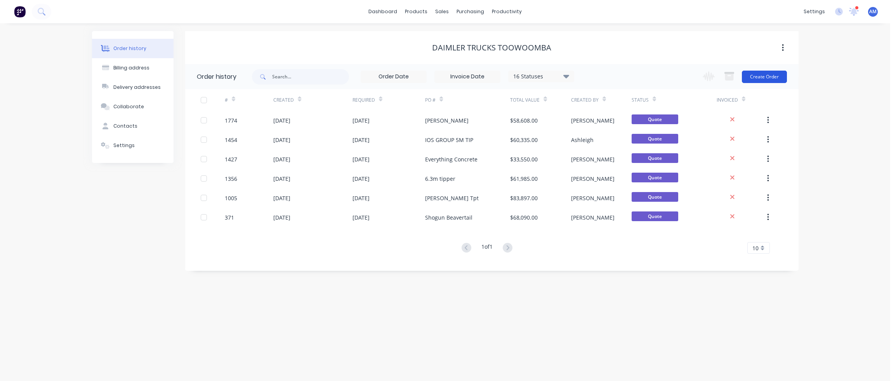
click at [767, 77] on button "Create Order" at bounding box center [764, 77] width 45 height 12
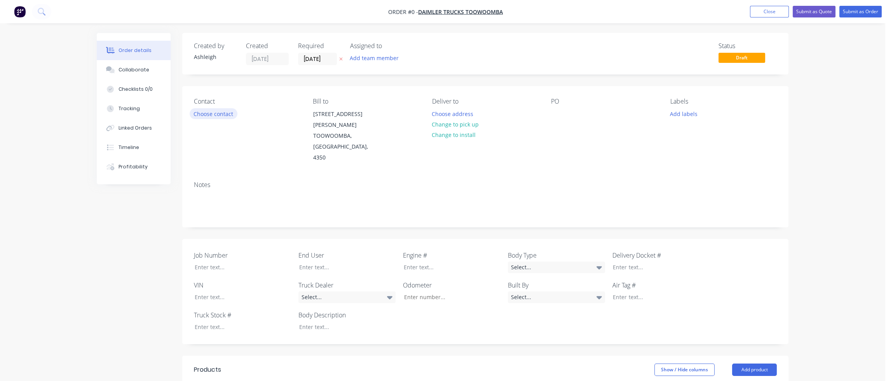
click at [227, 113] on button "Choose contact" at bounding box center [214, 113] width 48 height 10
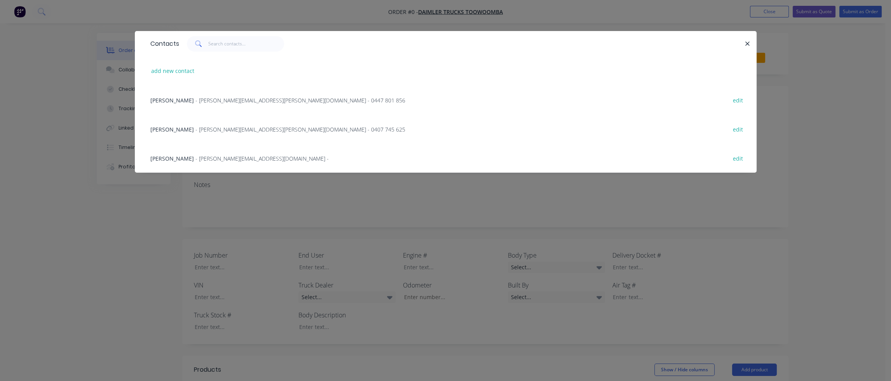
click at [170, 129] on span "[PERSON_NAME]" at bounding box center [171, 129] width 43 height 7
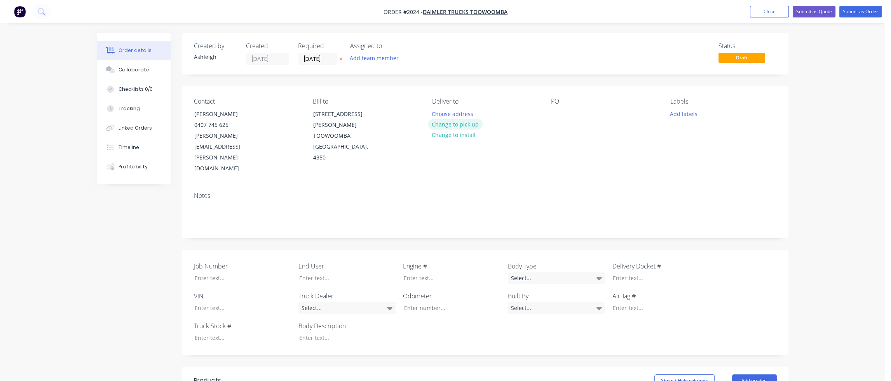
click at [472, 125] on button "Change to pick up" at bounding box center [455, 124] width 55 height 10
click at [553, 117] on div at bounding box center [557, 113] width 12 height 11
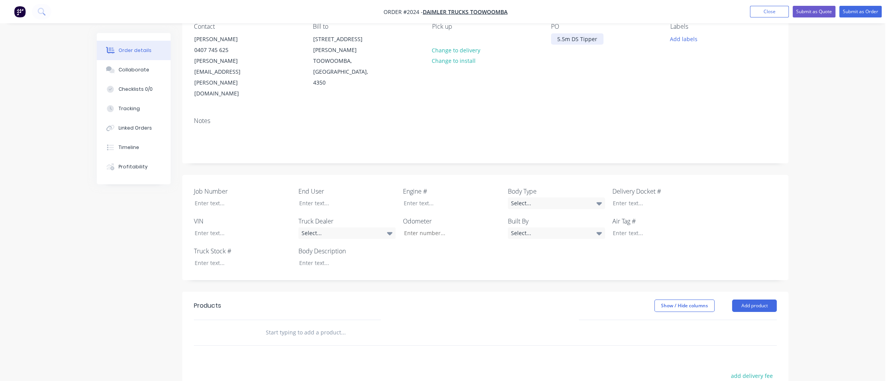
scroll to position [78, 0]
click at [295, 322] on input "text" at bounding box center [342, 330] width 155 height 16
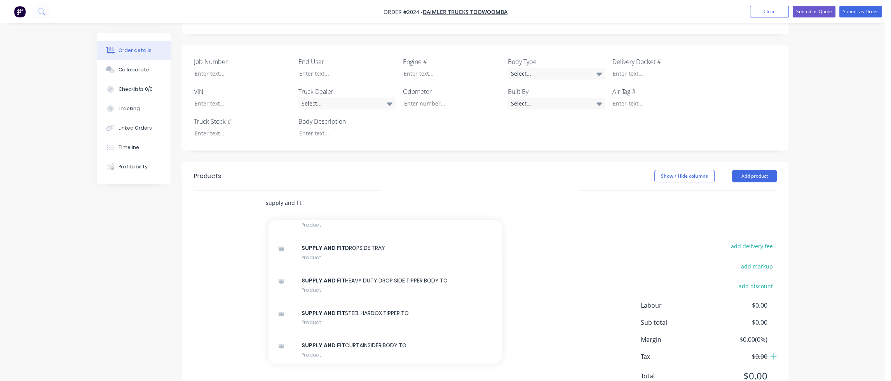
scroll to position [660, 0]
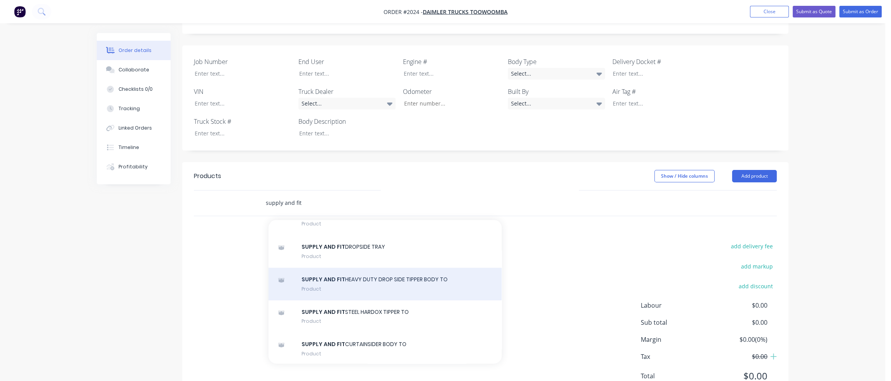
type input "supply and fit"
click at [338, 268] on div "SUPPLY AND FIT HEAVY DUTY DROP SIDE TIPPER BODY TO Product" at bounding box center [384, 284] width 233 height 33
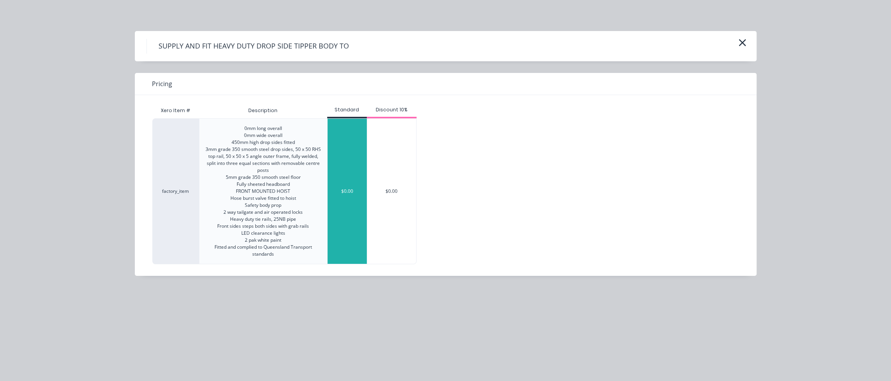
click at [347, 187] on div "$0.00" at bounding box center [346, 191] width 39 height 145
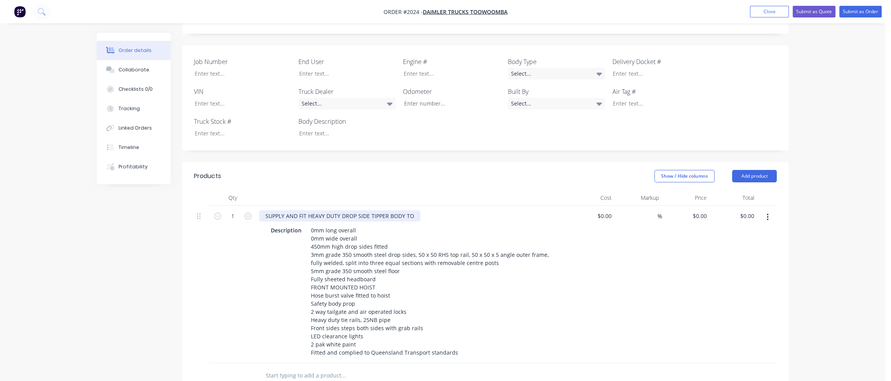
click at [415, 211] on div "SUPPLY AND FIT HEAVY DUTY DROP SIDE TIPPER BODY TO" at bounding box center [339, 216] width 161 height 11
click at [416, 211] on div "SUPPLY AND FIT HEAVY DUTY DROP SIDE TIPPER BODY TO" at bounding box center [339, 216] width 161 height 11
click at [631, 248] on div "%" at bounding box center [638, 285] width 48 height 158
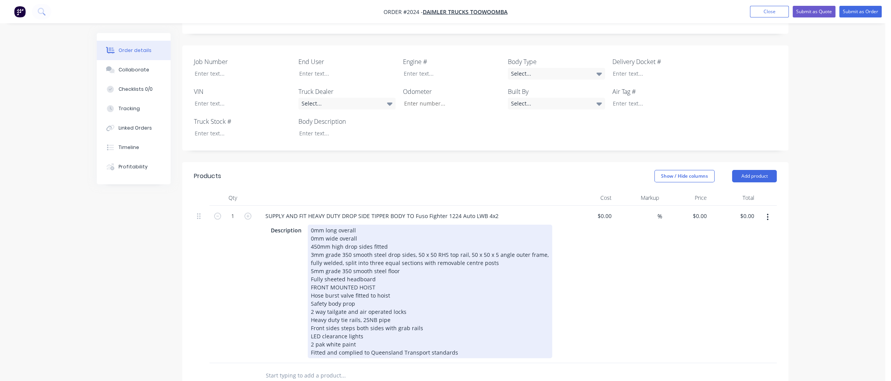
click at [310, 225] on div "0mm long overall 0mm wide overall 450mm high drop sides fitted 3mm grade 350 sm…" at bounding box center [430, 292] width 244 height 134
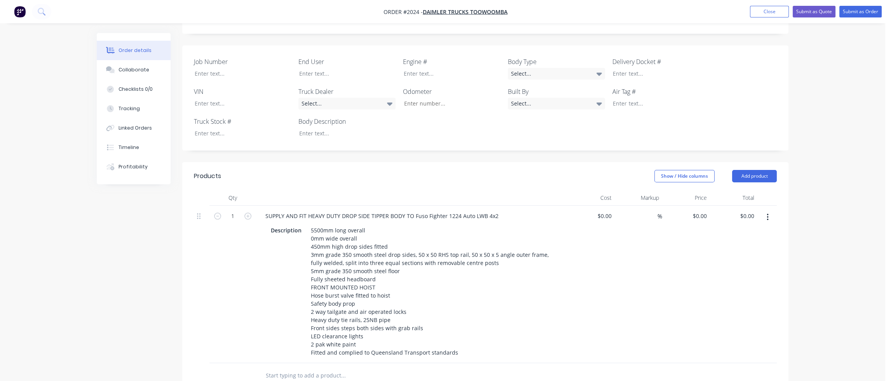
click at [295, 368] on input "text" at bounding box center [342, 376] width 155 height 16
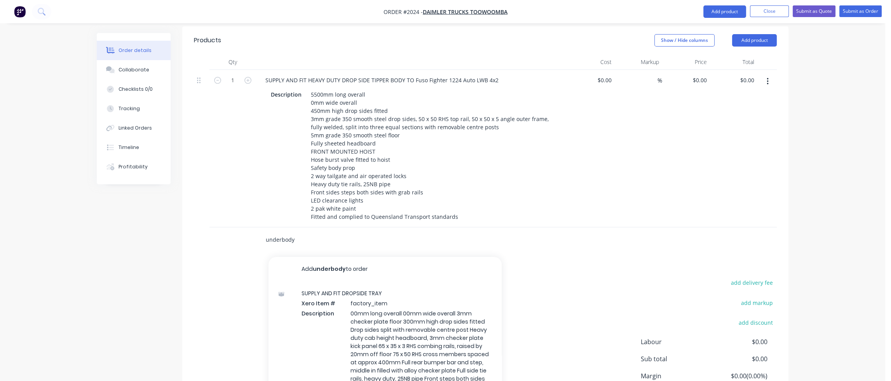
scroll to position [377, 0]
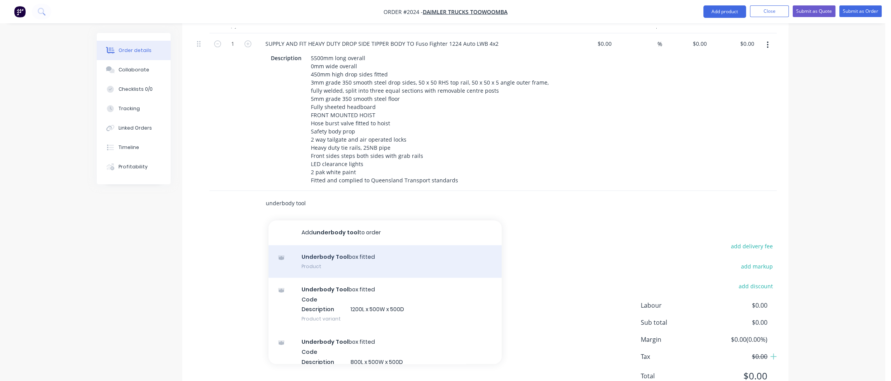
type input "underbody tool"
click at [332, 245] on div "Underbody Tool box fitted Product" at bounding box center [384, 261] width 233 height 33
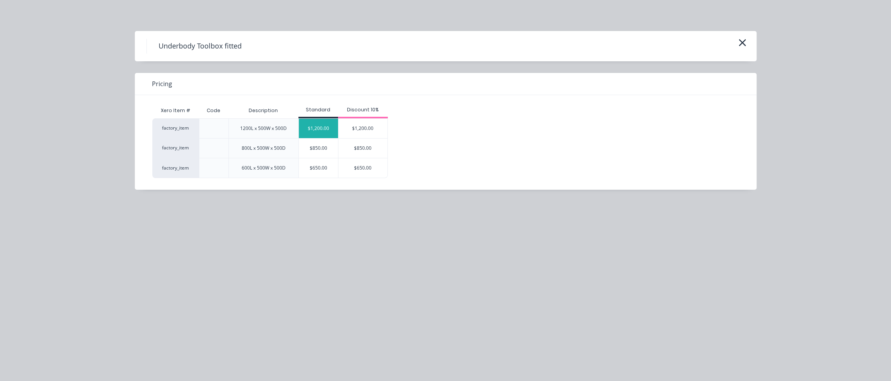
click at [315, 129] on div "$1,200.00" at bounding box center [318, 128] width 39 height 19
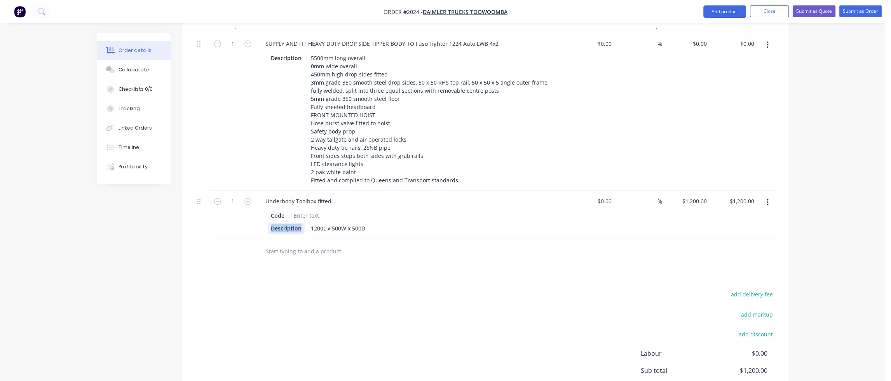
drag, startPoint x: 303, startPoint y: 195, endPoint x: 255, endPoint y: 196, distance: 47.8
click at [255, 196] on div "1 Underbody Toolbox fitted Code Description 1200L x 500W x 500D $0.00 $0.00 % $…" at bounding box center [485, 215] width 583 height 48
drag, startPoint x: 287, startPoint y: 181, endPoint x: 262, endPoint y: 181, distance: 24.9
click at [263, 209] on div "Code 1200L x 500W x 500D" at bounding box center [411, 222] width 304 height 26
click at [315, 244] on input "text" at bounding box center [342, 252] width 155 height 16
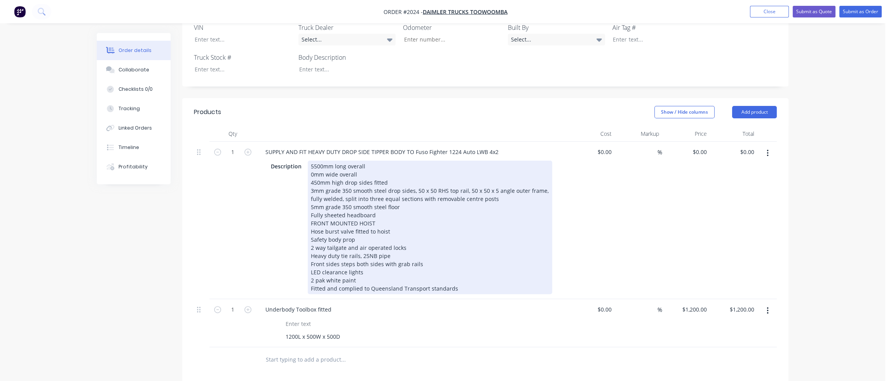
scroll to position [261, 0]
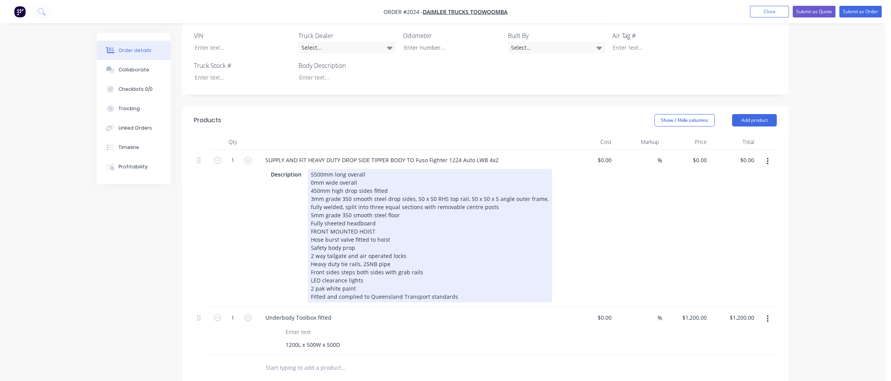
click at [311, 169] on div "5500mm long overall 0mm wide overall 450mm high drop sides fitted 3mm grade 350…" at bounding box center [430, 236] width 244 height 134
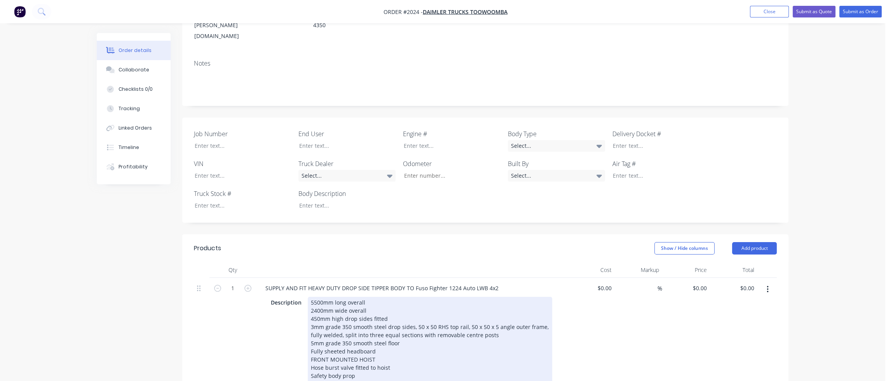
scroll to position [155, 0]
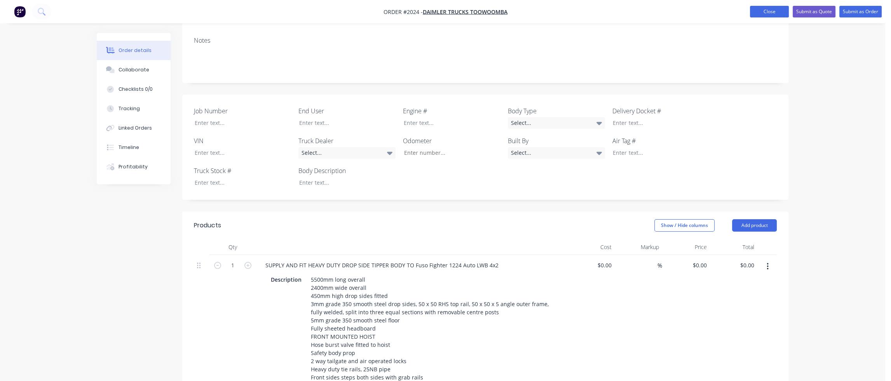
click at [773, 12] on button "Close" at bounding box center [769, 12] width 39 height 12
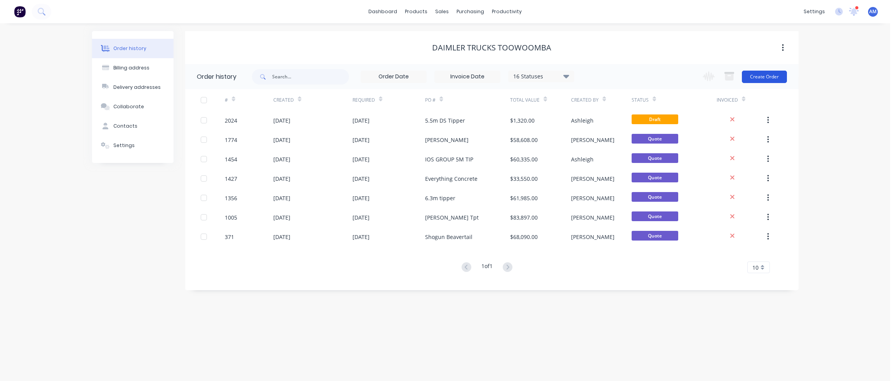
click at [777, 78] on button "Create Order" at bounding box center [764, 77] width 45 height 12
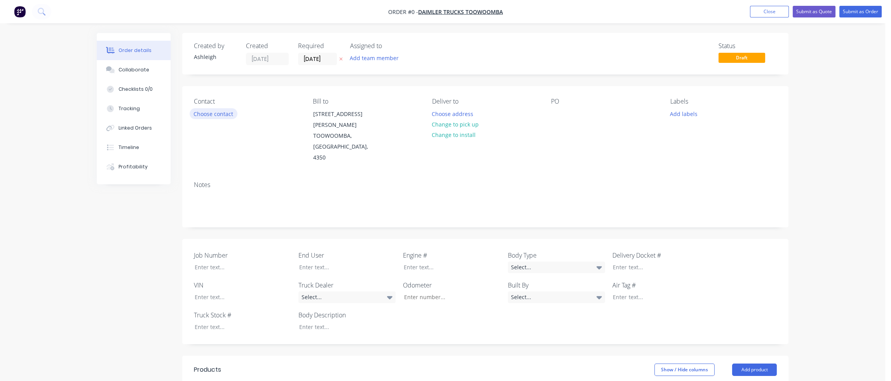
click at [216, 111] on button "Choose contact" at bounding box center [214, 113] width 48 height 10
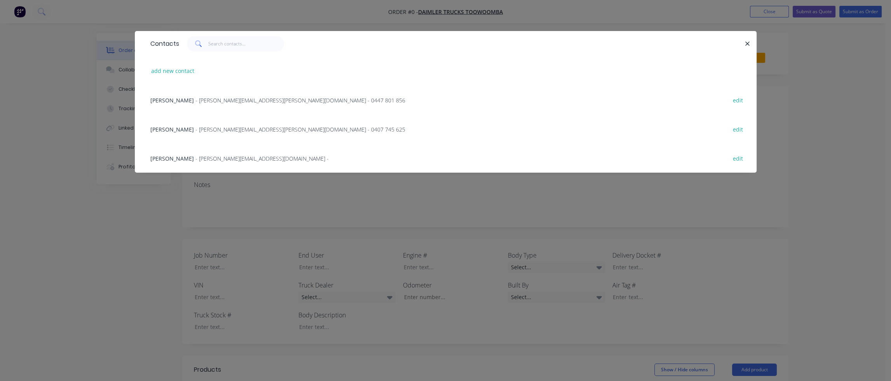
click at [195, 127] on span "- [PERSON_NAME][EMAIL_ADDRESS][PERSON_NAME][DOMAIN_NAME] - 0407 745 625" at bounding box center [300, 129] width 210 height 7
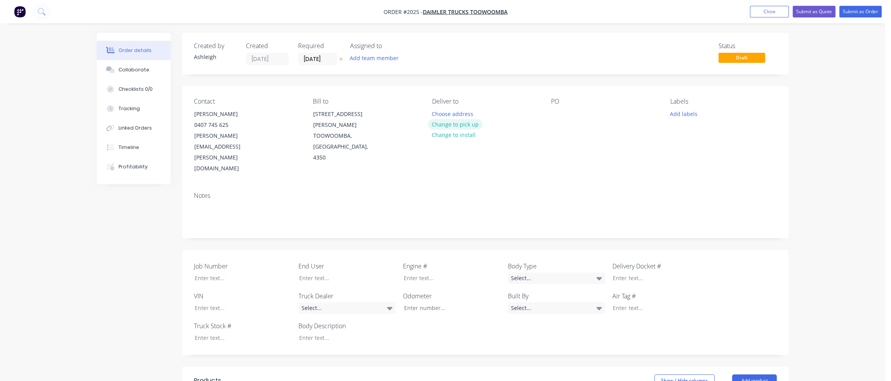
click at [464, 122] on button "Change to pick up" at bounding box center [455, 124] width 55 height 10
click at [552, 117] on div at bounding box center [557, 113] width 12 height 11
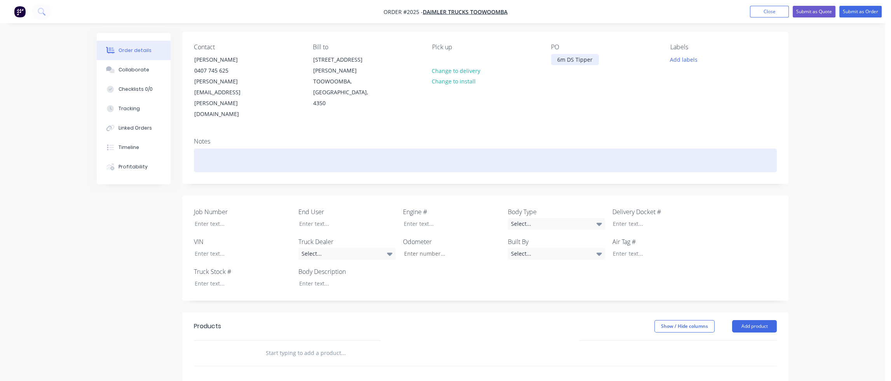
scroll to position [155, 0]
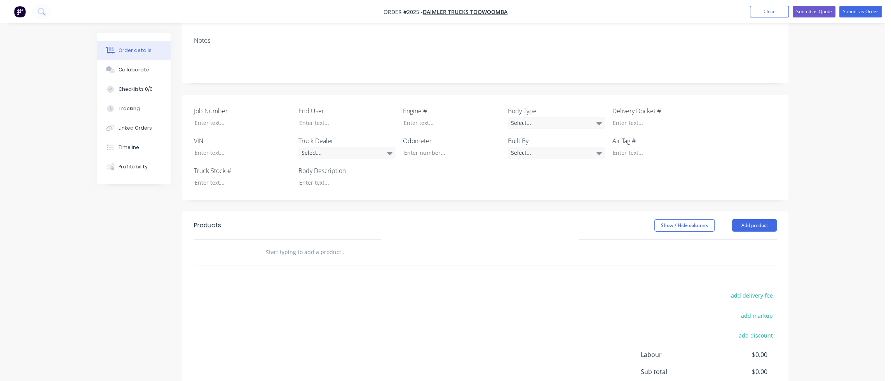
click at [304, 245] on input "text" at bounding box center [342, 253] width 155 height 16
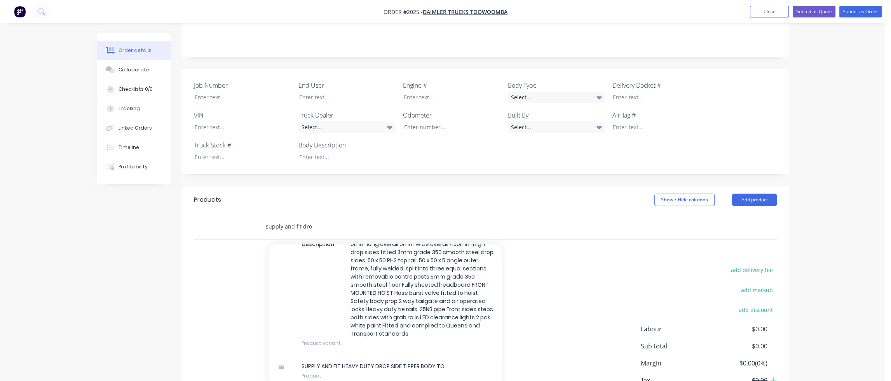
scroll to position [205, 0]
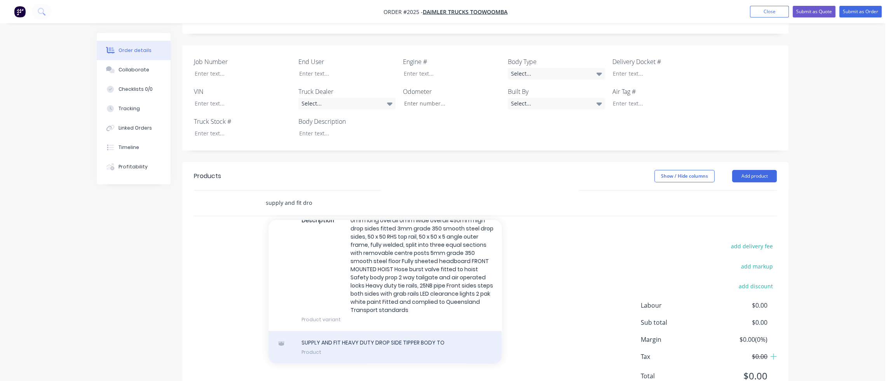
type input "supply and fit dro"
click at [346, 331] on div "SUPPLY AND FIT HEAVY DUTY DROP SIDE TIPPER BODY TO Product" at bounding box center [384, 347] width 233 height 33
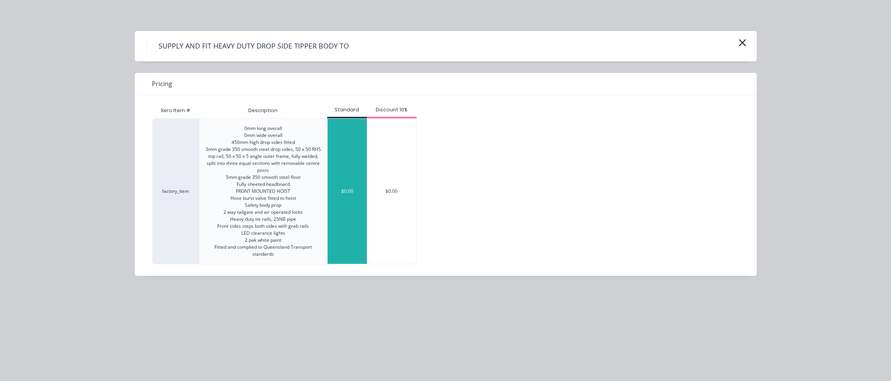
click at [344, 206] on div "$0.00" at bounding box center [346, 191] width 39 height 145
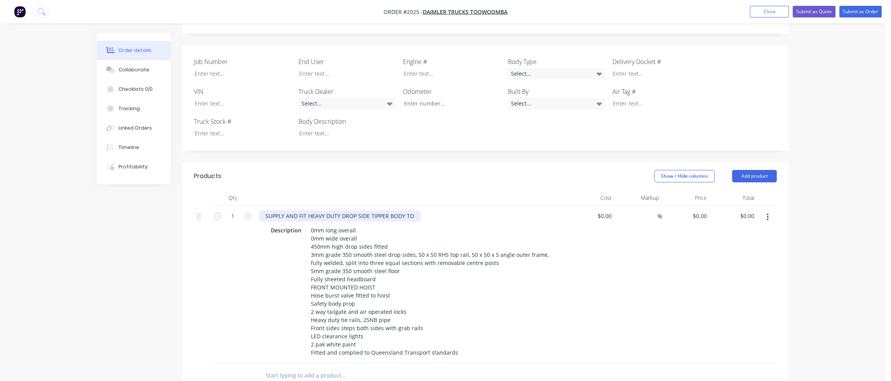
click at [412, 211] on div "SUPPLY AND FIT HEAVY DUTY DROP SIDE TIPPER BODY TO" at bounding box center [339, 216] width 161 height 11
click at [416, 211] on div "SUPPLY AND FIT HEAVY DUTY DROP SIDE TIPPER BODY TO" at bounding box center [339, 216] width 161 height 11
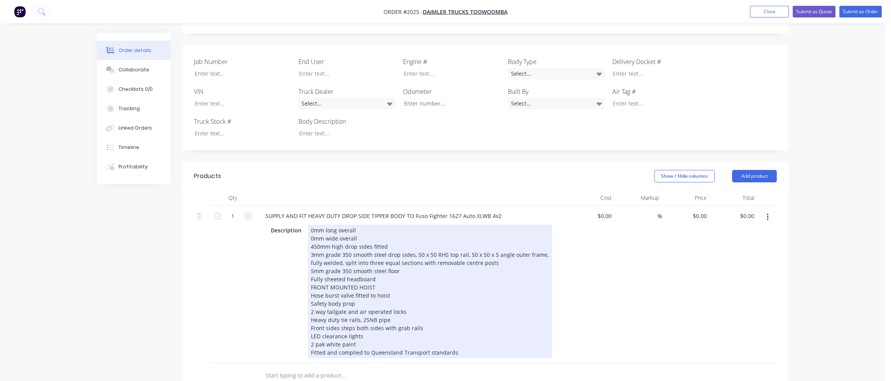
click at [311, 225] on div "0mm long overall 0mm wide overall 450mm high drop sides fitted 3mm grade 350 sm…" at bounding box center [430, 292] width 244 height 134
click at [310, 225] on div "6000mm long overall 0mm wide overall 450mm high drop sides fitted 3mm grade 350…" at bounding box center [430, 292] width 244 height 134
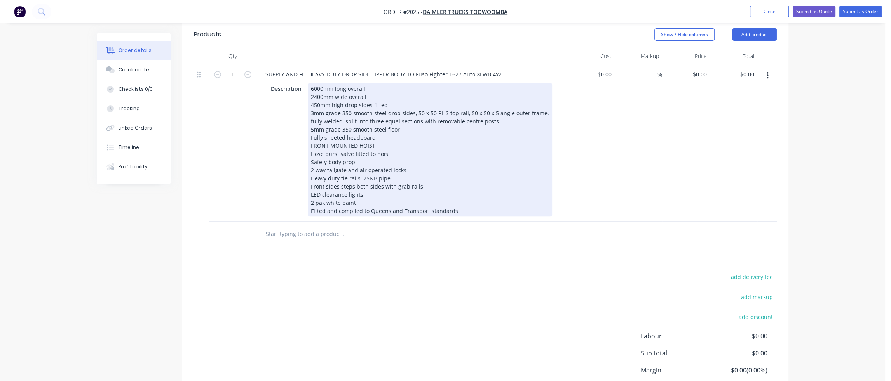
scroll to position [360, 0]
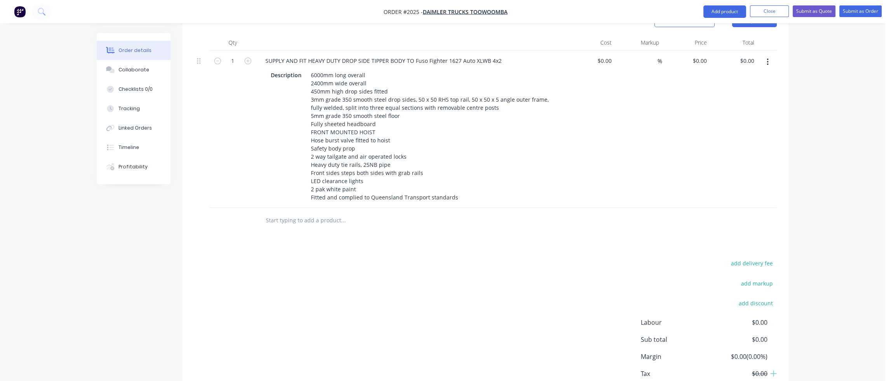
click at [292, 213] on input "text" at bounding box center [342, 221] width 155 height 16
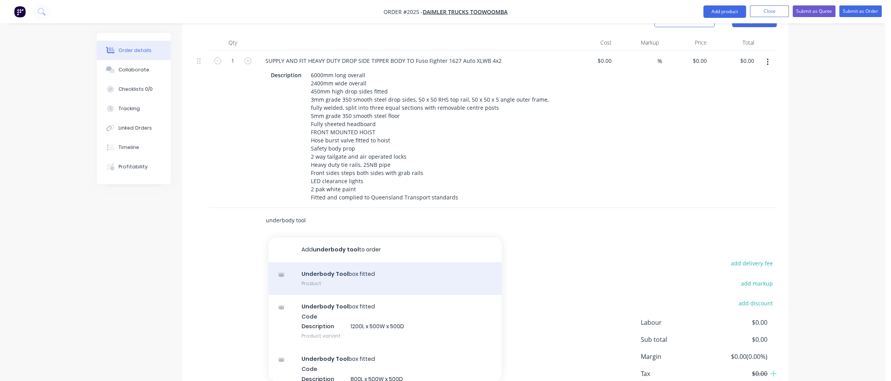
type input "underbody tool"
click at [326, 263] on div "Underbody Tool box fitted Product" at bounding box center [384, 279] width 233 height 33
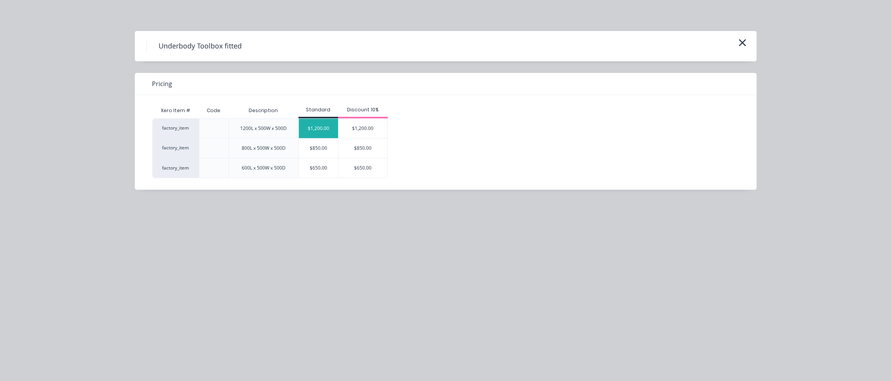
click at [318, 130] on div "$1,200.00" at bounding box center [318, 128] width 39 height 19
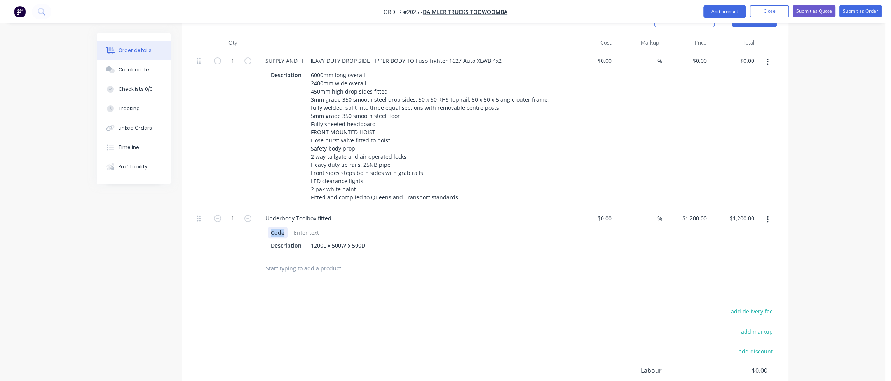
drag, startPoint x: 286, startPoint y: 200, endPoint x: 255, endPoint y: 201, distance: 30.7
click at [255, 208] on div "1 Underbody Toolbox fitted Code Description 1200L x 500W x 500D $0.00 $0.00 % $…" at bounding box center [485, 232] width 583 height 48
drag, startPoint x: 301, startPoint y: 212, endPoint x: 259, endPoint y: 213, distance: 41.9
click at [259, 226] on div "Description 1200L x 500W x 500D" at bounding box center [411, 239] width 304 height 26
click at [311, 252] on div "Products Show / Hide columns Add product Qty Cost Markup Price Total 1 SUPPLY A…" at bounding box center [485, 237] width 606 height 461
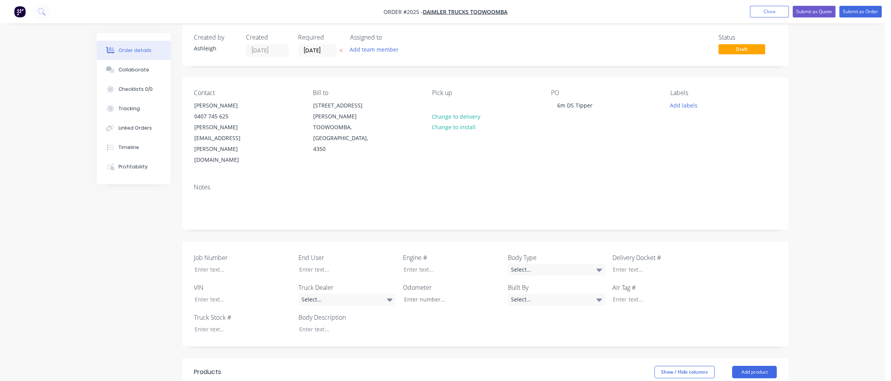
scroll to position [0, 0]
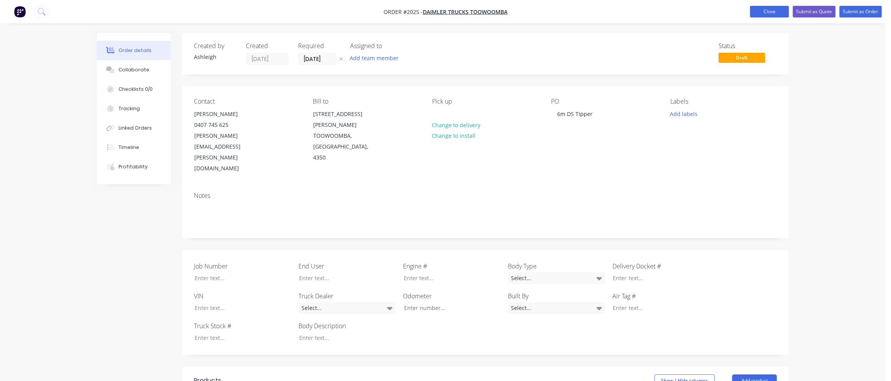
click at [769, 11] on button "Close" at bounding box center [769, 12] width 39 height 12
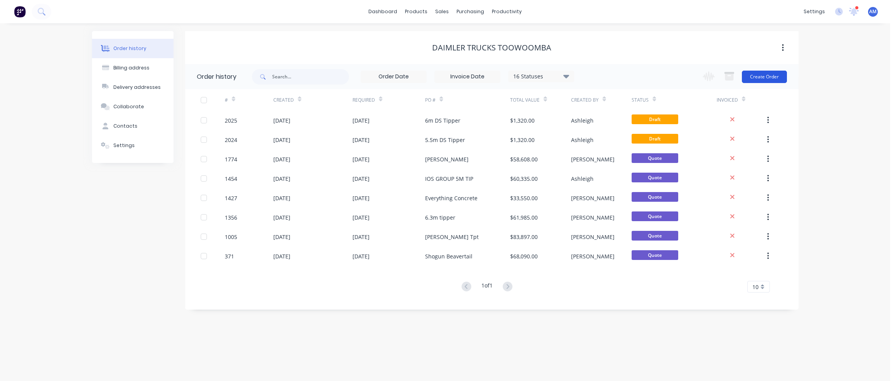
click at [765, 76] on button "Create Order" at bounding box center [764, 77] width 45 height 12
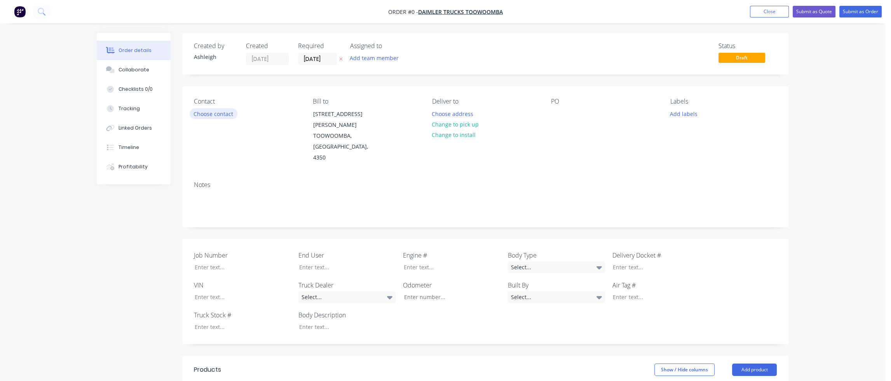
click at [219, 114] on button "Choose contact" at bounding box center [214, 113] width 48 height 10
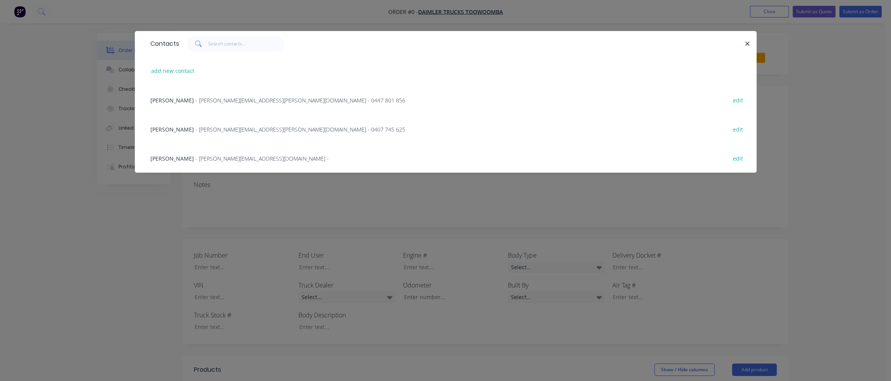
click at [178, 126] on span "[PERSON_NAME]" at bounding box center [171, 129] width 43 height 7
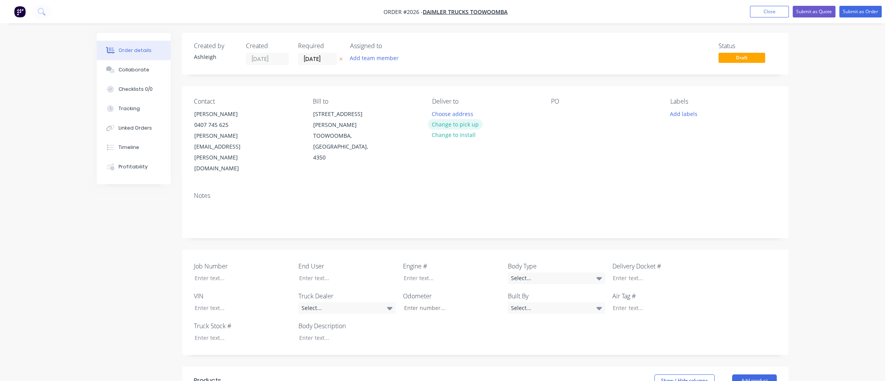
click at [463, 124] on button "Change to pick up" at bounding box center [455, 124] width 55 height 10
click at [559, 116] on div at bounding box center [557, 113] width 12 height 11
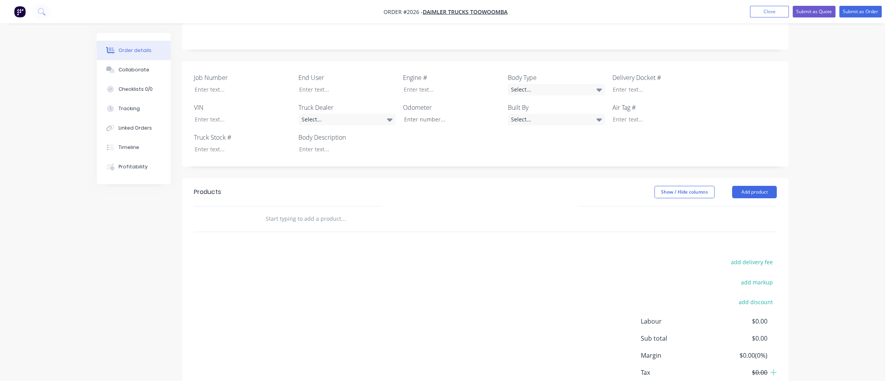
scroll to position [194, 0]
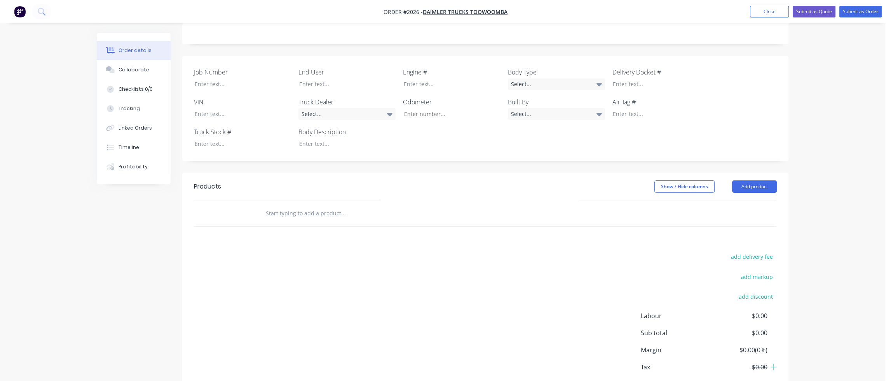
click at [288, 206] on input "text" at bounding box center [342, 214] width 155 height 16
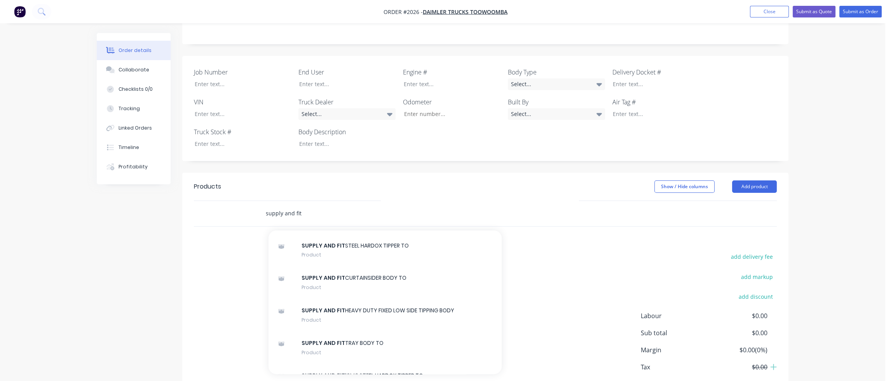
scroll to position [699, 0]
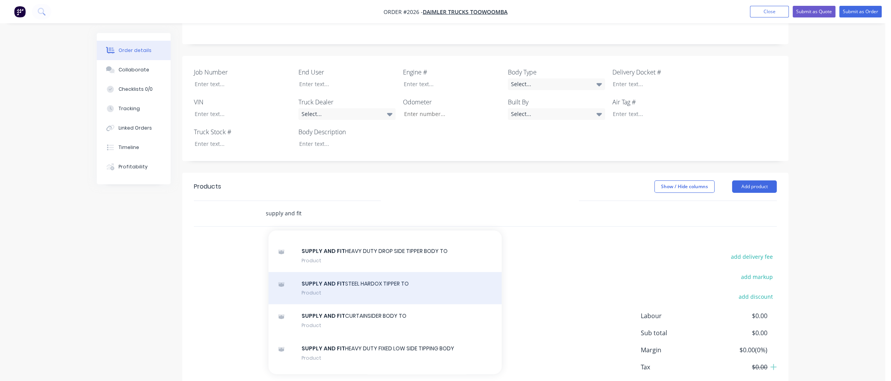
type input "supply and fit"
click at [368, 272] on div "SUPPLY AND FIT STEEL HARDOX TIPPER TO Product" at bounding box center [384, 288] width 233 height 33
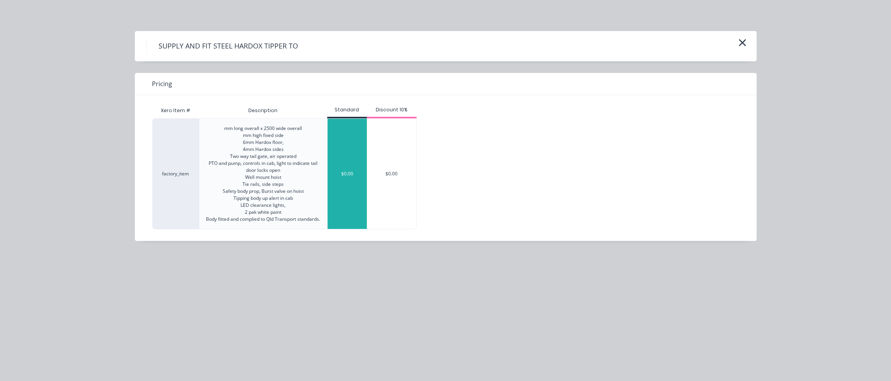
click at [348, 186] on div "$0.00" at bounding box center [346, 174] width 39 height 110
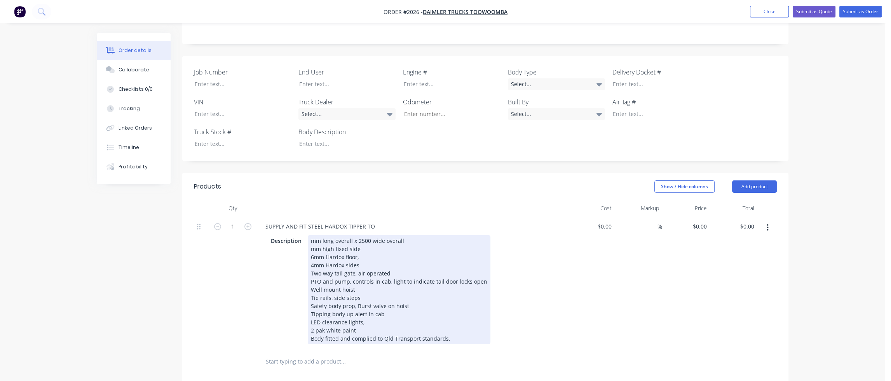
click at [312, 235] on div "mm long overall x 2500 wide overall mm high fixed side 6mm Hardox floor, 4mm Ha…" at bounding box center [399, 289] width 183 height 109
click at [369, 235] on div "6800mm long overall x 2500 wide overall mm high fixed side 6mm Hardox floor, 4m…" at bounding box center [399, 289] width 183 height 109
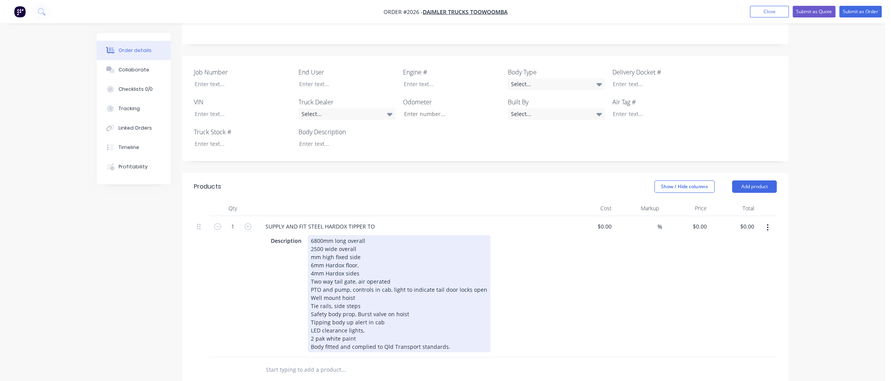
click at [322, 235] on div "6800mm long overall 2500 wide overall mm high fixed side 6mm Hardox floor, 4mm …" at bounding box center [399, 293] width 183 height 117
click at [311, 235] on div "6800mm long overall 2500mm wide overall mm high fixed side 6mm Hardox floor, 4m…" at bounding box center [399, 293] width 183 height 117
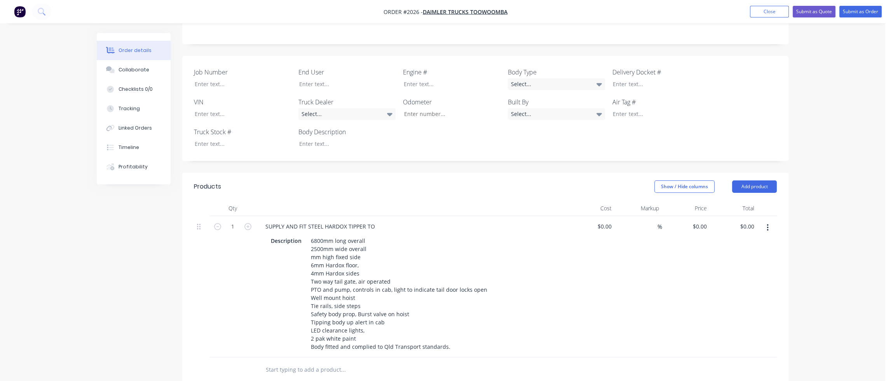
click at [278, 362] on input "text" at bounding box center [342, 370] width 155 height 16
click at [378, 221] on div "SUPPLY AND FIT STEEL HARDOX TIPPER TO" at bounding box center [320, 226] width 122 height 11
click at [375, 221] on div "SUPPLY AND FIT STEEL HARDOX TIPPER TO" at bounding box center [320, 226] width 122 height 11
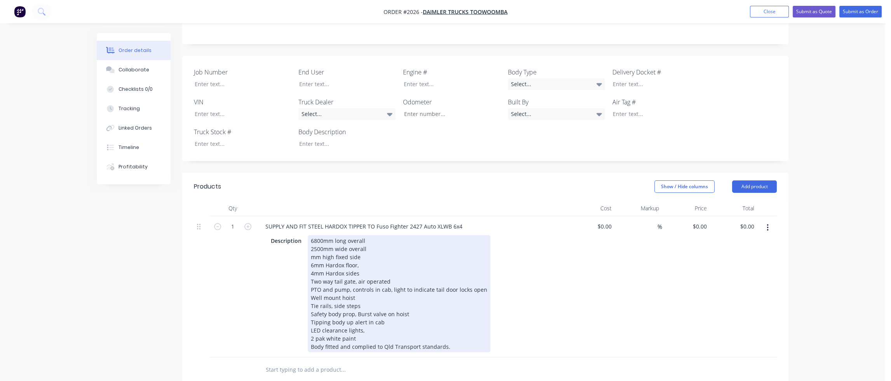
click at [311, 235] on div "6800mm long overall 2500mm wide overall mm high fixed side 6mm Hardox floor, 4m…" at bounding box center [399, 293] width 183 height 117
click at [310, 235] on div "6800mm long overall 2500mm wide overall mm high fixed side 6mm Hardox floor, 4m…" at bounding box center [399, 293] width 183 height 117
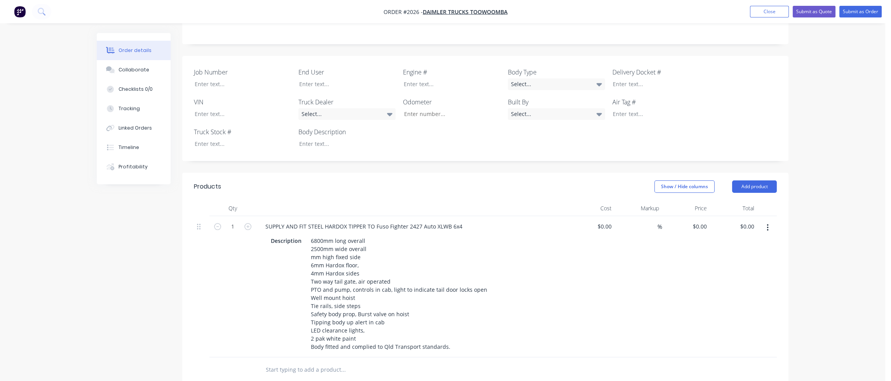
click at [315, 362] on input "text" at bounding box center [342, 370] width 155 height 16
type input "S"
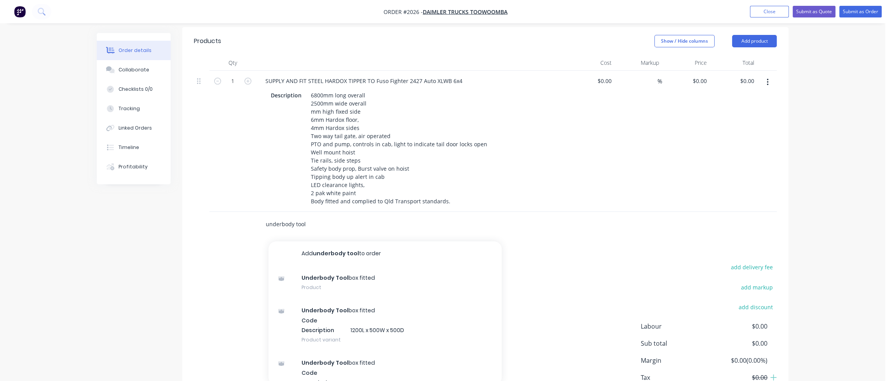
scroll to position [350, 0]
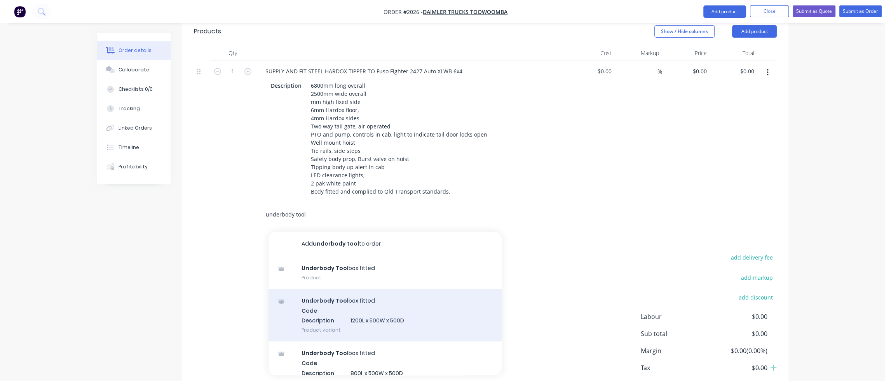
type input "underbody tool"
click at [330, 289] on div "Underbody Tool box fitted Code Description 1200L x 500W x 500D Product variant" at bounding box center [384, 315] width 233 height 52
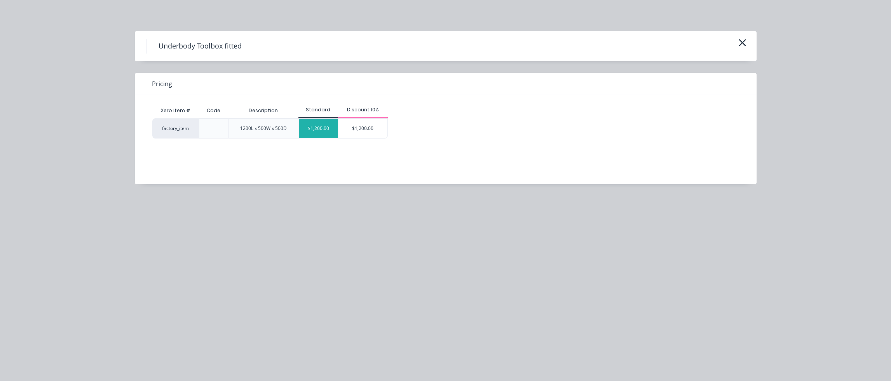
click at [314, 127] on div "$1,200.00" at bounding box center [318, 128] width 39 height 19
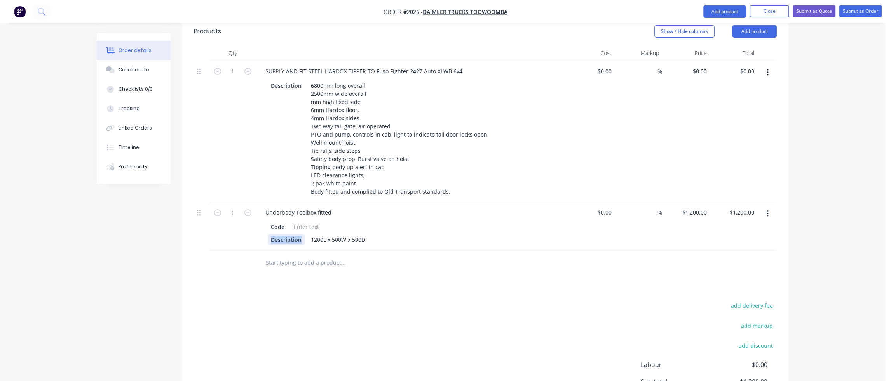
drag, startPoint x: 303, startPoint y: 207, endPoint x: 258, endPoint y: 210, distance: 45.5
click at [258, 210] on div "Underbody Toolbox fitted Code Description 1200L x 500W x 500D" at bounding box center [411, 226] width 311 height 48
drag, startPoint x: 284, startPoint y: 194, endPoint x: 256, endPoint y: 195, distance: 27.6
click at [256, 202] on div "Underbody Toolbox fitted Code 1200L x 500W x 500D" at bounding box center [411, 226] width 311 height 48
click at [309, 255] on input "text" at bounding box center [342, 263] width 155 height 16
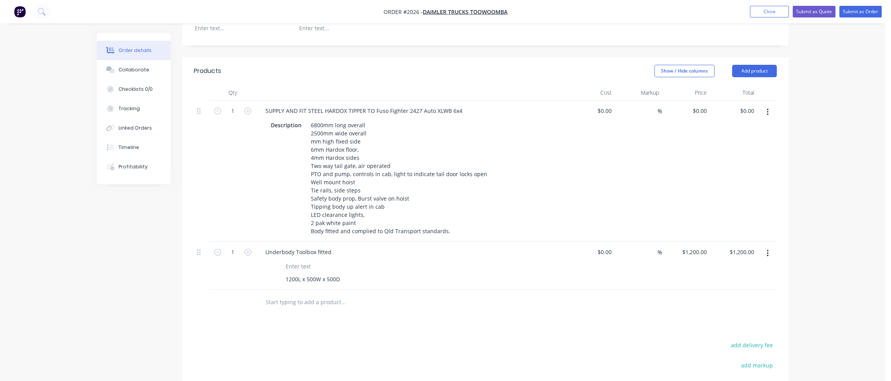
scroll to position [272, 0]
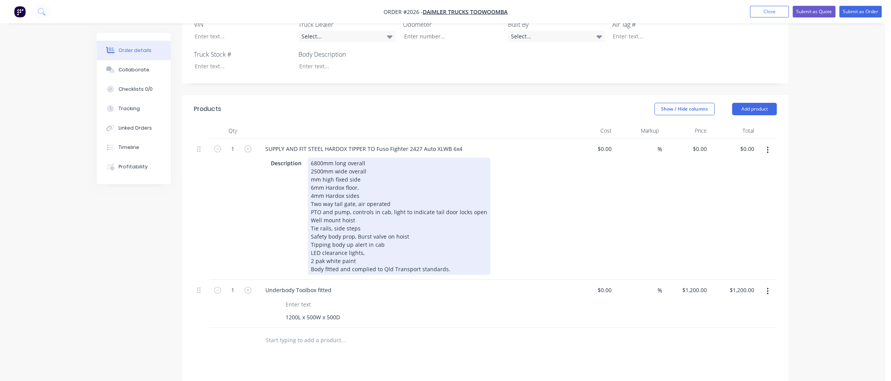
click at [310, 158] on div "6800mm long overall 2500mm wide overall mm high fixed side 6mm Hardox floor, 4m…" at bounding box center [399, 216] width 183 height 117
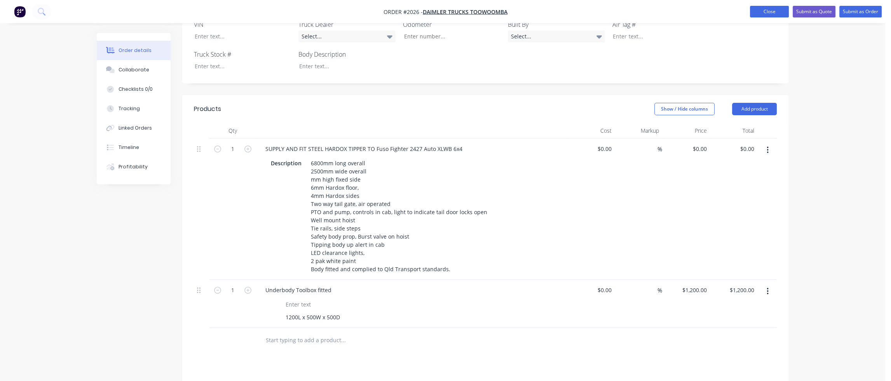
click at [776, 14] on button "Close" at bounding box center [769, 12] width 39 height 12
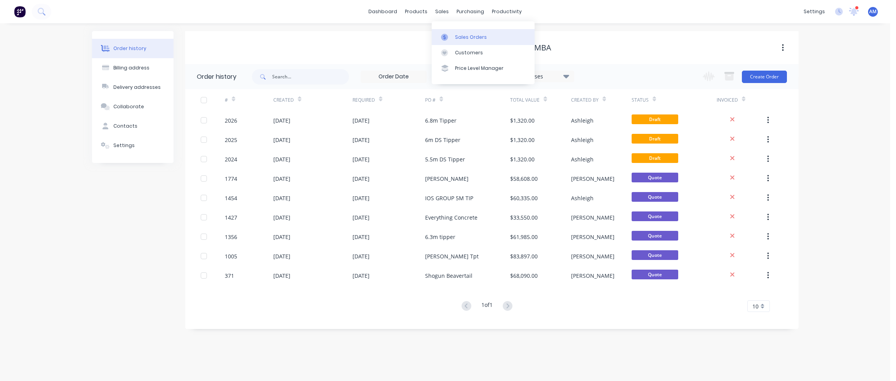
click at [447, 35] on icon at bounding box center [444, 37] width 7 height 7
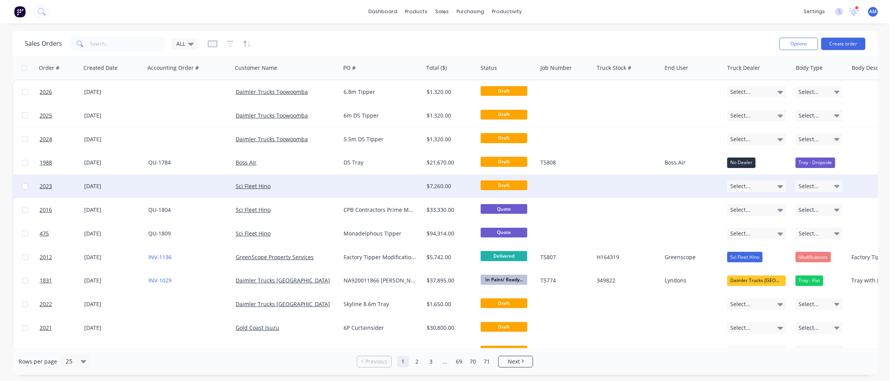
click at [156, 186] on div at bounding box center [188, 186] width 87 height 23
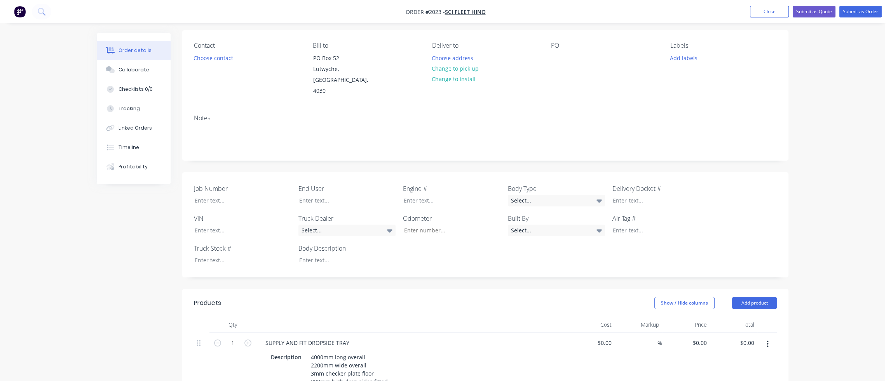
scroll to position [39, 0]
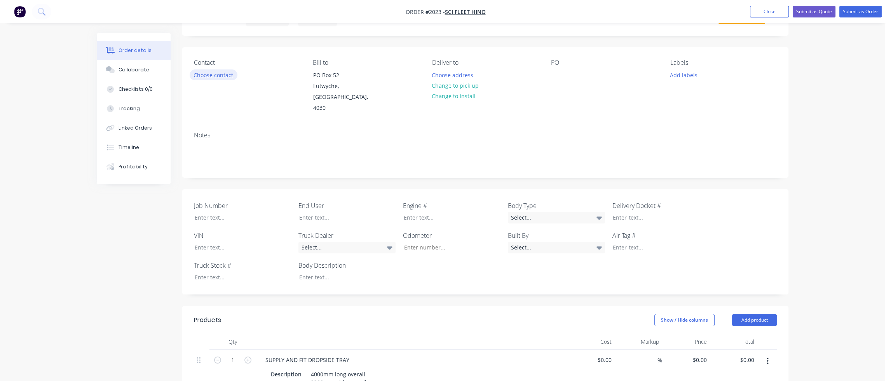
click at [214, 73] on button "Choose contact" at bounding box center [214, 75] width 48 height 10
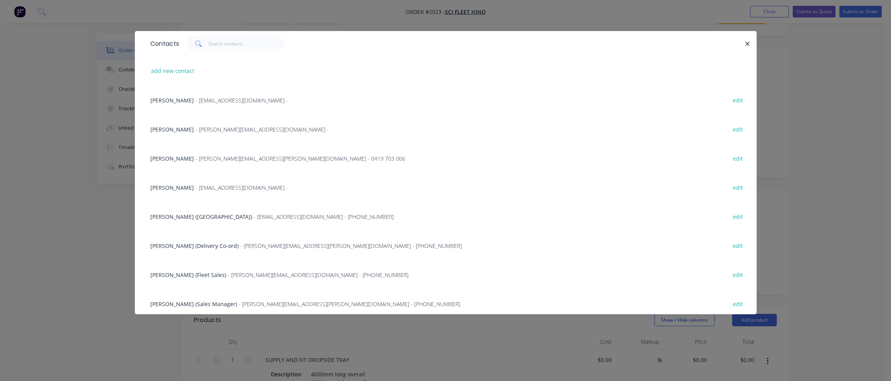
click at [176, 278] on span "[PERSON_NAME] (Fleet Sales)" at bounding box center [188, 274] width 76 height 7
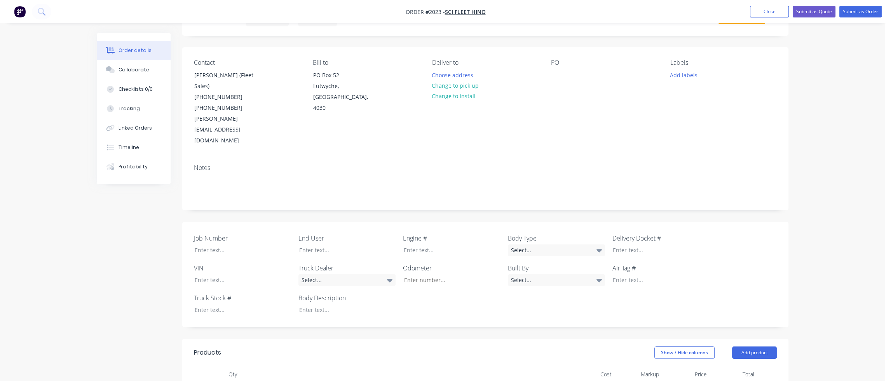
click at [564, 79] on div "PO" at bounding box center [604, 102] width 106 height 87
click at [557, 78] on div at bounding box center [557, 75] width 12 height 11
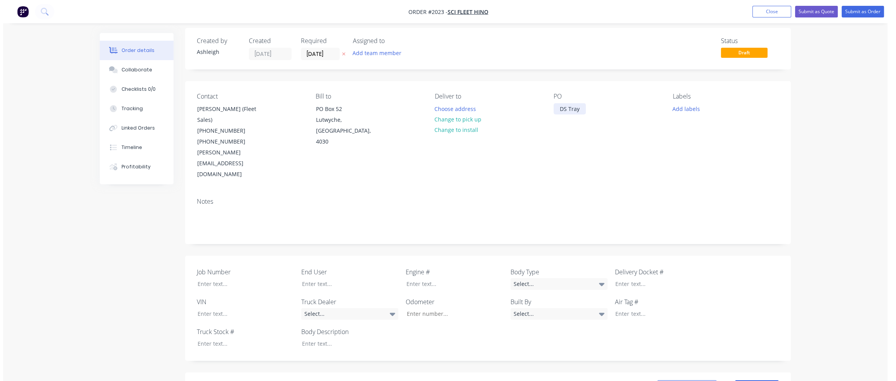
scroll to position [0, 0]
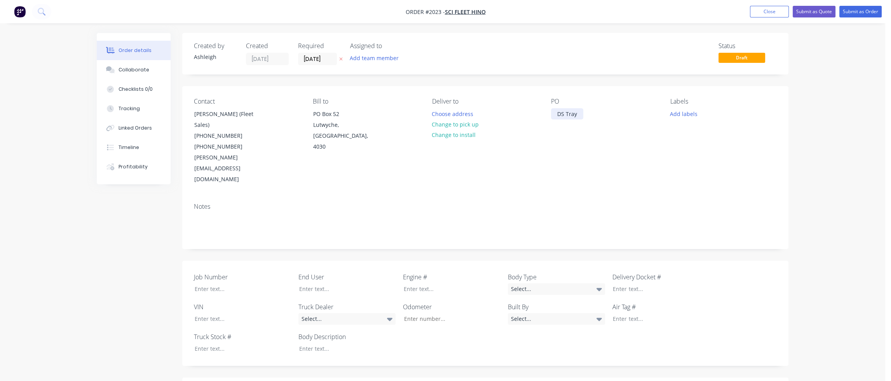
click at [557, 113] on div "DS Tray" at bounding box center [567, 113] width 32 height 11
click at [763, 11] on button "Close" at bounding box center [769, 12] width 39 height 12
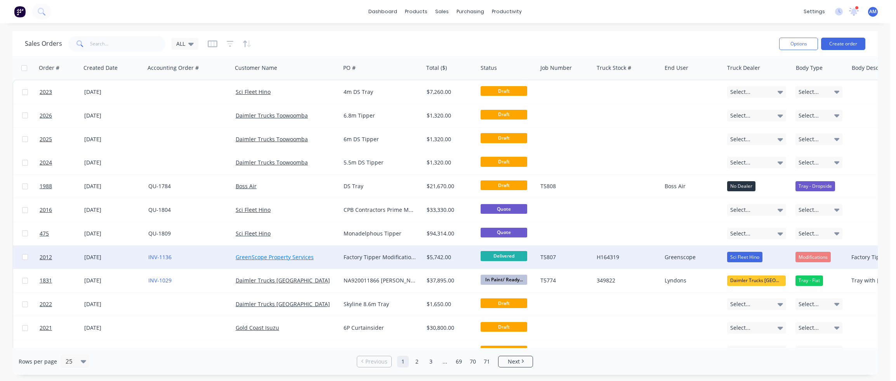
click at [289, 257] on link "GreenScope Property Services" at bounding box center [275, 257] width 78 height 7
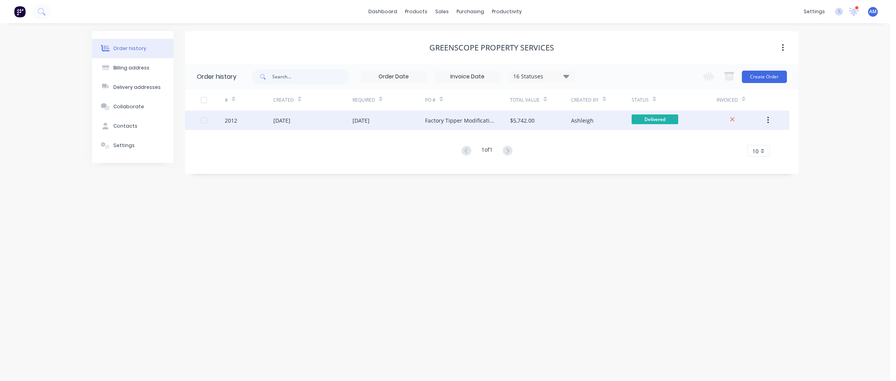
click at [290, 122] on div "[DATE]" at bounding box center [281, 121] width 17 height 8
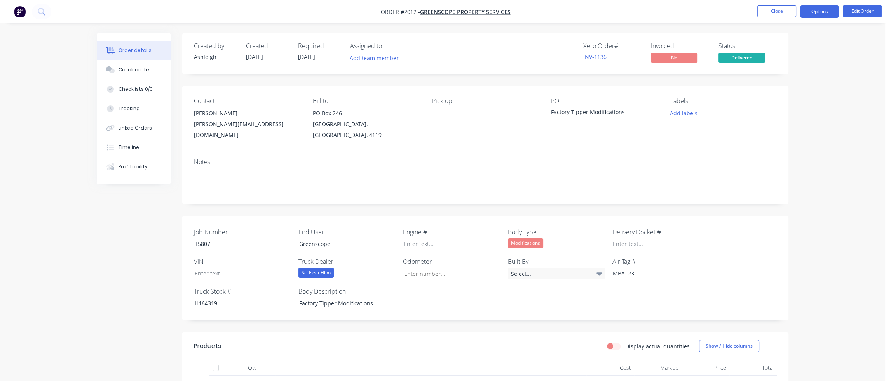
click at [804, 13] on button "Options" at bounding box center [819, 11] width 39 height 12
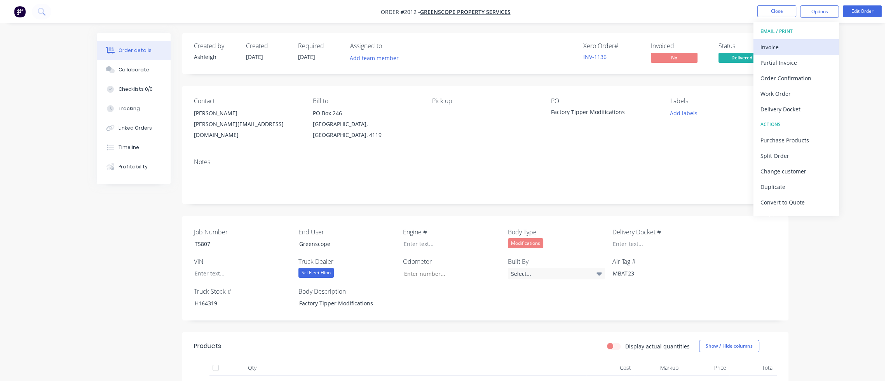
click at [769, 46] on div "Invoice" at bounding box center [795, 47] width 71 height 11
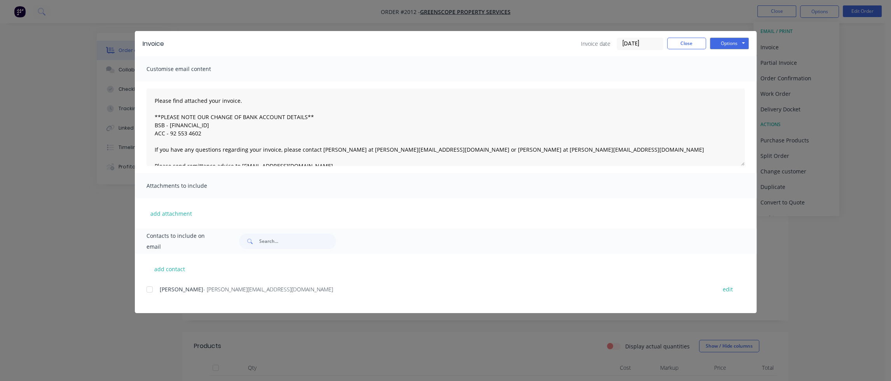
click at [148, 290] on div at bounding box center [150, 290] width 16 height 16
click at [726, 45] on button "Options" at bounding box center [729, 44] width 39 height 12
click at [729, 82] on button "Email" at bounding box center [735, 83] width 50 height 13
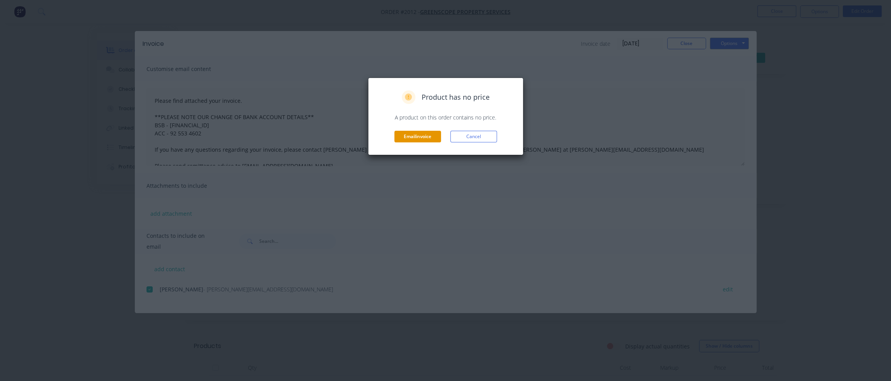
click at [424, 137] on button "Email invoice" at bounding box center [417, 137] width 47 height 12
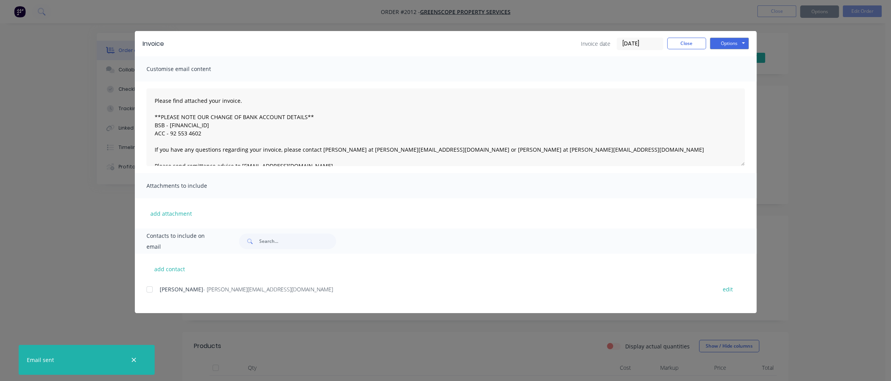
type textarea "Please find attached your invoice. **PLEASE NOTE OUR CHANGE OF BANK ACCOUNT DET…"
click at [693, 43] on button "Close" at bounding box center [686, 44] width 39 height 12
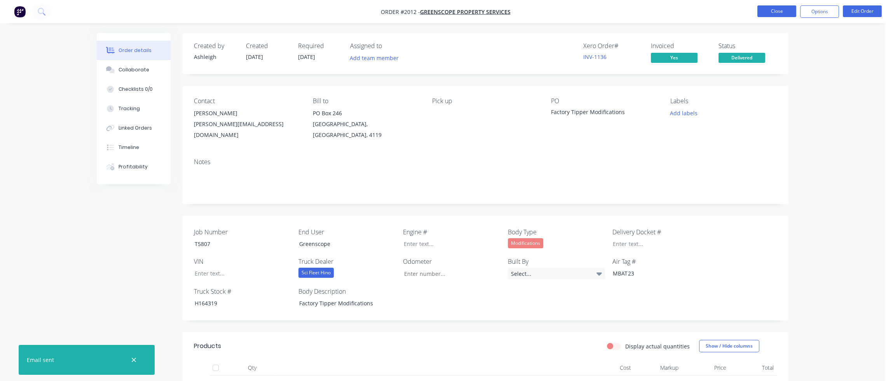
click at [792, 14] on button "Close" at bounding box center [776, 11] width 39 height 12
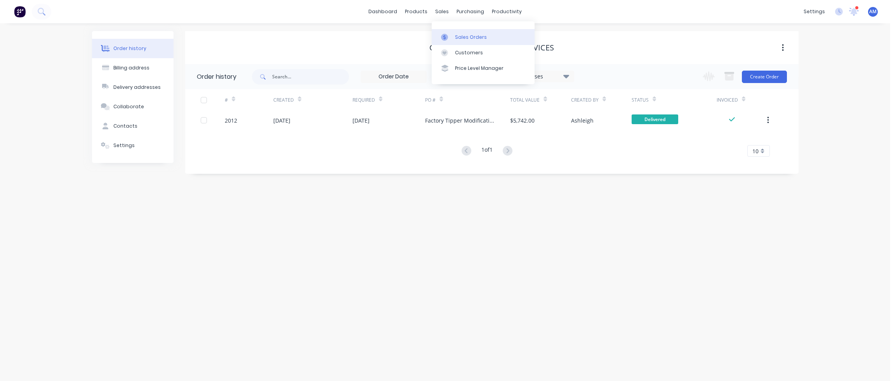
click at [448, 32] on link "Sales Orders" at bounding box center [483, 37] width 103 height 16
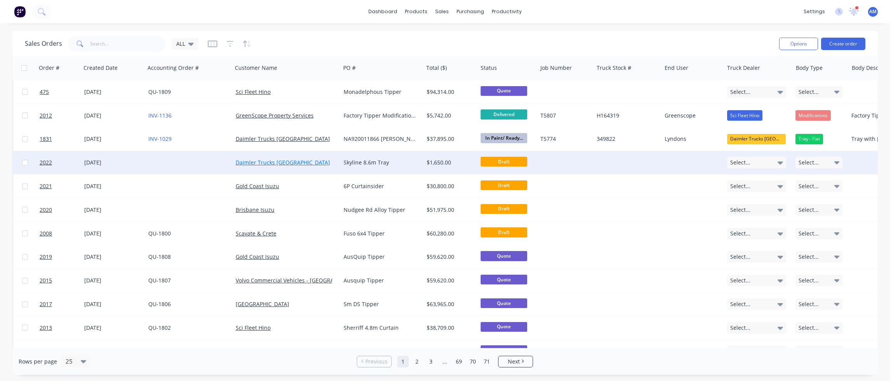
scroll to position [155, 0]
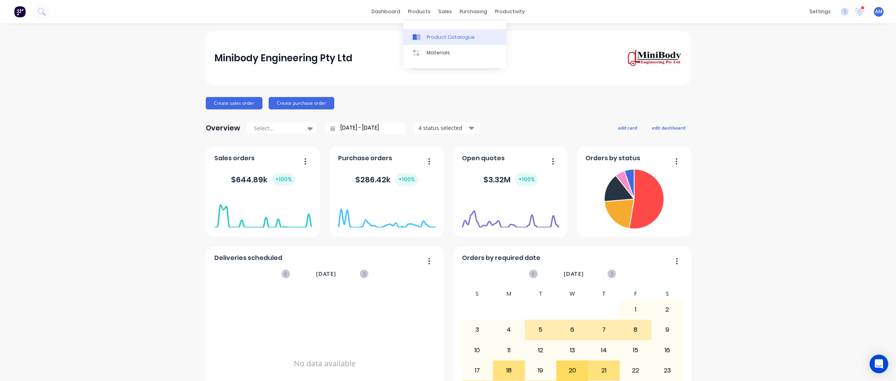
click at [431, 35] on div "Product Catalogue" at bounding box center [451, 37] width 48 height 7
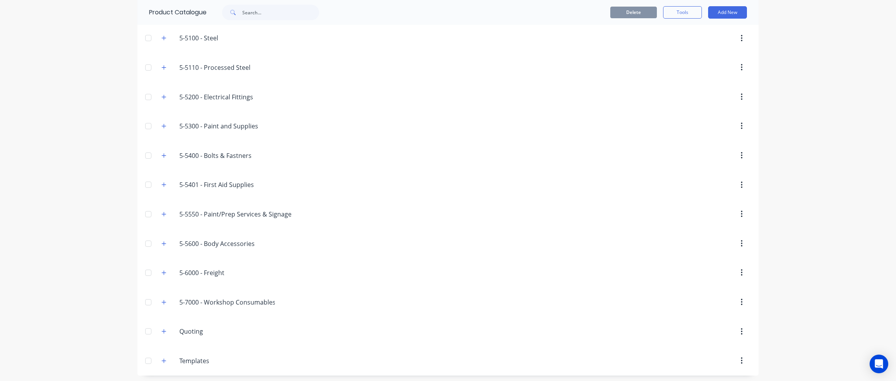
scroll to position [87, 0]
click at [183, 331] on input "Quoting" at bounding box center [225, 331] width 92 height 9
click at [162, 329] on icon "button" at bounding box center [164, 331] width 5 height 5
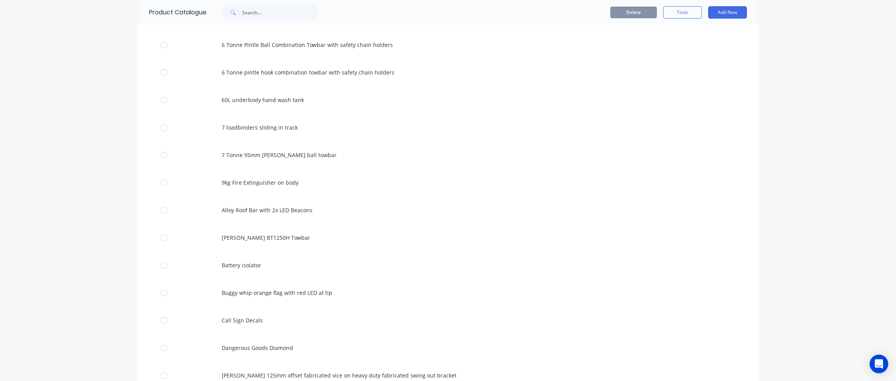
scroll to position [592, 0]
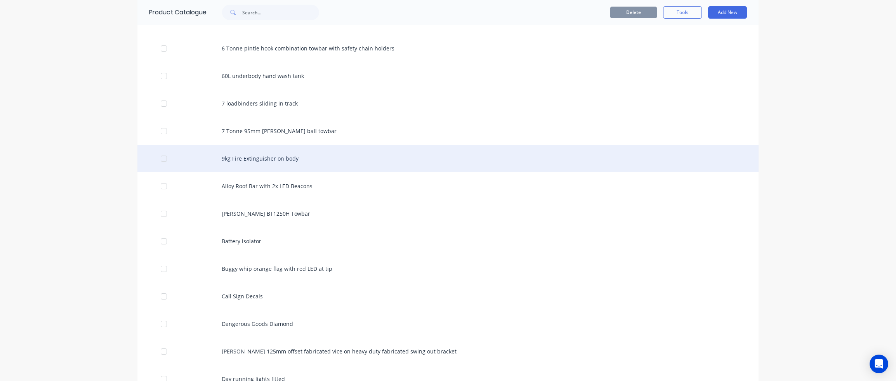
click at [270, 158] on div "9kg Fire Extinguisher on body" at bounding box center [447, 159] width 621 height 28
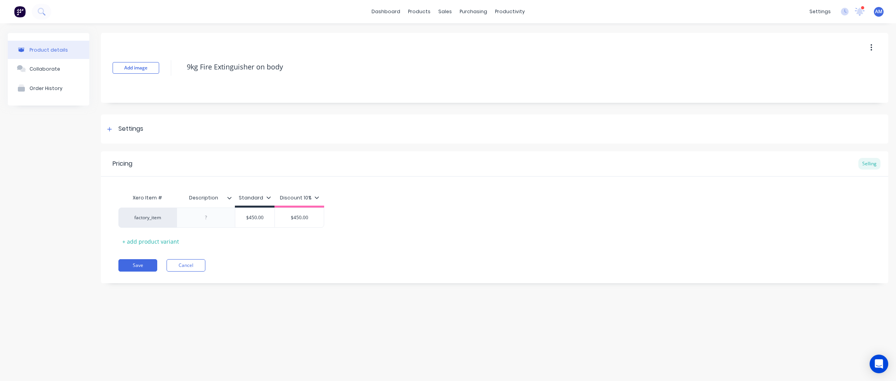
type textarea "x"
type input "$450.00"
click at [253, 219] on input "$450.00" at bounding box center [254, 217] width 39 height 7
click at [259, 218] on input "$450.00" at bounding box center [254, 217] width 39 height 7
click at [116, 128] on div "Settings" at bounding box center [124, 129] width 38 height 10
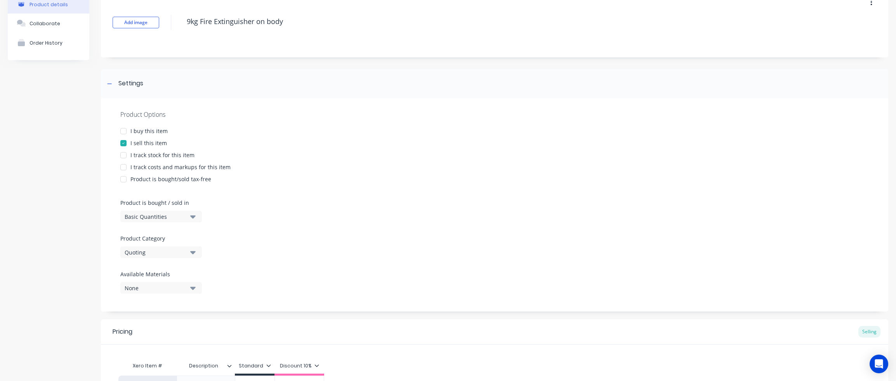
scroll to position [137, 0]
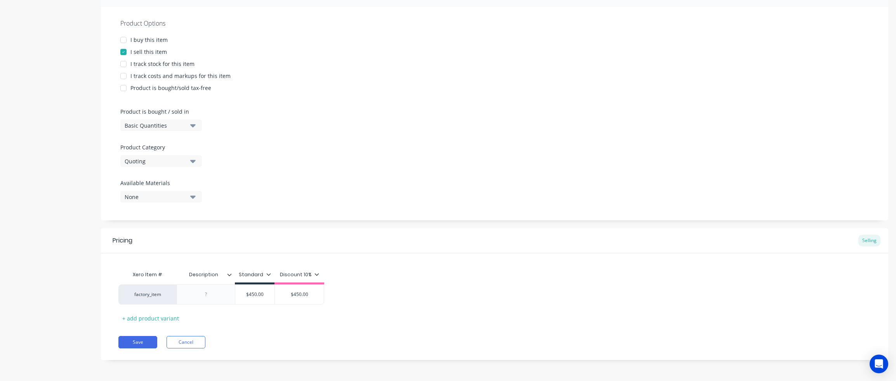
click at [266, 273] on icon at bounding box center [268, 274] width 5 height 5
click at [266, 273] on icon at bounding box center [268, 274] width 4 height 2
drag, startPoint x: 264, startPoint y: 294, endPoint x: 244, endPoint y: 293, distance: 19.8
click at [244, 293] on input "$450.00" at bounding box center [254, 294] width 39 height 7
type textarea "x"
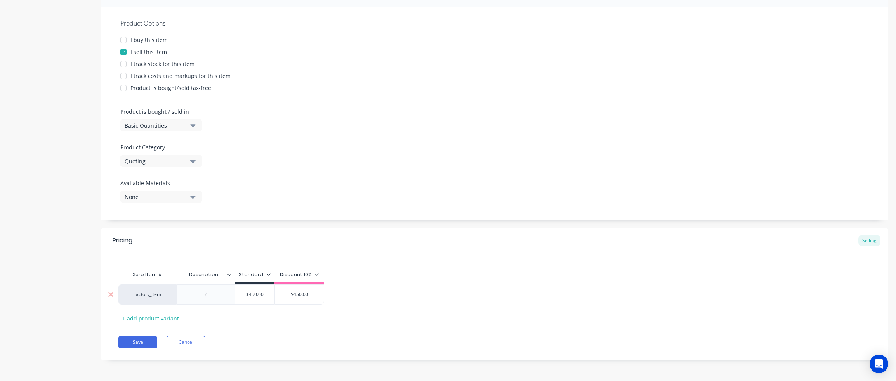
type input "5"
type textarea "x"
type input "50"
type textarea "x"
type input "500"
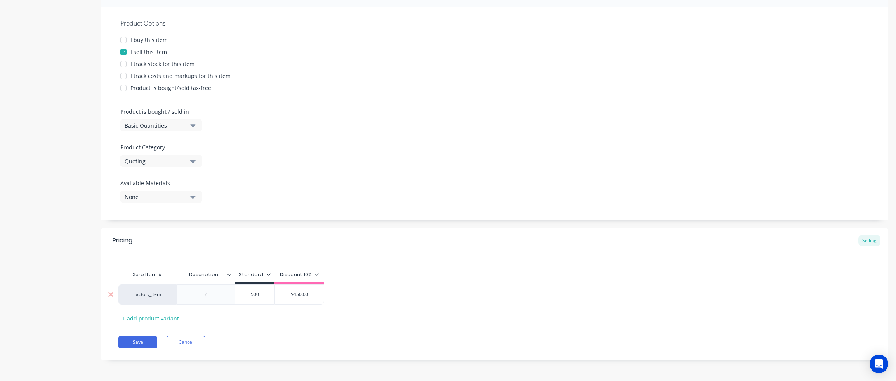
type input "$450.00"
drag, startPoint x: 311, startPoint y: 295, endPoint x: 289, endPoint y: 293, distance: 22.2
click at [289, 293] on input "$450.00" at bounding box center [299, 294] width 49 height 7
type textarea "x"
type input "5"
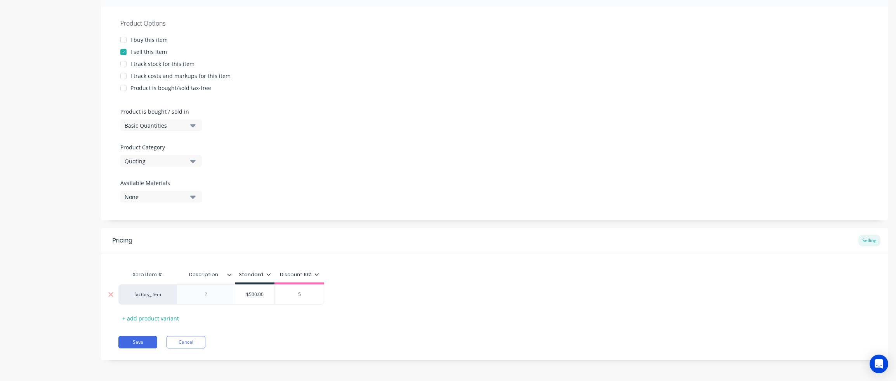
type textarea "x"
type input "50"
type textarea "x"
type input "500"
click at [364, 295] on div "factory_item $500.00 500 $500.00 500" at bounding box center [494, 295] width 753 height 20
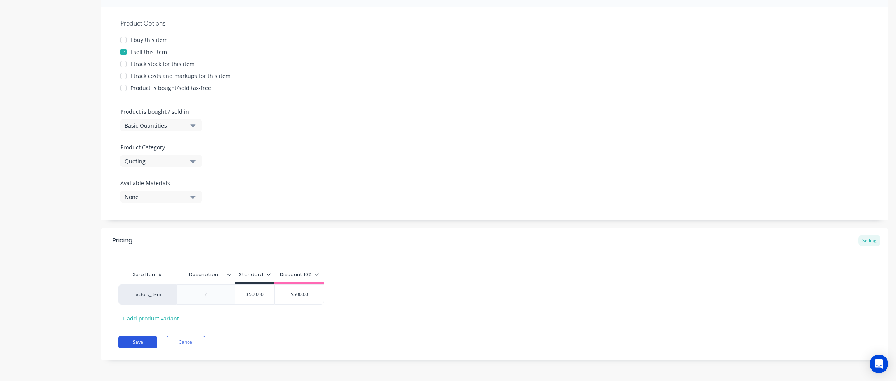
click at [138, 339] on button "Save" at bounding box center [137, 342] width 39 height 12
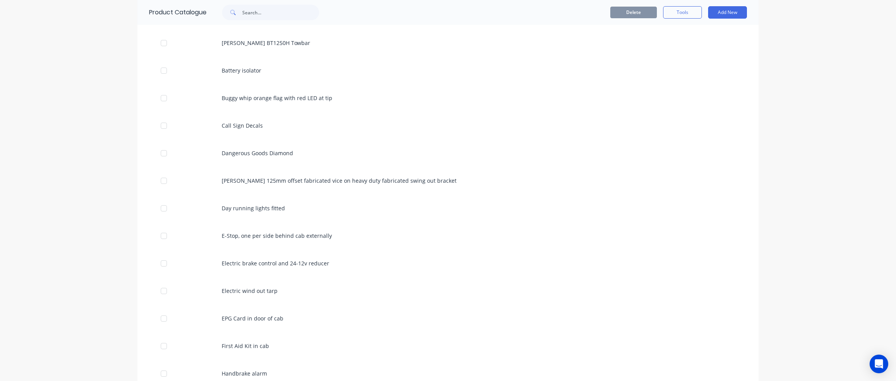
scroll to position [777, 0]
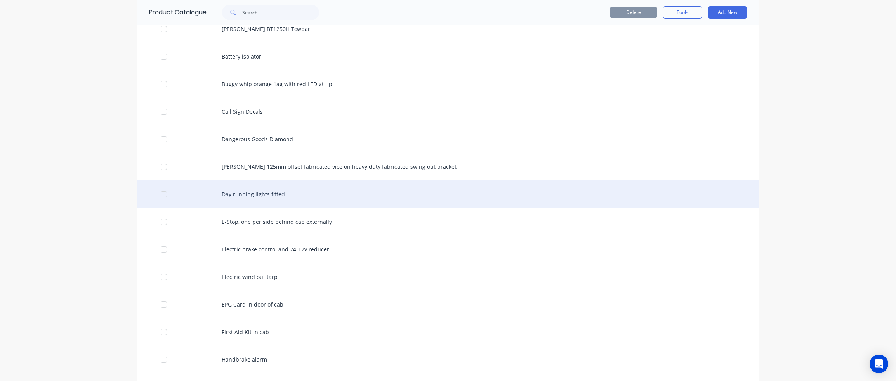
click at [272, 190] on div "Day running lights fitted" at bounding box center [447, 195] width 621 height 28
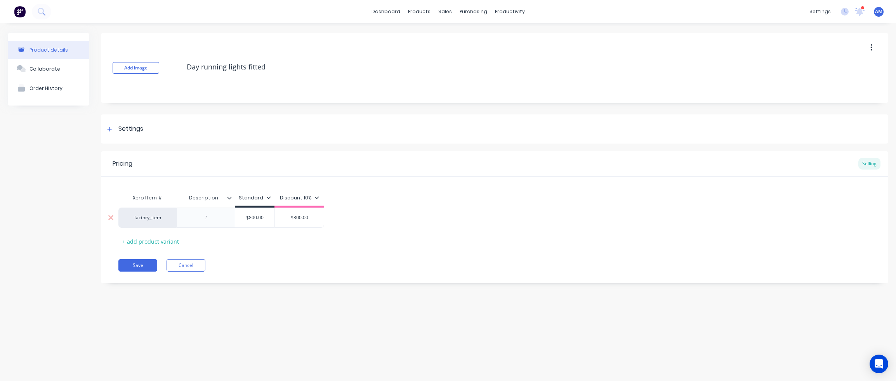
click at [207, 223] on div at bounding box center [206, 218] width 39 height 10
click at [110, 127] on icon at bounding box center [109, 129] width 5 height 5
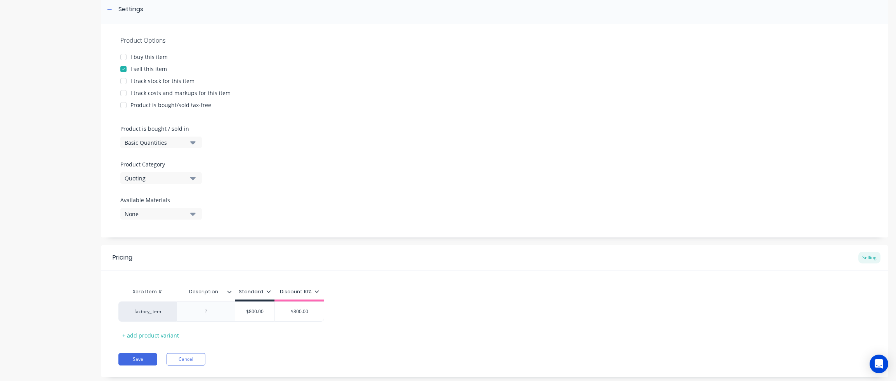
scroll to position [137, 0]
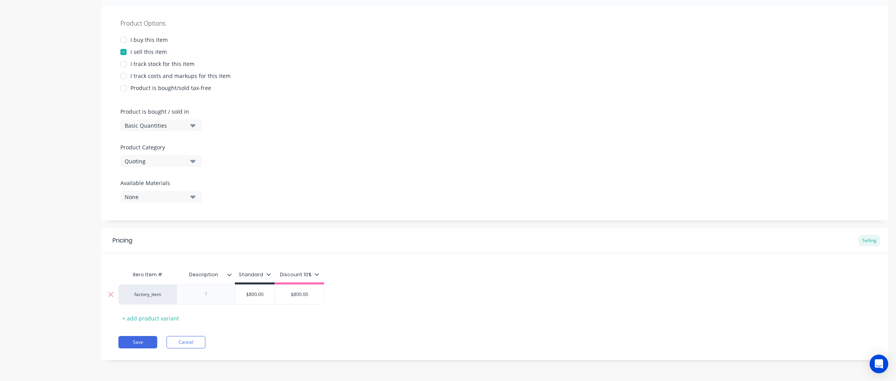
click at [213, 296] on div at bounding box center [206, 295] width 39 height 10
click at [211, 296] on div at bounding box center [206, 295] width 39 height 10
click at [228, 276] on icon at bounding box center [229, 275] width 5 height 5
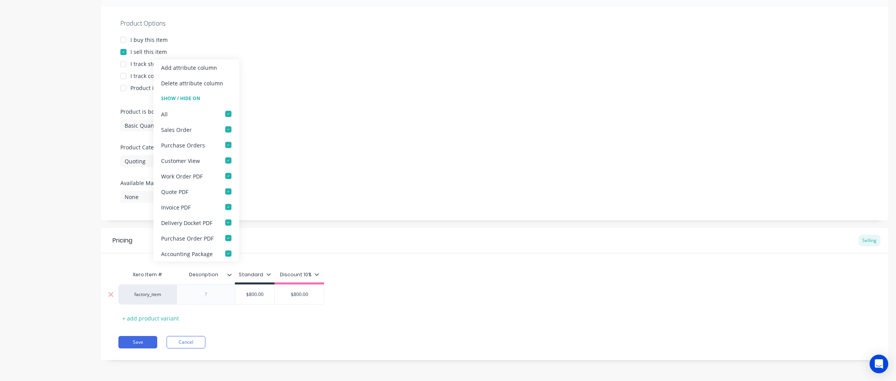
type textarea "x"
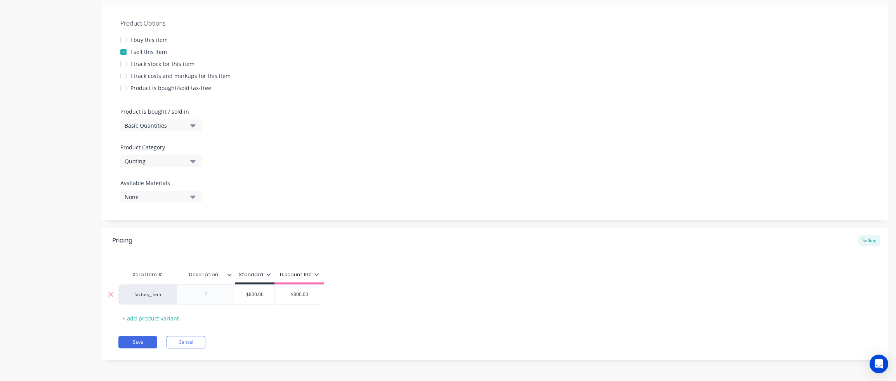
click at [220, 293] on div at bounding box center [206, 295] width 39 height 10
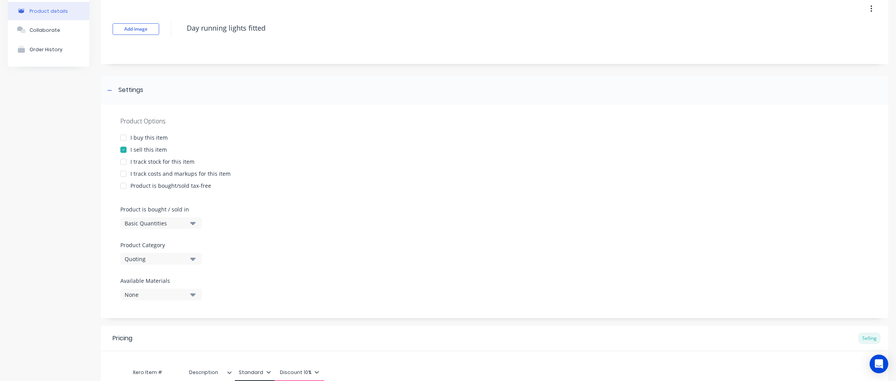
scroll to position [117, 0]
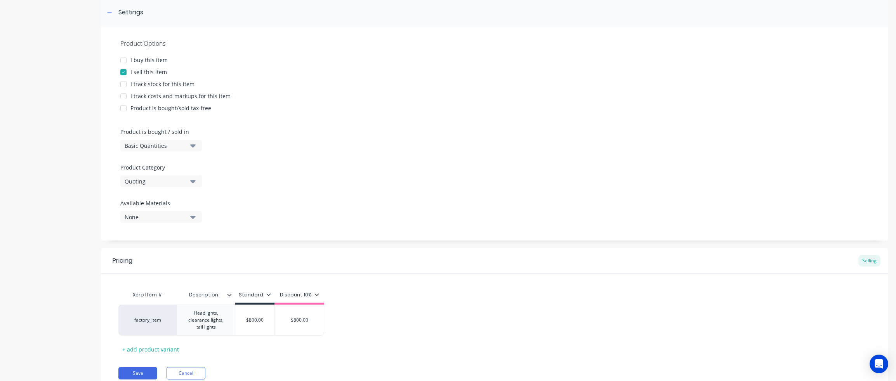
click at [424, 327] on div "Xero Item # Description Standard Discount 10% factory_item Headlights, clearanc…" at bounding box center [494, 321] width 753 height 68
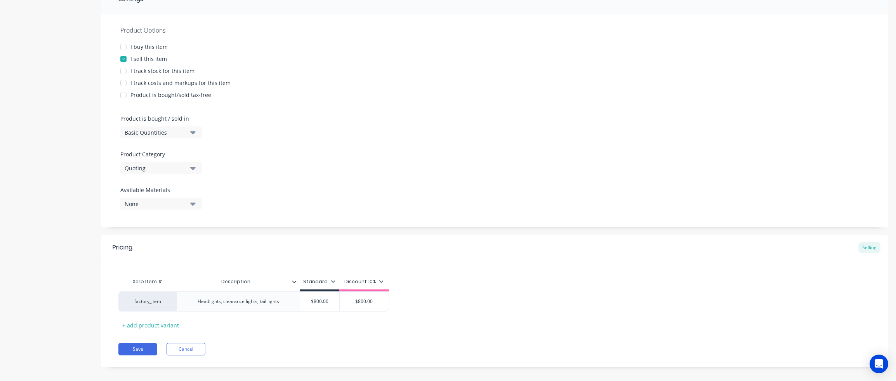
scroll to position [137, 0]
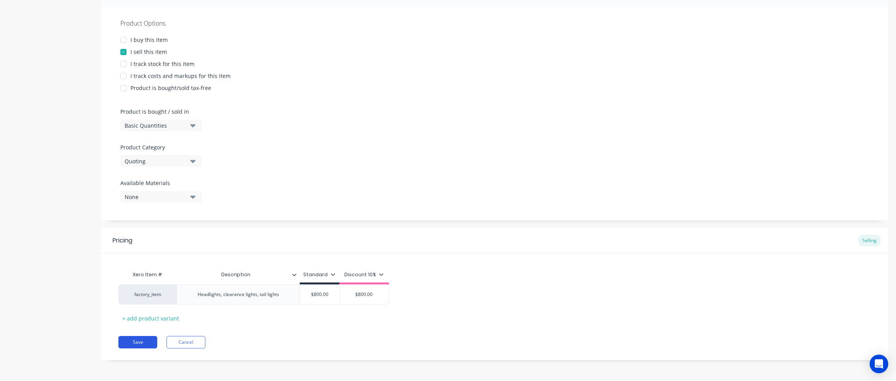
click at [140, 341] on button "Save" at bounding box center [137, 342] width 39 height 12
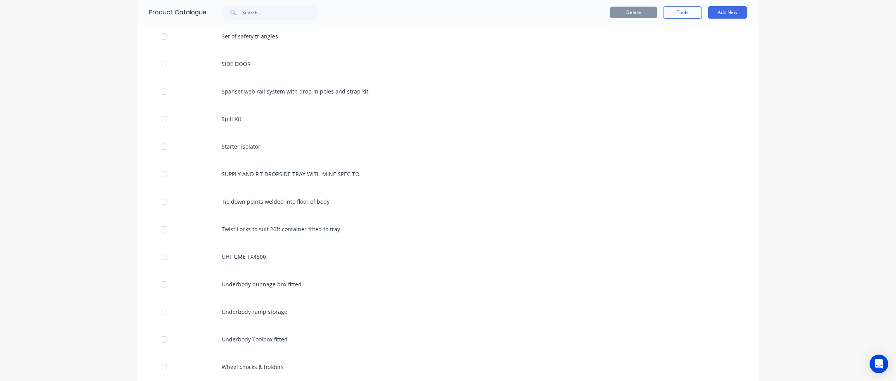
scroll to position [1488, 0]
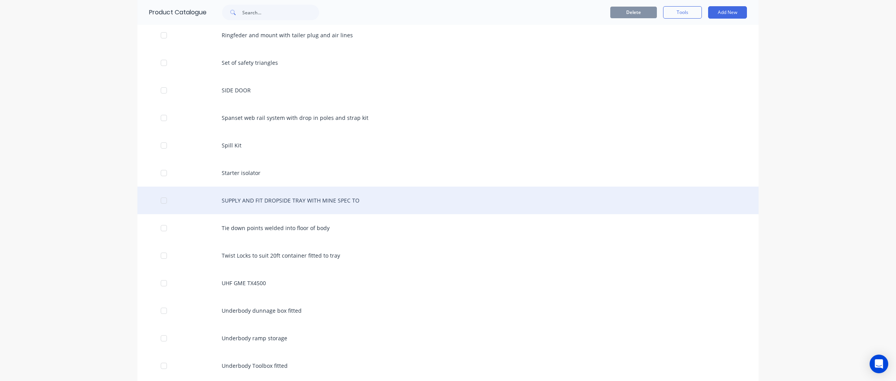
click at [278, 195] on div "SUPPLY AND FIT DROPSIDE TRAY WITH MINE SPEC TO" at bounding box center [447, 201] width 621 height 28
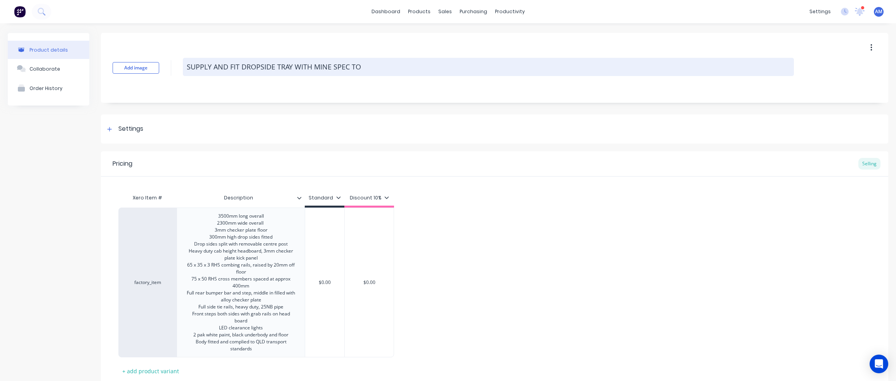
click at [364, 66] on textarea "SUPPLY AND FIT DROPSIDE TRAY WITH MINE SPEC TO" at bounding box center [488, 67] width 611 height 18
drag, startPoint x: 362, startPoint y: 66, endPoint x: 295, endPoint y: 66, distance: 66.8
click at [295, 66] on textarea "SUPPLY AND FIT DROPSIDE TRAY WITH MINE SPEC TO" at bounding box center [488, 67] width 611 height 18
type textarea "x"
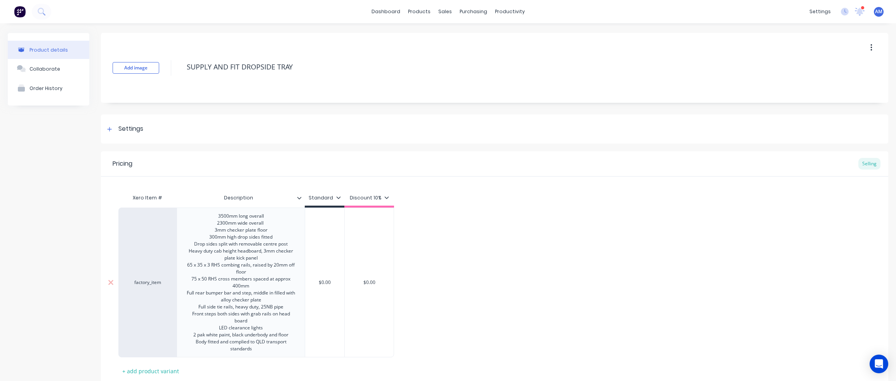
type textarea "SUPPLY AND FIT DROPSIDE TRAY"
type textarea "x"
type textarea "SUPPLY AND FIT DROPSIDE TRAY"
click at [224, 217] on div "3500mm long overall 2300mm wide overall 3mm checker plate floor 300mm high drop…" at bounding box center [241, 282] width 122 height 143
click at [110, 130] on icon at bounding box center [109, 129] width 5 height 5
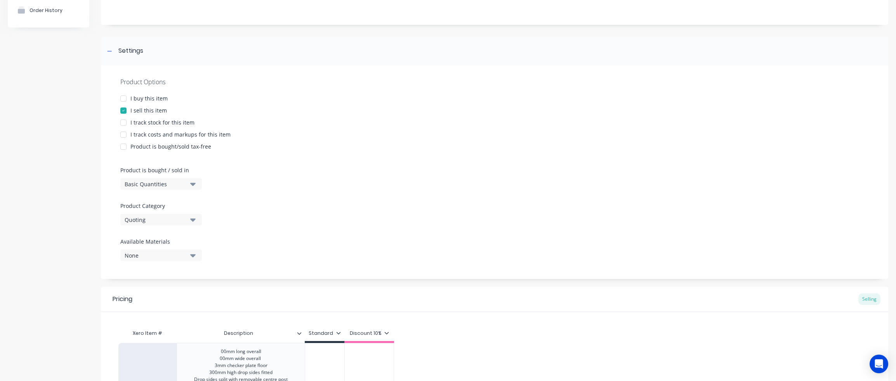
scroll to position [117, 0]
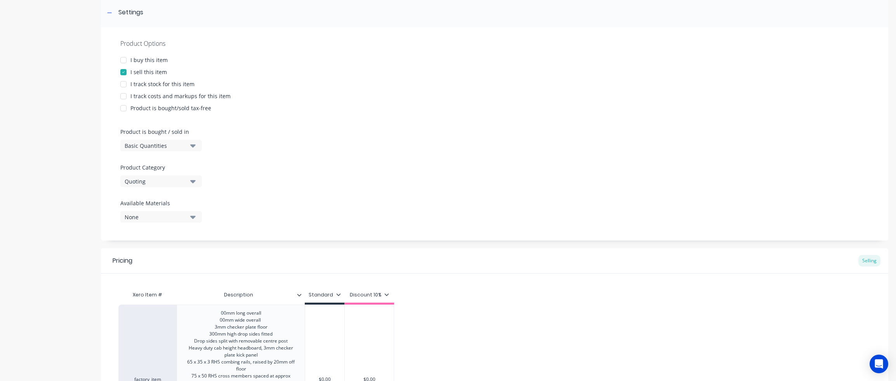
click at [193, 181] on icon "button" at bounding box center [192, 181] width 5 height 3
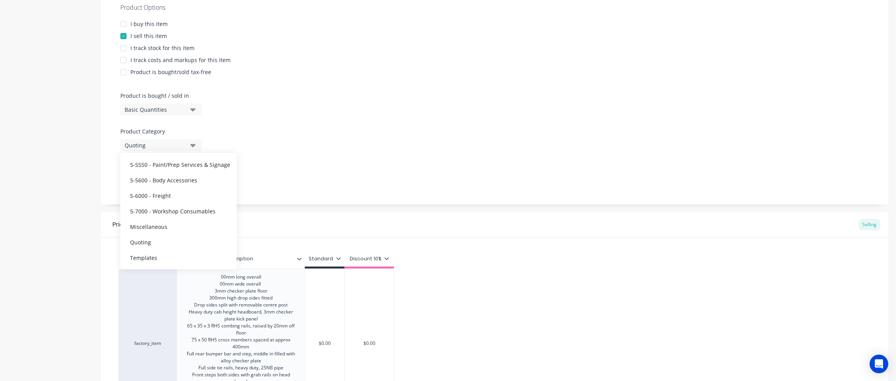
scroll to position [194, 0]
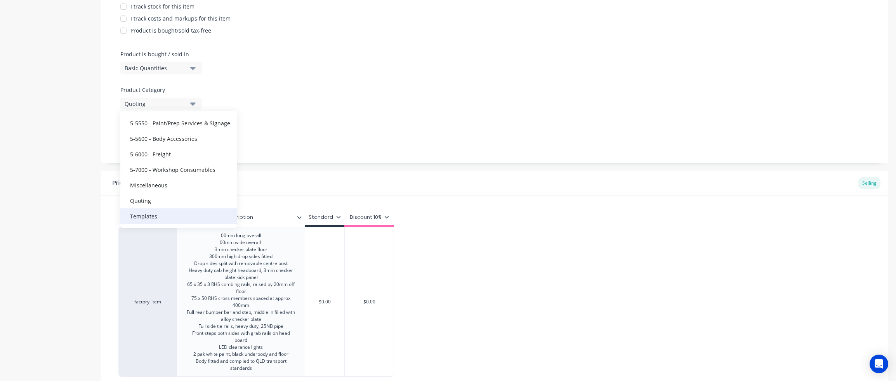
click at [141, 221] on div "Templates" at bounding box center [178, 217] width 117 height 16
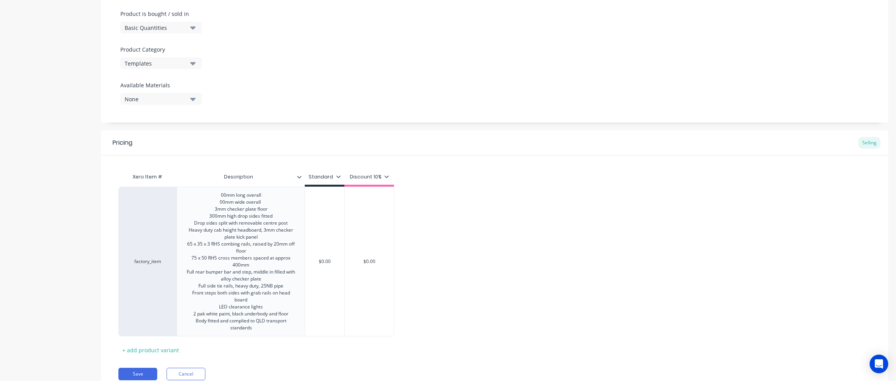
scroll to position [266, 0]
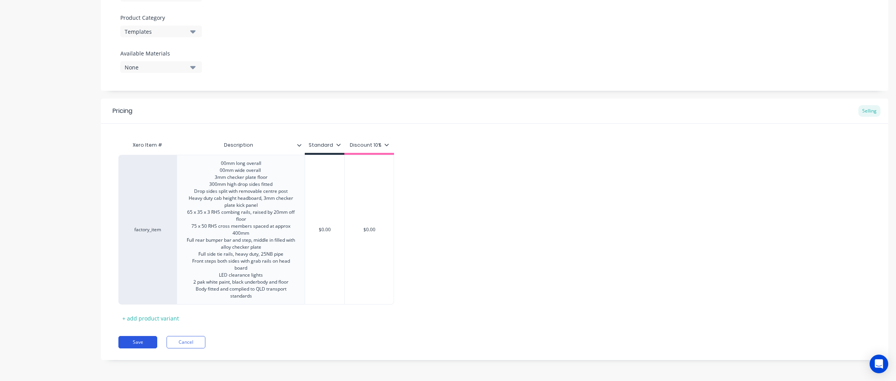
click at [145, 338] on button "Save" at bounding box center [137, 342] width 39 height 12
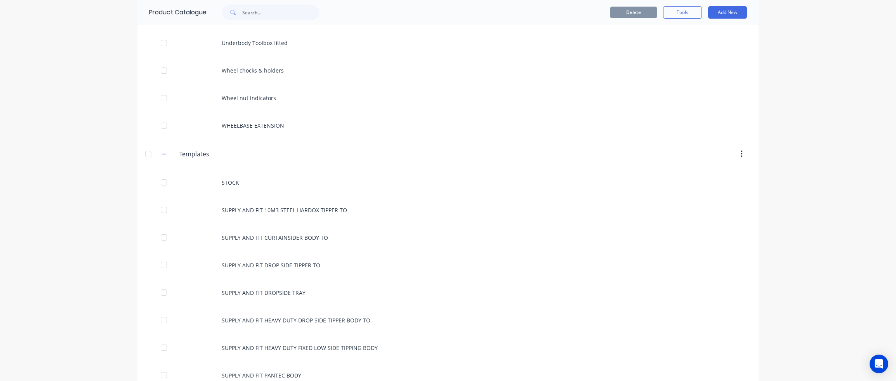
scroll to position [1787, 0]
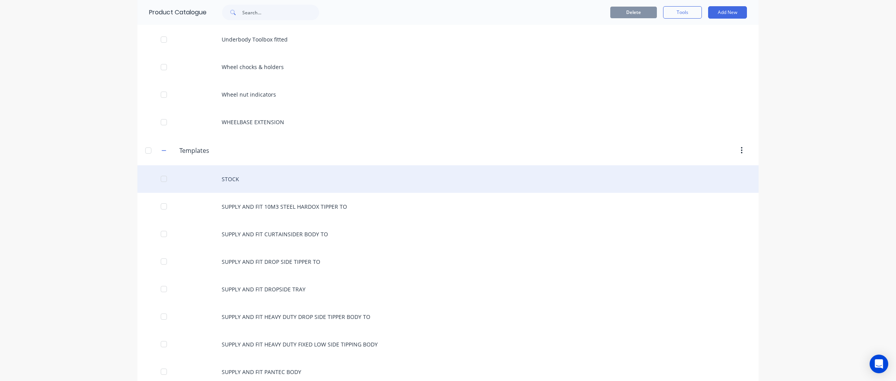
click at [228, 176] on div "STOCK" at bounding box center [447, 179] width 621 height 28
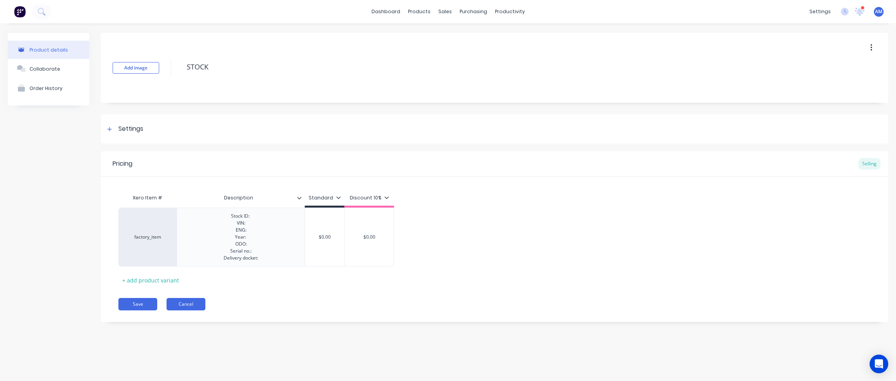
click at [190, 304] on button "Cancel" at bounding box center [186, 304] width 39 height 12
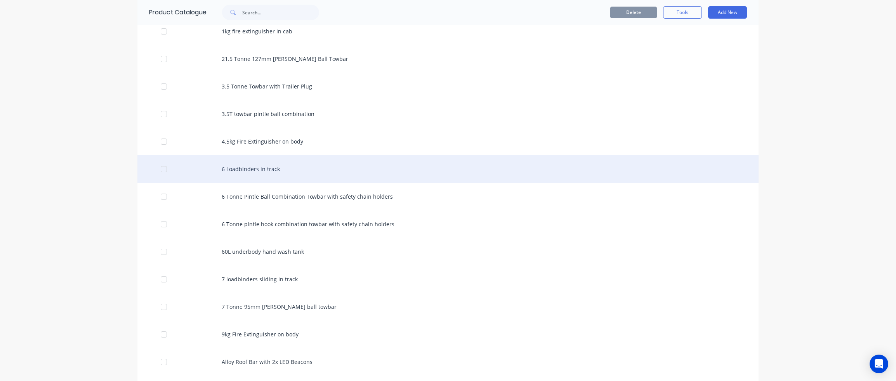
scroll to position [311, 0]
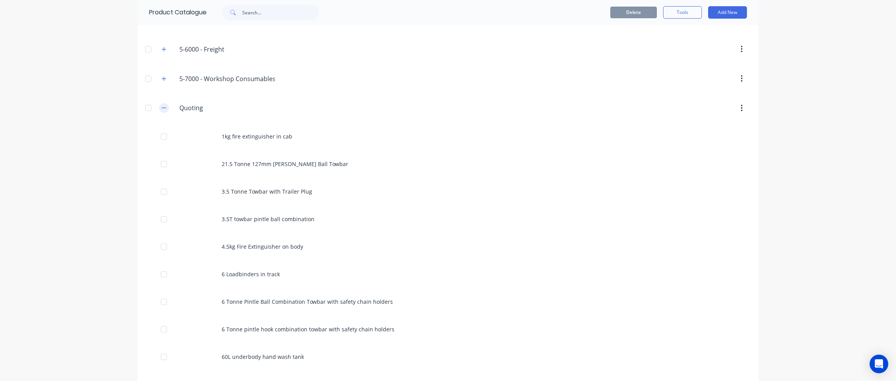
click at [162, 105] on icon "button" at bounding box center [164, 107] width 5 height 5
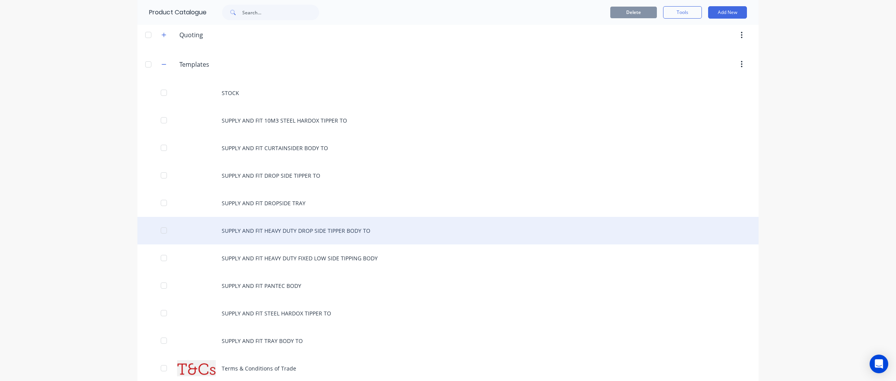
scroll to position [391, 0]
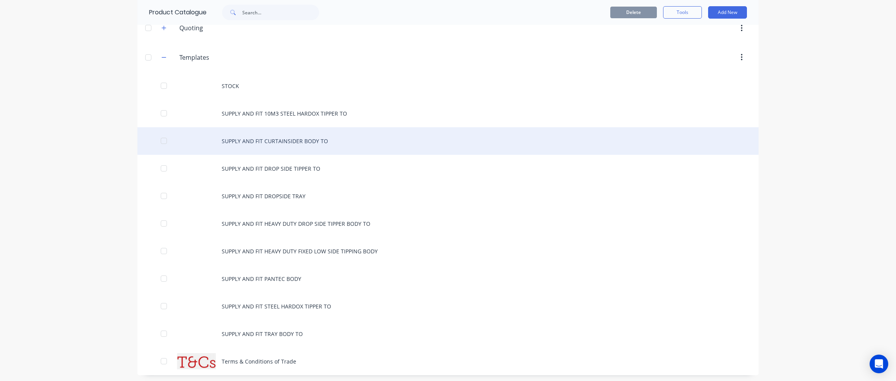
click at [292, 134] on div "SUPPLY AND FIT CURTAINSIDER BODY TO" at bounding box center [447, 141] width 621 height 28
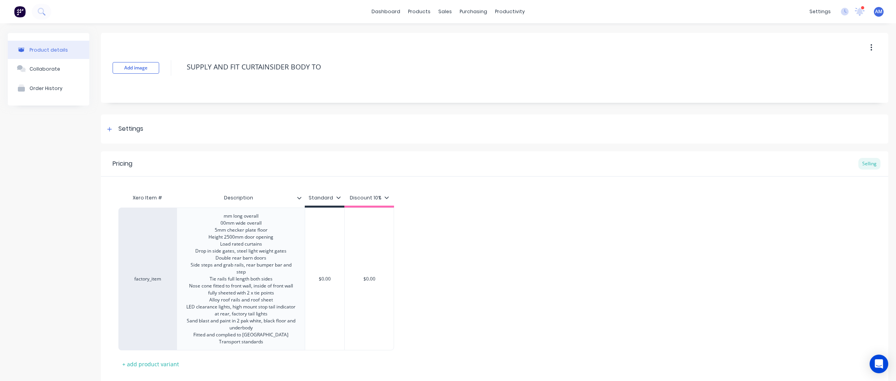
type textarea "x"
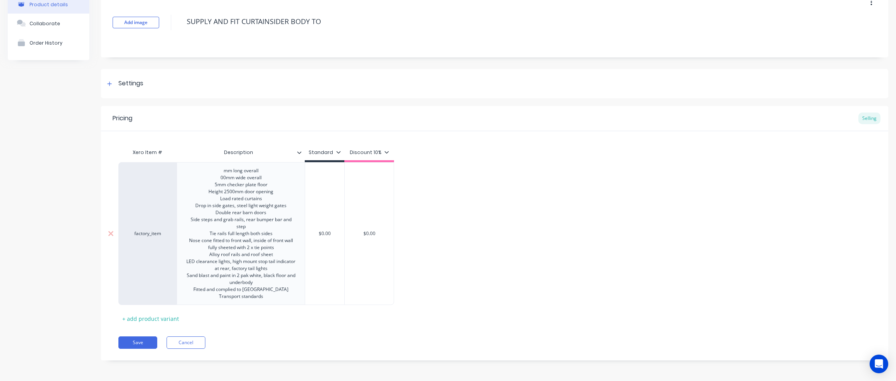
scroll to position [46, 0]
click at [266, 201] on div "mm long overall 00mm wide overall 5mm checker plate floor Height 2500mm door op…" at bounding box center [241, 233] width 122 height 136
drag, startPoint x: 266, startPoint y: 200, endPoint x: 221, endPoint y: 200, distance: 45.1
click at [221, 200] on div "mm long overall 00mm wide overall 5mm checker plate floor Height 2500mm door op…" at bounding box center [241, 233] width 122 height 136
click at [198, 215] on div "mm long overall 00mm wide overall 5mm checker plate floor Height 2500mm door op…" at bounding box center [241, 236] width 122 height 143
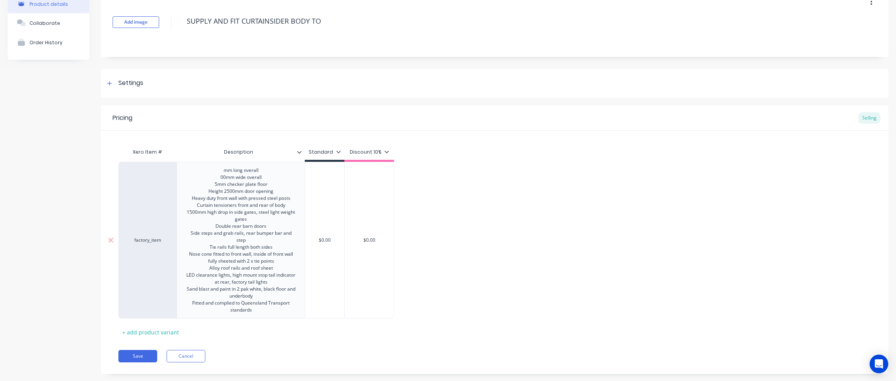
click at [277, 271] on div "mm long overall 00mm wide overall 5mm checker plate floor Height 2500mm door op…" at bounding box center [241, 240] width 122 height 150
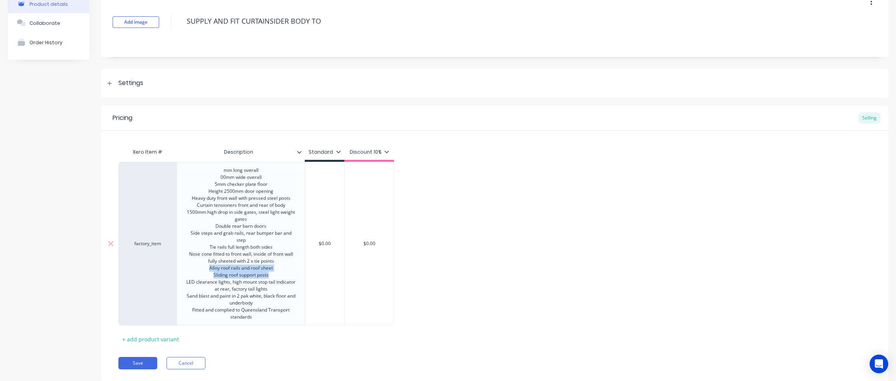
drag, startPoint x: 209, startPoint y: 270, endPoint x: 277, endPoint y: 275, distance: 68.1
click at [277, 275] on div "mm long overall 00mm wide overall 5mm checker plate floor Height 2500mm door op…" at bounding box center [241, 243] width 122 height 157
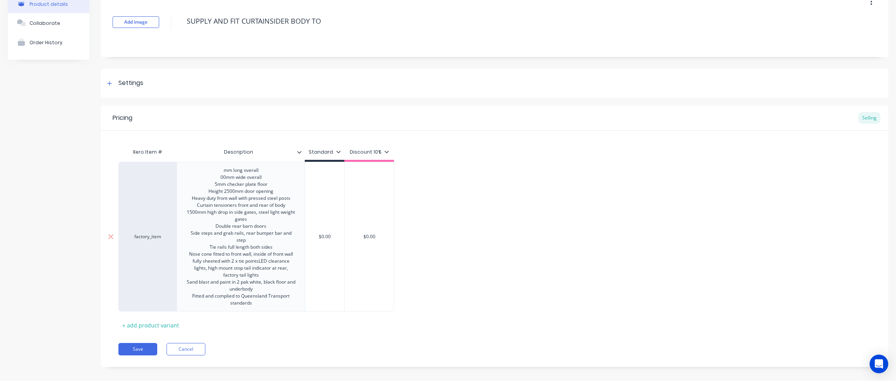
click at [275, 249] on div "mm long overall 00mm wide overall 5mm checker plate floor Height 2500mm door op…" at bounding box center [241, 236] width 122 height 143
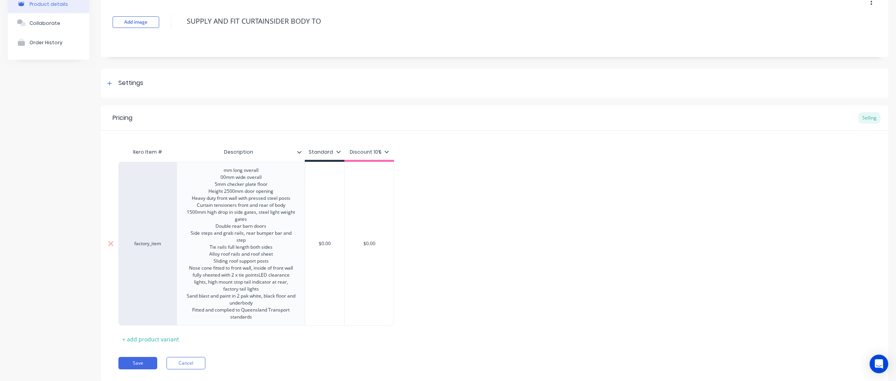
click at [246, 282] on div "Sliding roof support posts Nose cone fitted to front wall, inside of front wall…" at bounding box center [240, 289] width 109 height 63
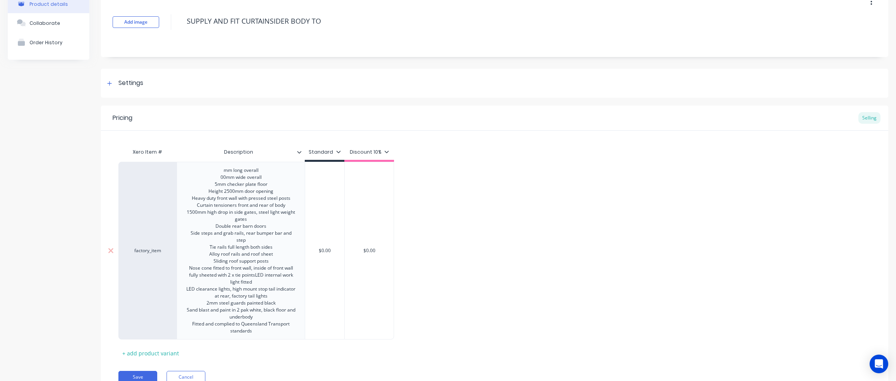
click at [225, 178] on div "mm long overall 00mm wide overall 5mm checker plate floor Height 2500mm door op…" at bounding box center [241, 250] width 122 height 171
click at [256, 221] on div "mm long overall mm wide overall 5mm checker plate floor Height 2500mm door open…" at bounding box center [241, 250] width 122 height 171
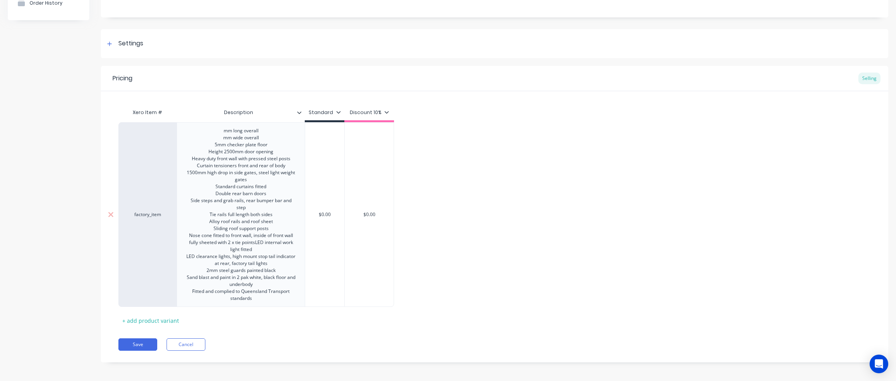
scroll to position [88, 0]
click at [140, 340] on button "Save" at bounding box center [137, 342] width 39 height 12
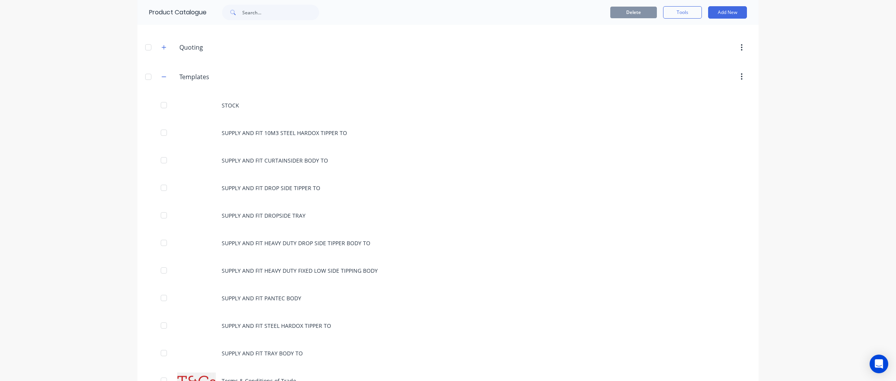
scroll to position [391, 0]
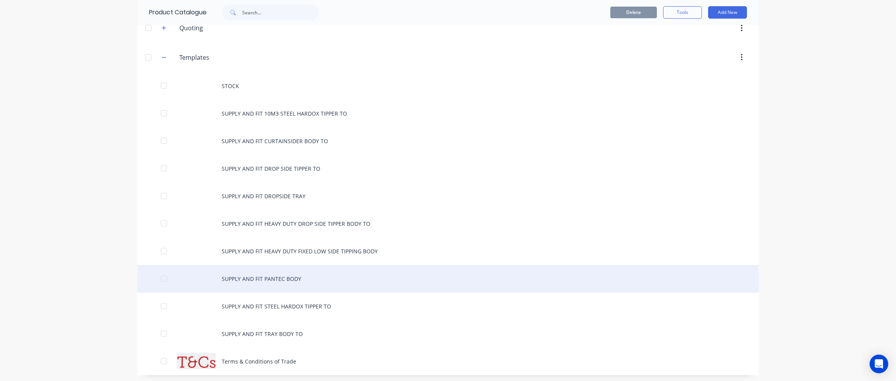
click at [276, 273] on div "SUPPLY AND FIT PANTEC BODY" at bounding box center [447, 279] width 621 height 28
type textarea "x"
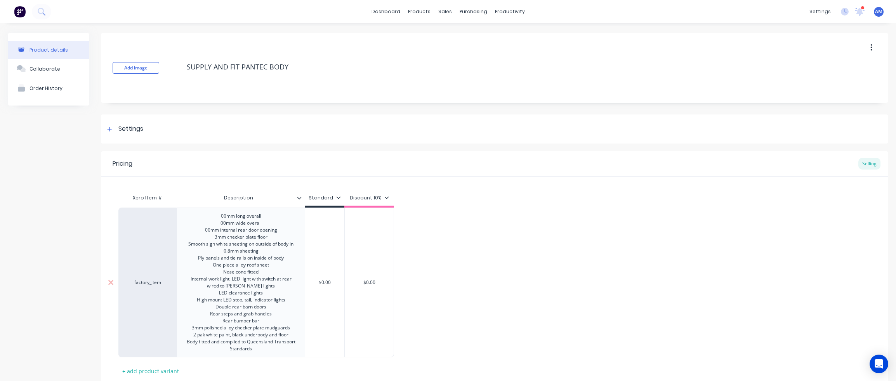
click at [250, 282] on div "00mm long overall 00mm wide overall 00mm internal rear door opening 3mm checker…" at bounding box center [241, 282] width 122 height 143
click at [207, 281] on div "00mm long overall 00mm wide overall 00mm internal rear door opening 3mm checker…" at bounding box center [241, 282] width 122 height 143
click at [252, 282] on div "00mm long overall 00mm wide overall 00mm internal rear door opening 3mm checker…" at bounding box center [241, 282] width 122 height 143
click at [273, 307] on div "00mm long overall 00mm wide overall 00mm internal rear door opening 3mm checker…" at bounding box center [241, 282] width 122 height 143
drag, startPoint x: 263, startPoint y: 323, endPoint x: 223, endPoint y: 323, distance: 40.4
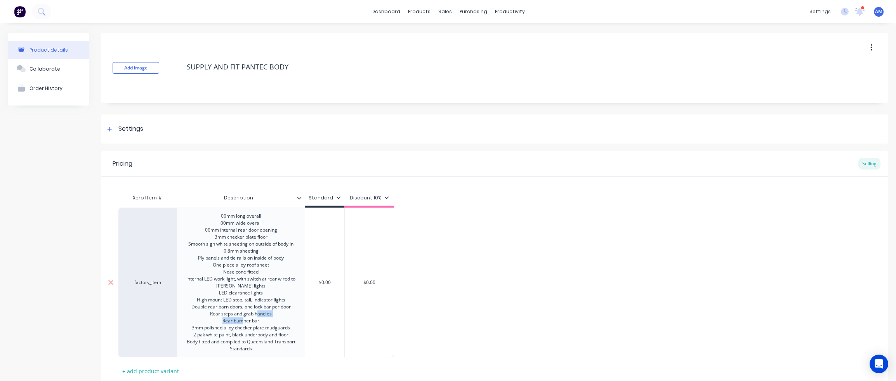
click at [223, 323] on div "00mm long overall 00mm wide overall 00mm internal rear door opening 3mm checker…" at bounding box center [241, 282] width 122 height 143
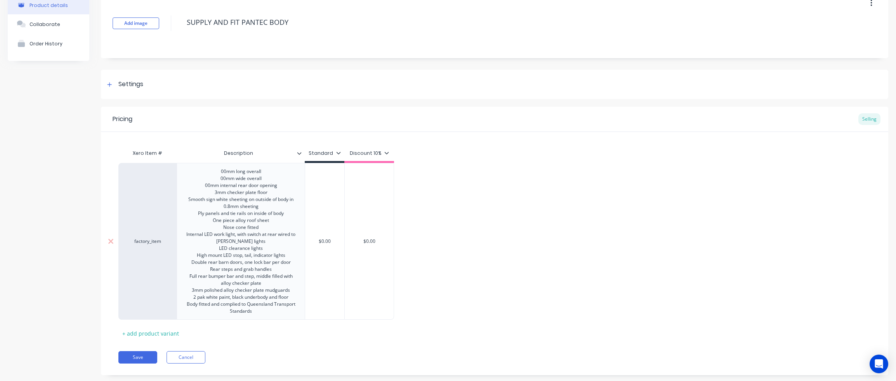
scroll to position [60, 0]
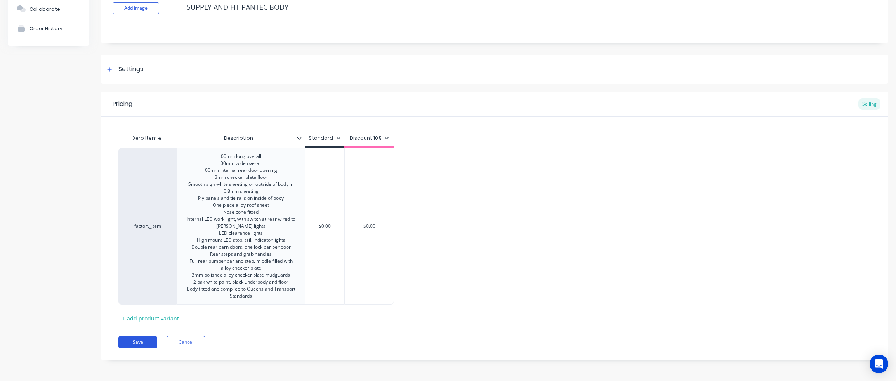
click at [137, 341] on button "Save" at bounding box center [137, 342] width 39 height 12
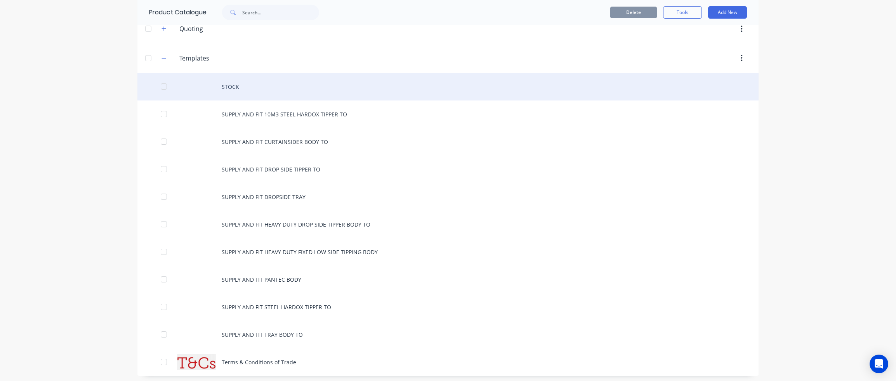
scroll to position [391, 0]
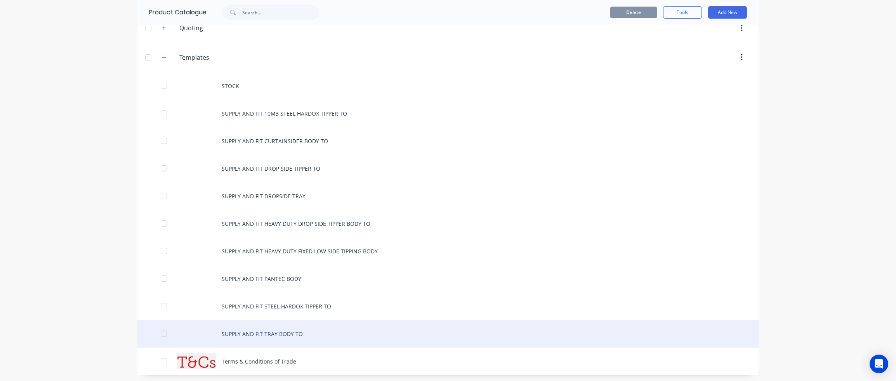
click at [272, 331] on div "SUPPLY AND FIT TRAY BODY TO" at bounding box center [447, 334] width 621 height 28
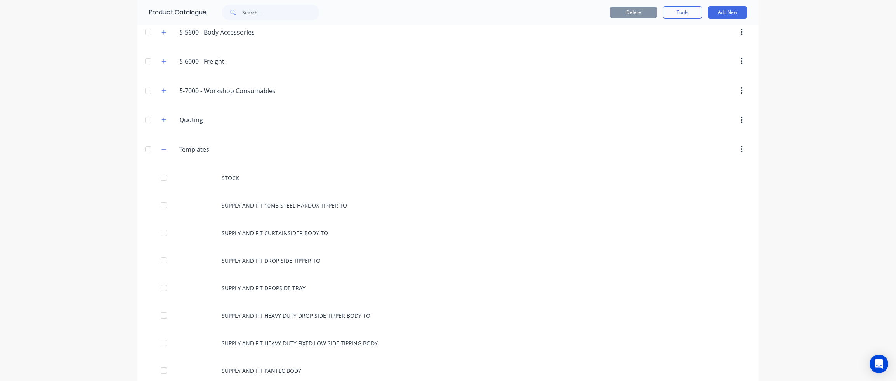
scroll to position [391, 0]
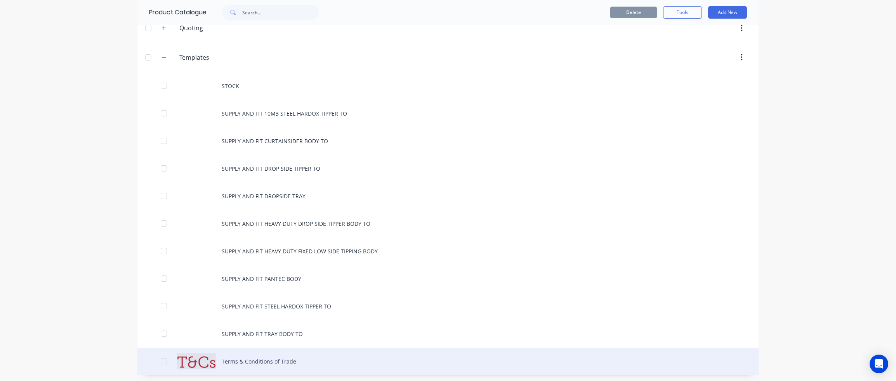
click at [273, 356] on div "Terms & Conditions of Trade" at bounding box center [447, 362] width 621 height 28
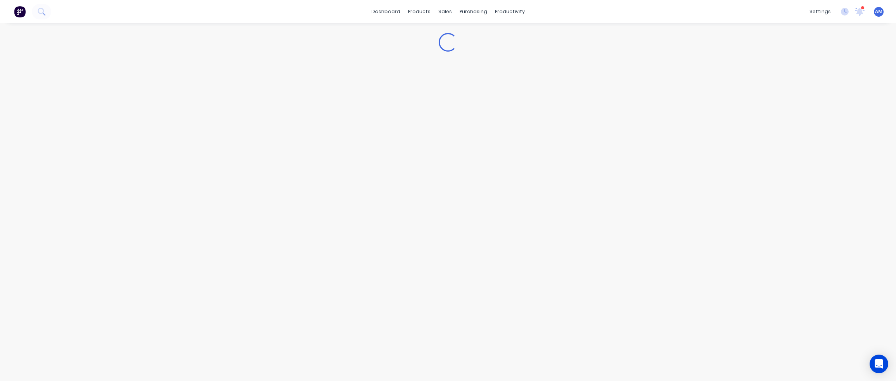
type textarea "x"
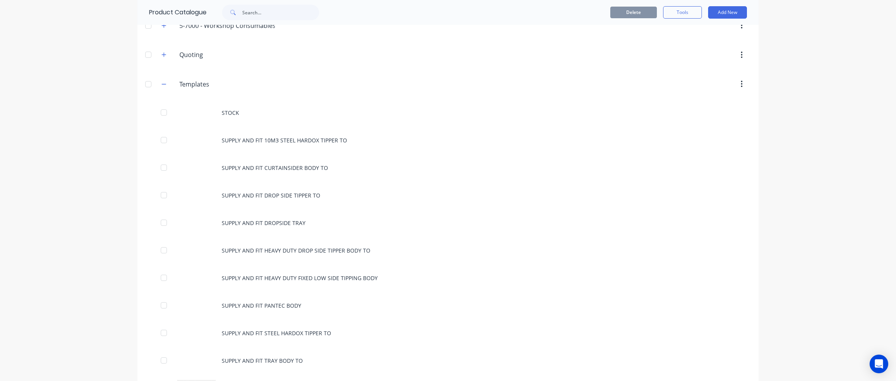
scroll to position [388, 0]
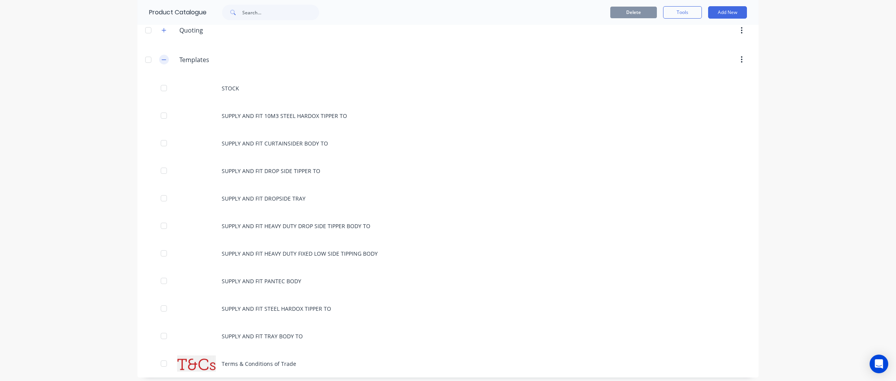
click at [164, 59] on button "button" at bounding box center [164, 60] width 10 height 10
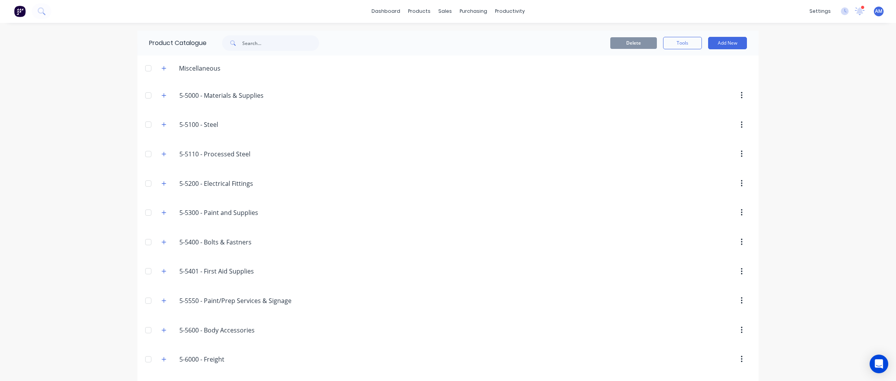
scroll to position [0, 0]
click at [379, 12] on link "dashboard" at bounding box center [386, 12] width 37 height 12
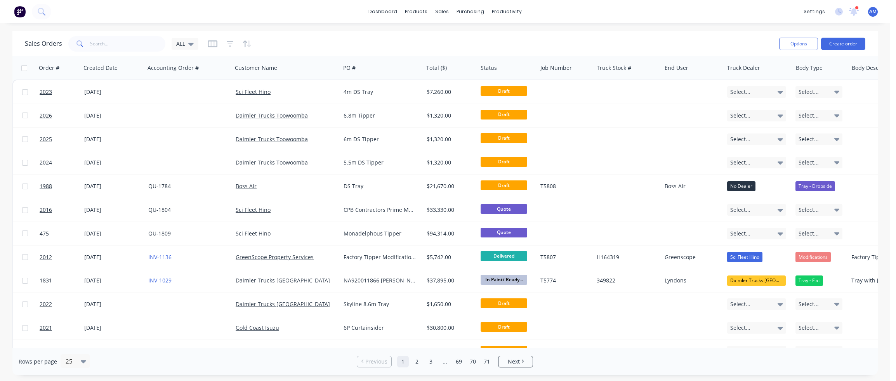
scroll to position [155, 0]
